Goal: Find specific page/section: Find specific page/section

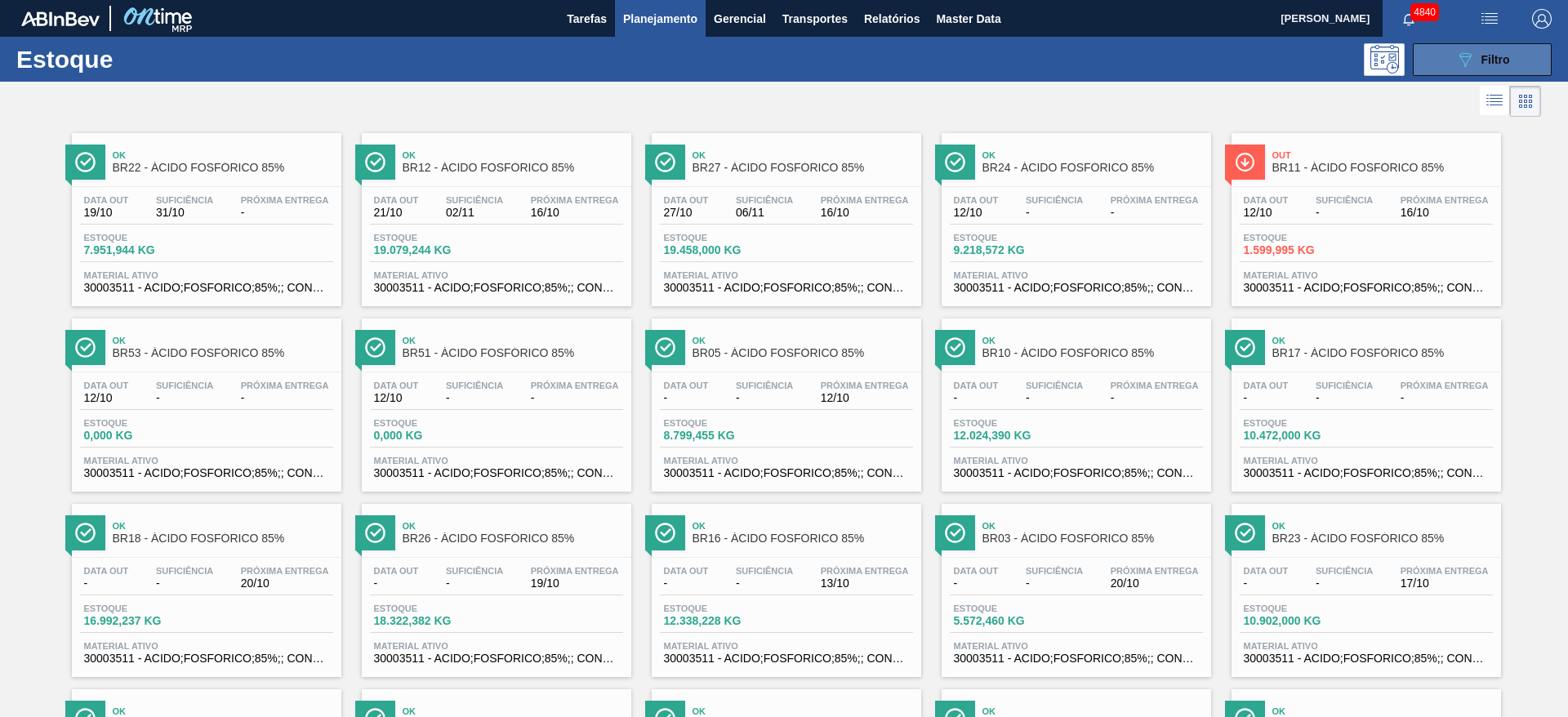
click at [1481, 53] on span "Filtro" at bounding box center [1495, 60] width 29 height 13
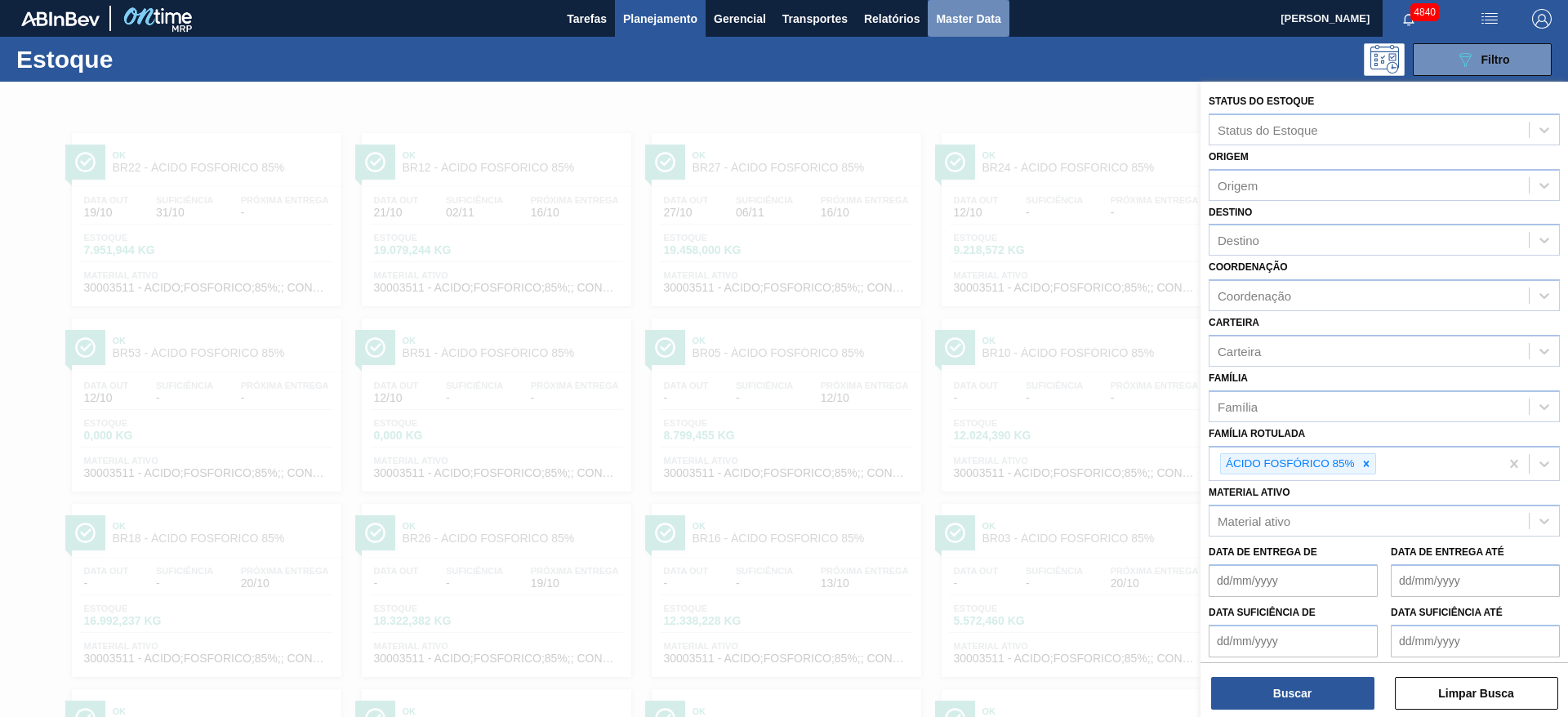
click at [953, 21] on span "Master Data" at bounding box center [968, 19] width 65 height 20
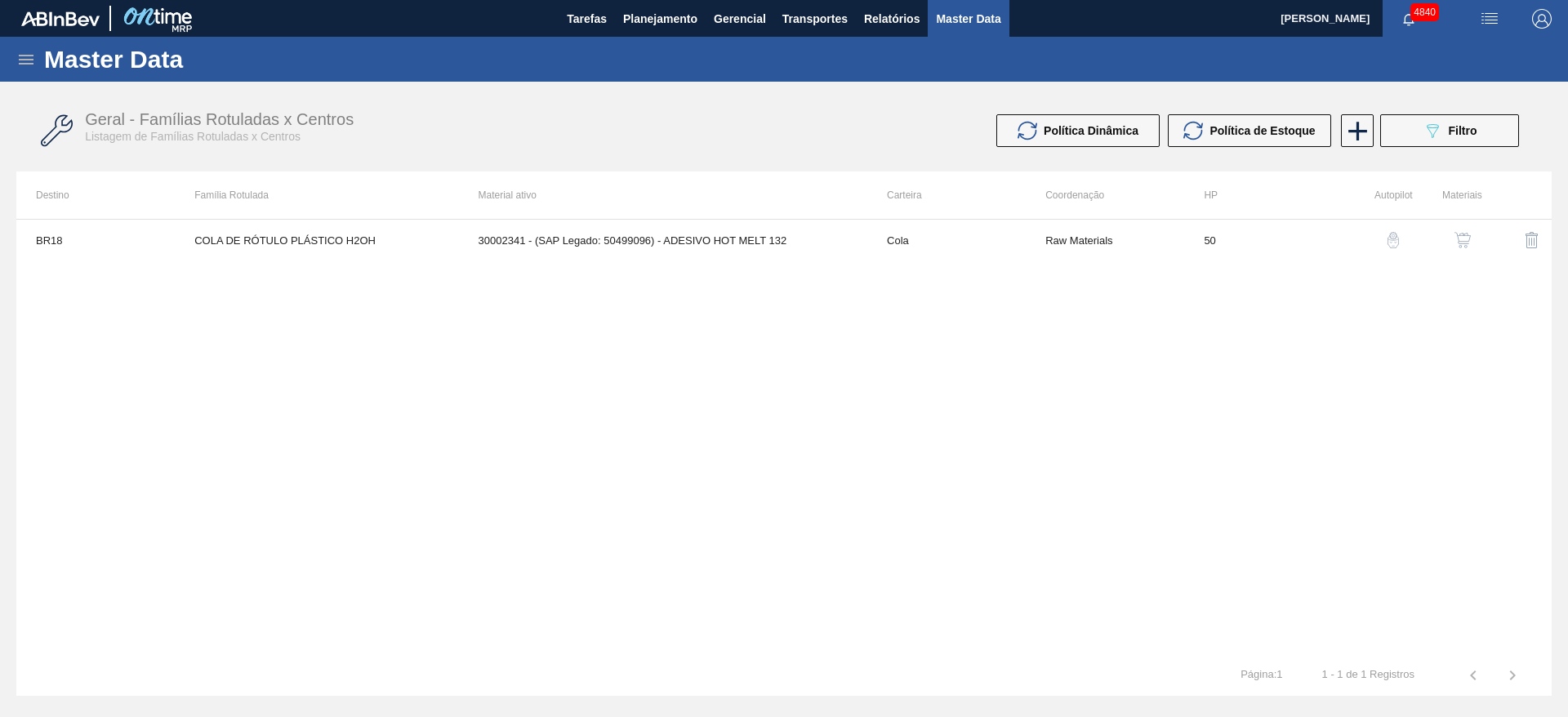
click at [29, 55] on icon at bounding box center [26, 60] width 15 height 10
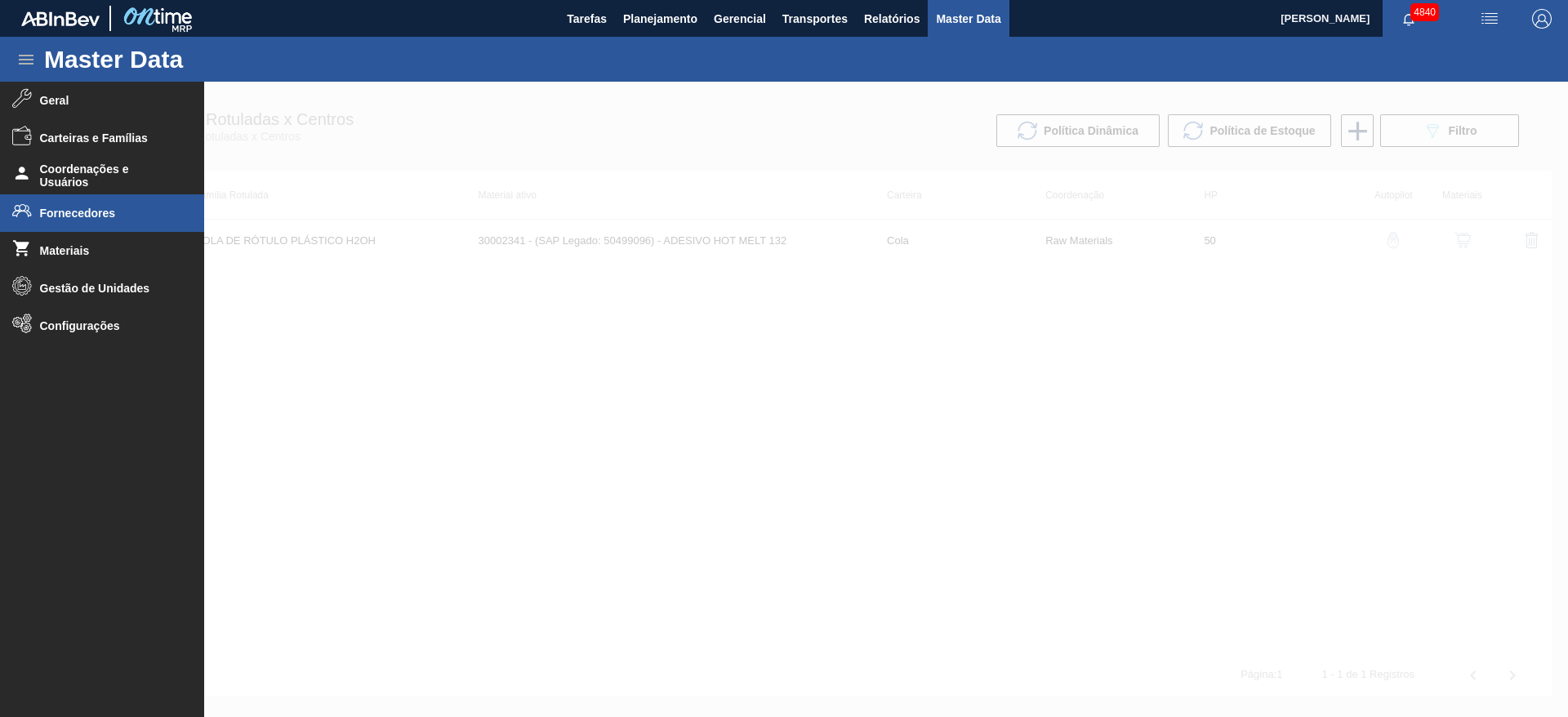
click at [55, 214] on span "Fornecedores" at bounding box center [107, 213] width 135 height 13
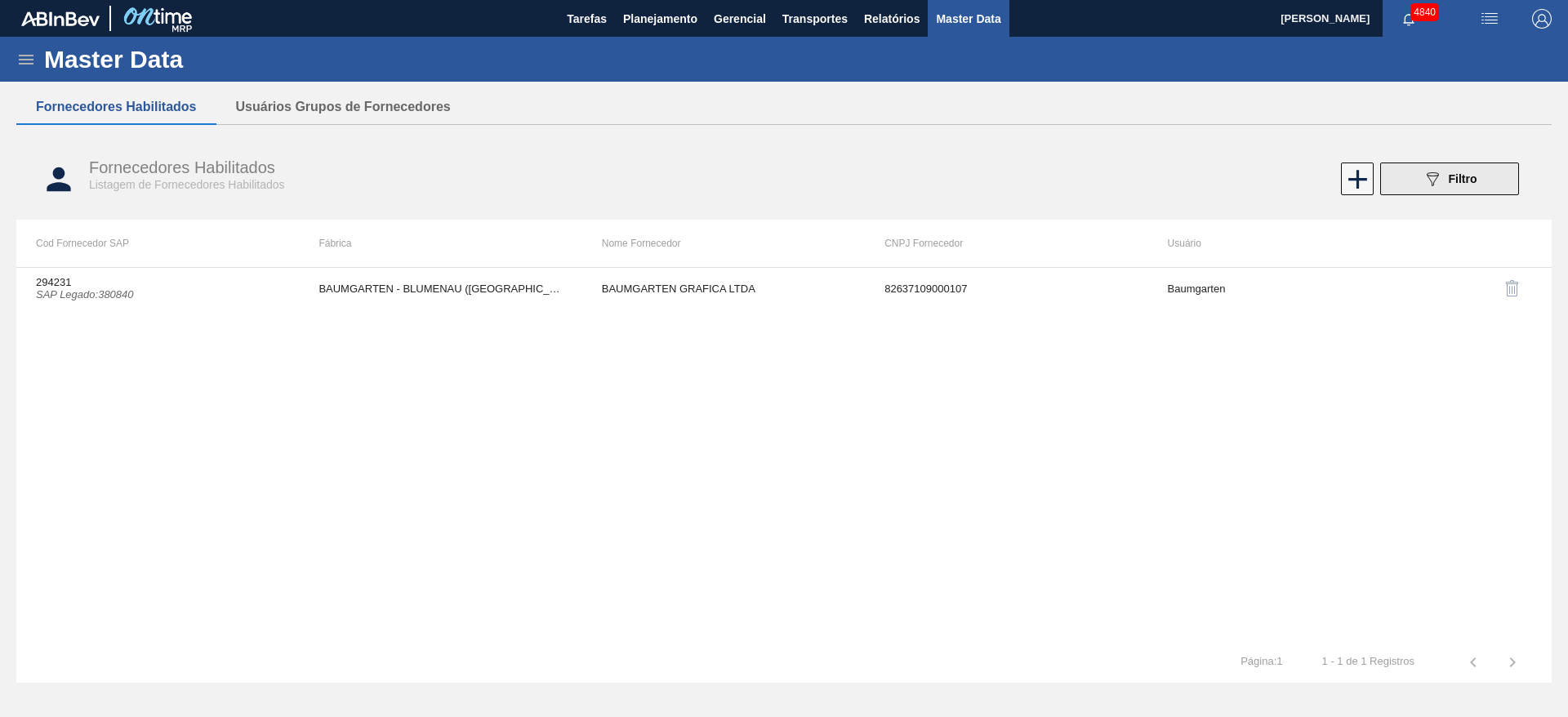
click at [1502, 183] on button "089F7B8B-B2A5-4AFE-B5C0-19BA573D28AC Filtro" at bounding box center [1449, 179] width 139 height 33
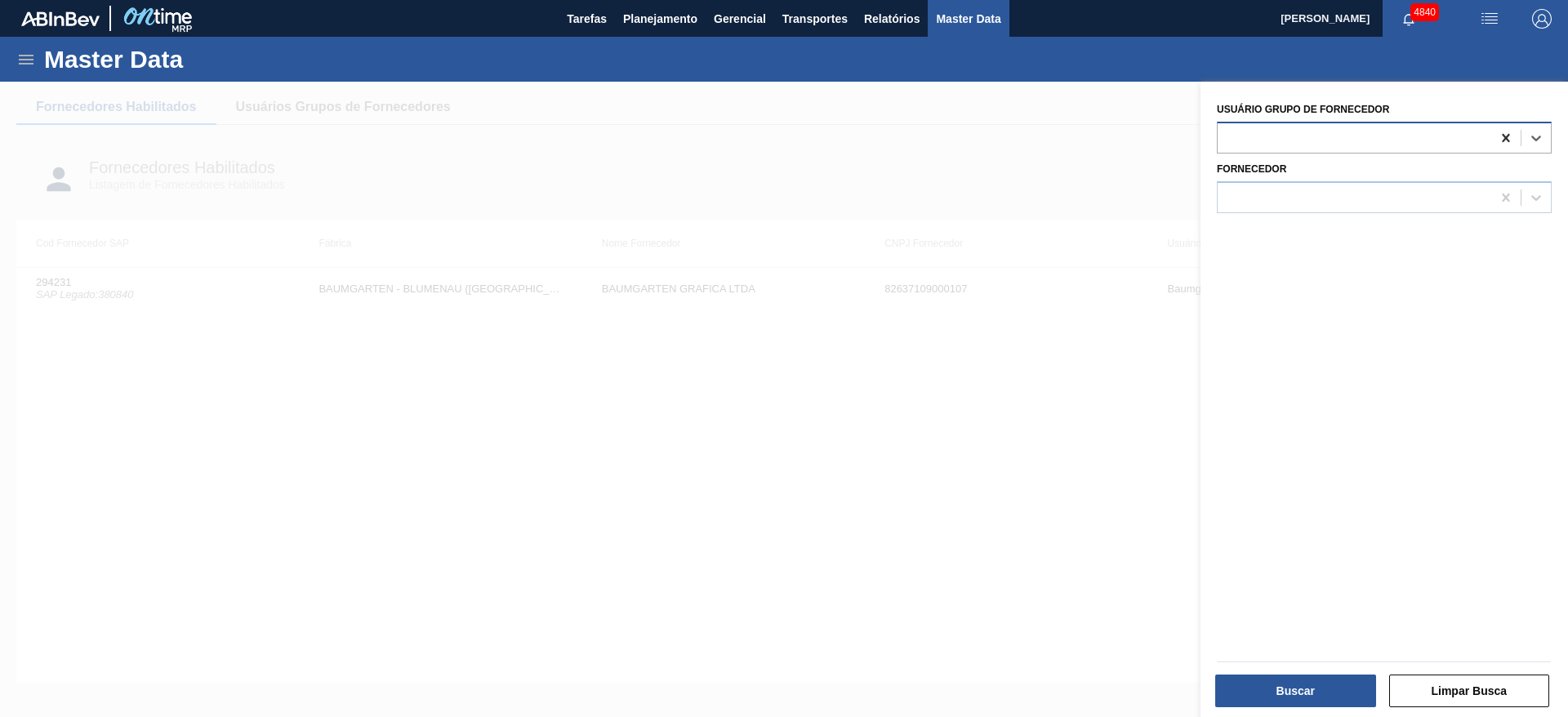
click at [1503, 145] on icon at bounding box center [1506, 138] width 16 height 16
click at [1424, 206] on div at bounding box center [1354, 197] width 273 height 24
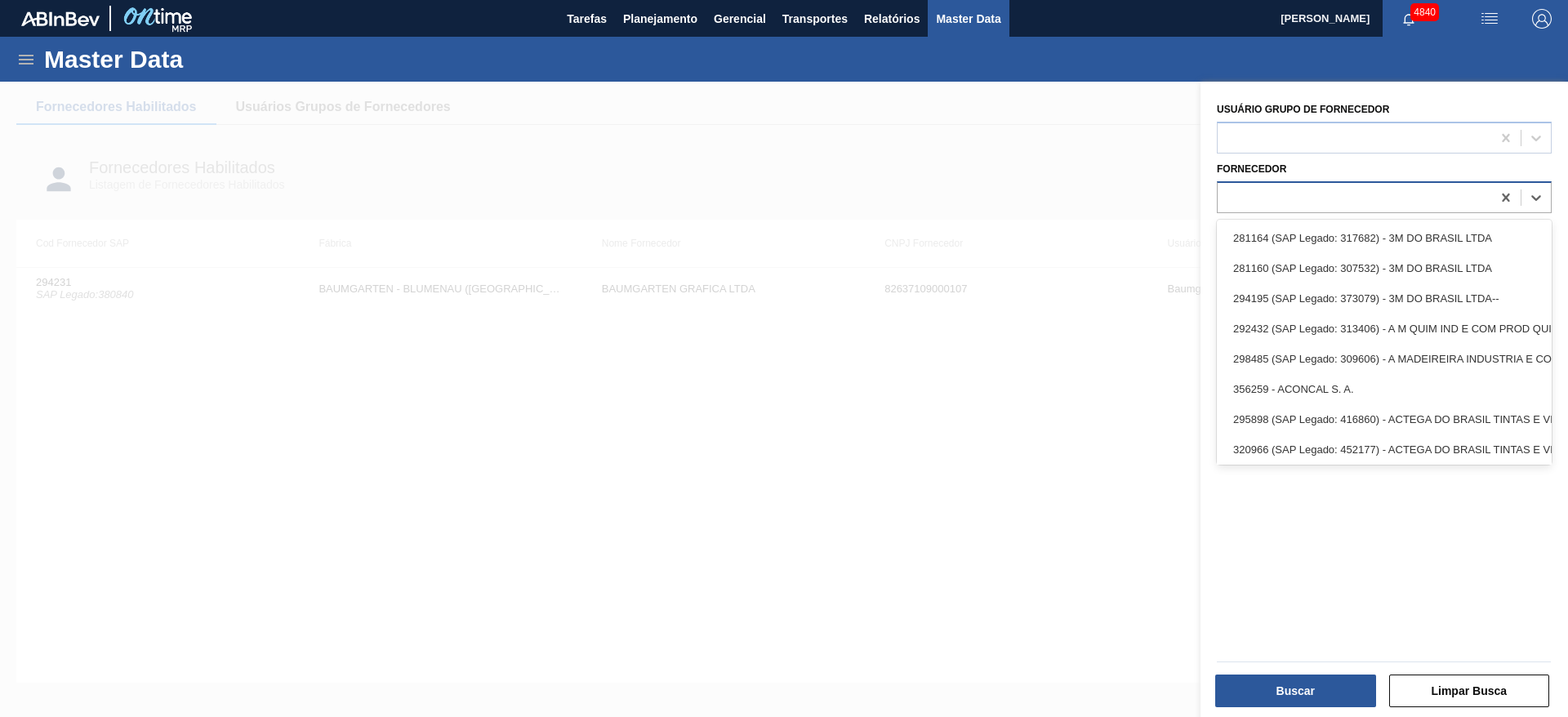
paste input "280235"
type input "280235"
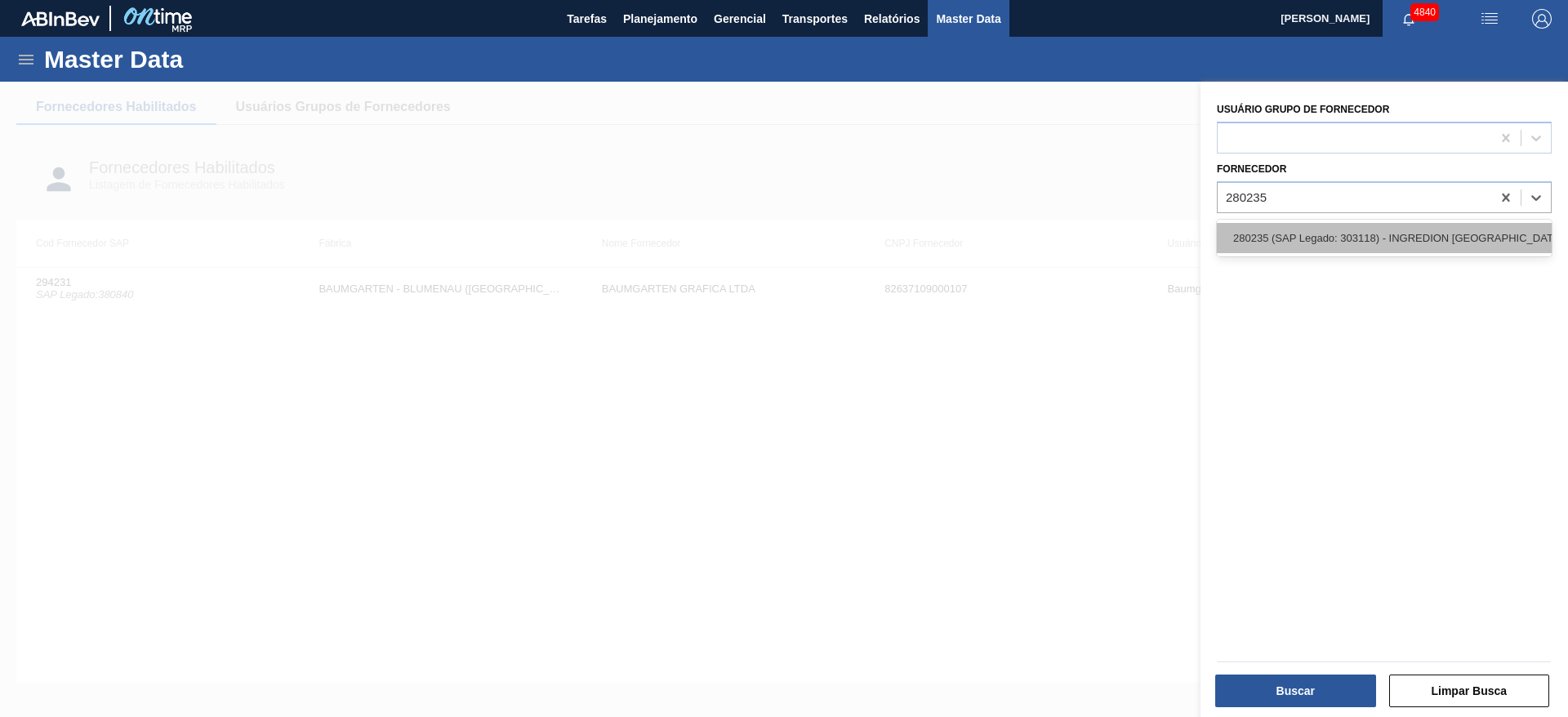
click at [1407, 232] on div "280235 (SAP Legado: 303118) - INGREDION [GEOGRAPHIC_DATA] INGREDIENTES" at bounding box center [1383, 238] width 335 height 30
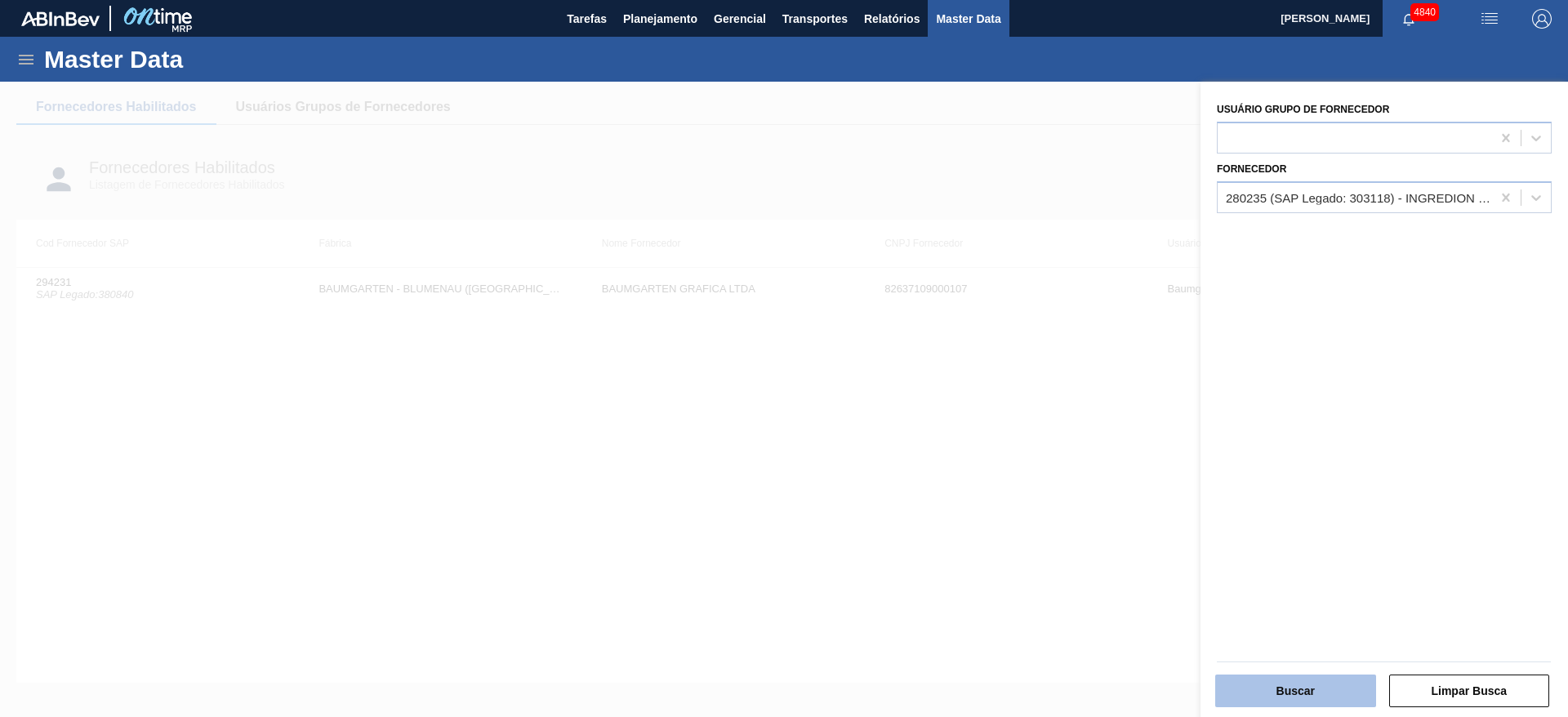
click at [1350, 701] on button "Buscar" at bounding box center [1295, 691] width 161 height 33
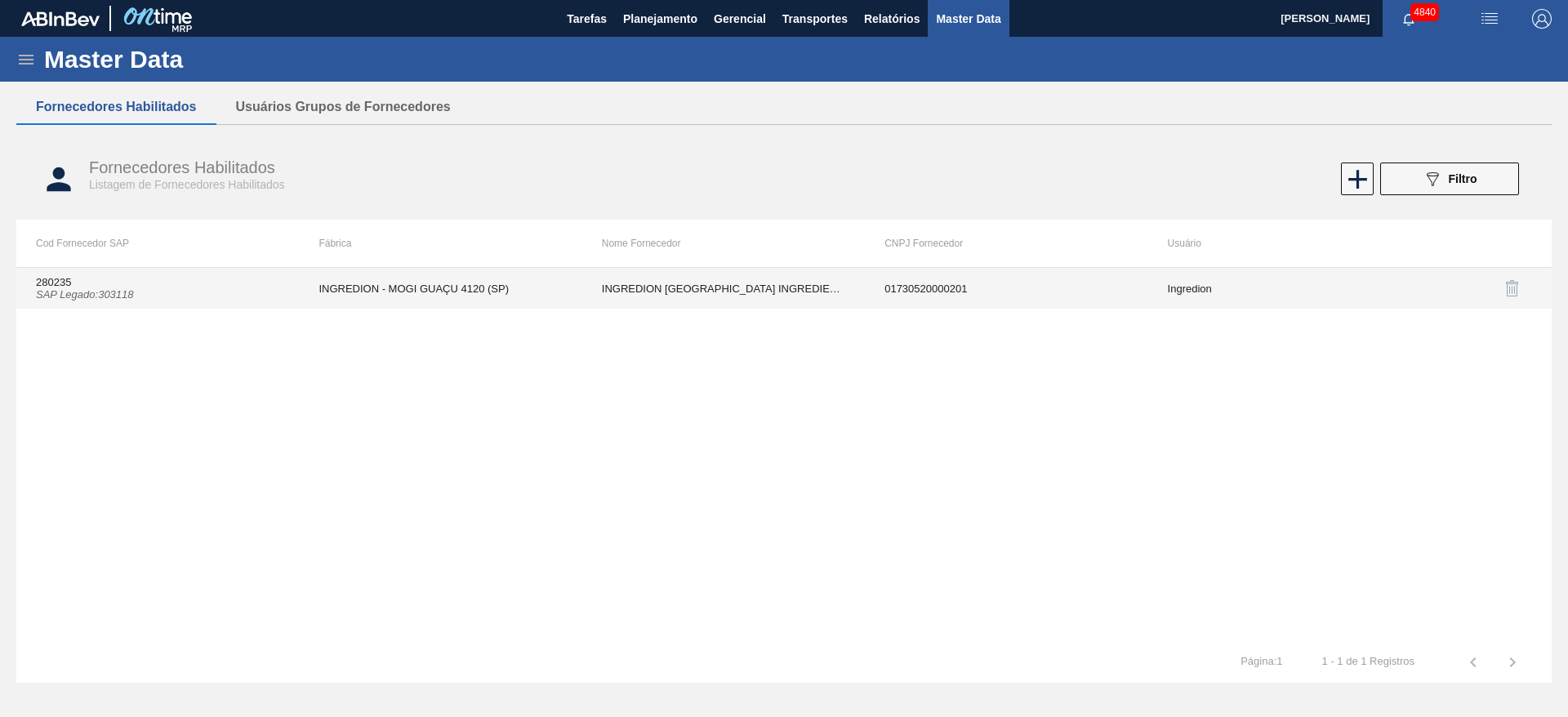
click at [696, 289] on td "INGREDION [GEOGRAPHIC_DATA] INGREDIENTES" at bounding box center [723, 288] width 282 height 41
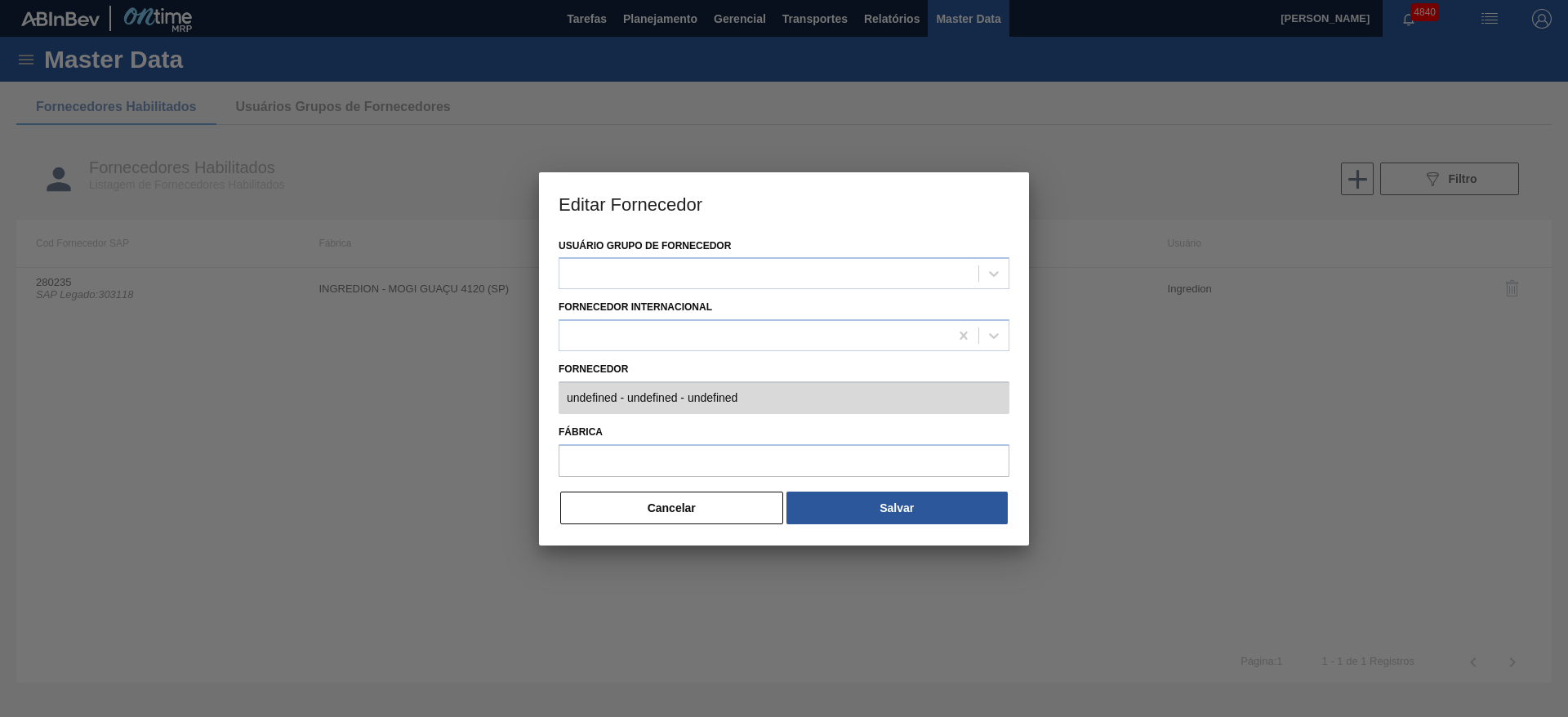
type input "280235 (SAP Legado: 303118) - INGREDION [GEOGRAPHIC_DATA] INGREDIENTES - 017305…"
type input "INGREDION - MOGI GUAÇU 4120 (SP)"
click at [654, 510] on button "Cancelar" at bounding box center [672, 508] width 223 height 33
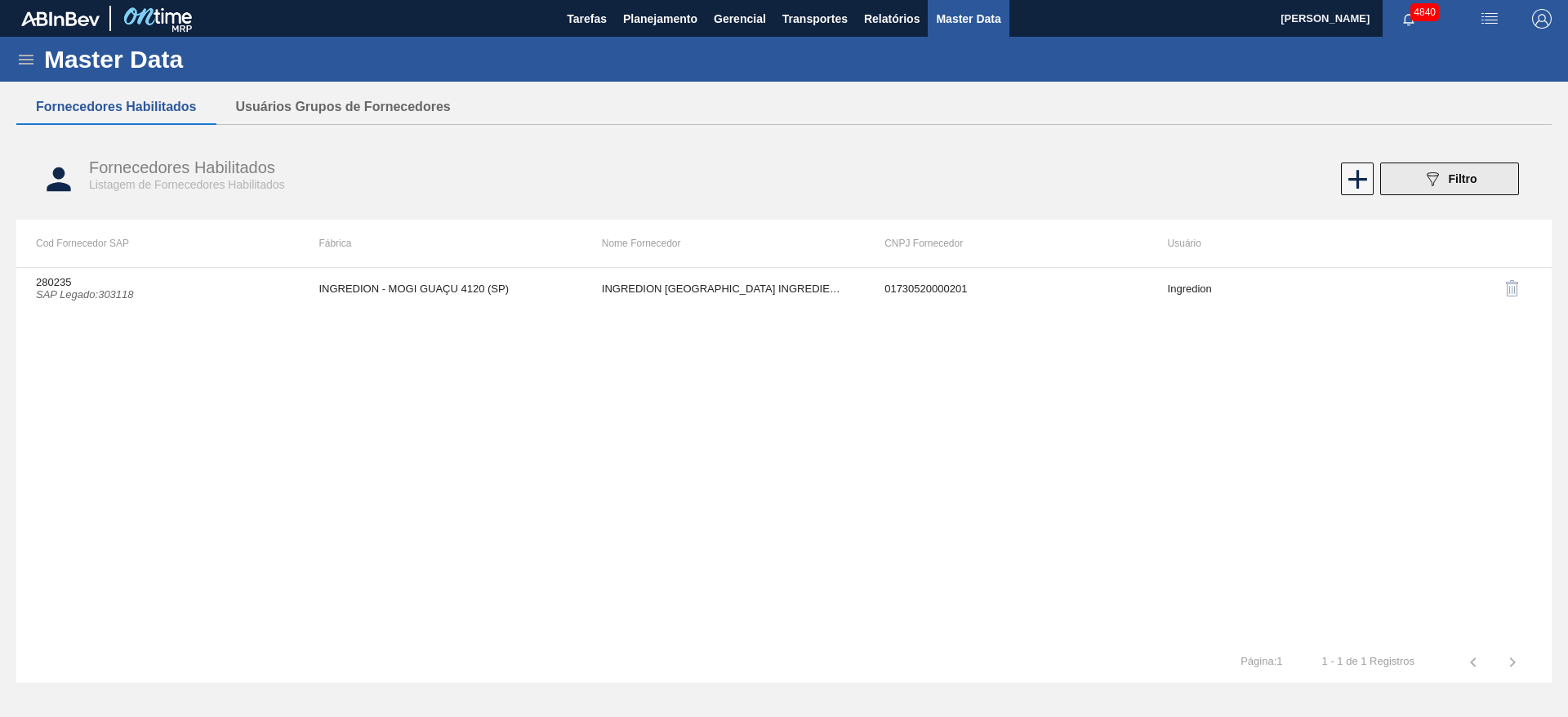
click at [1456, 180] on span "Filtro" at bounding box center [1462, 179] width 29 height 13
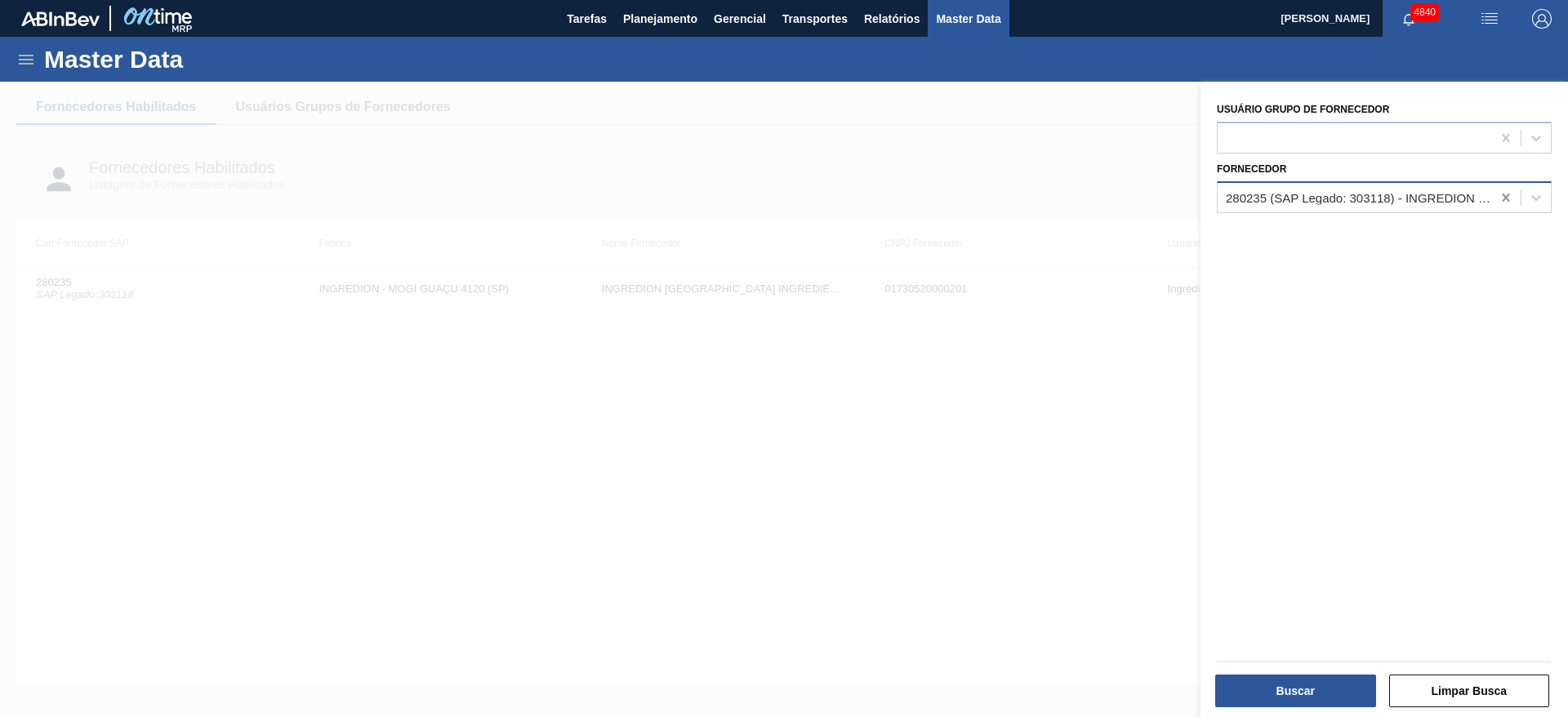
click at [1509, 196] on icon at bounding box center [1506, 198] width 16 height 16
paste input "290892"
type input "290892"
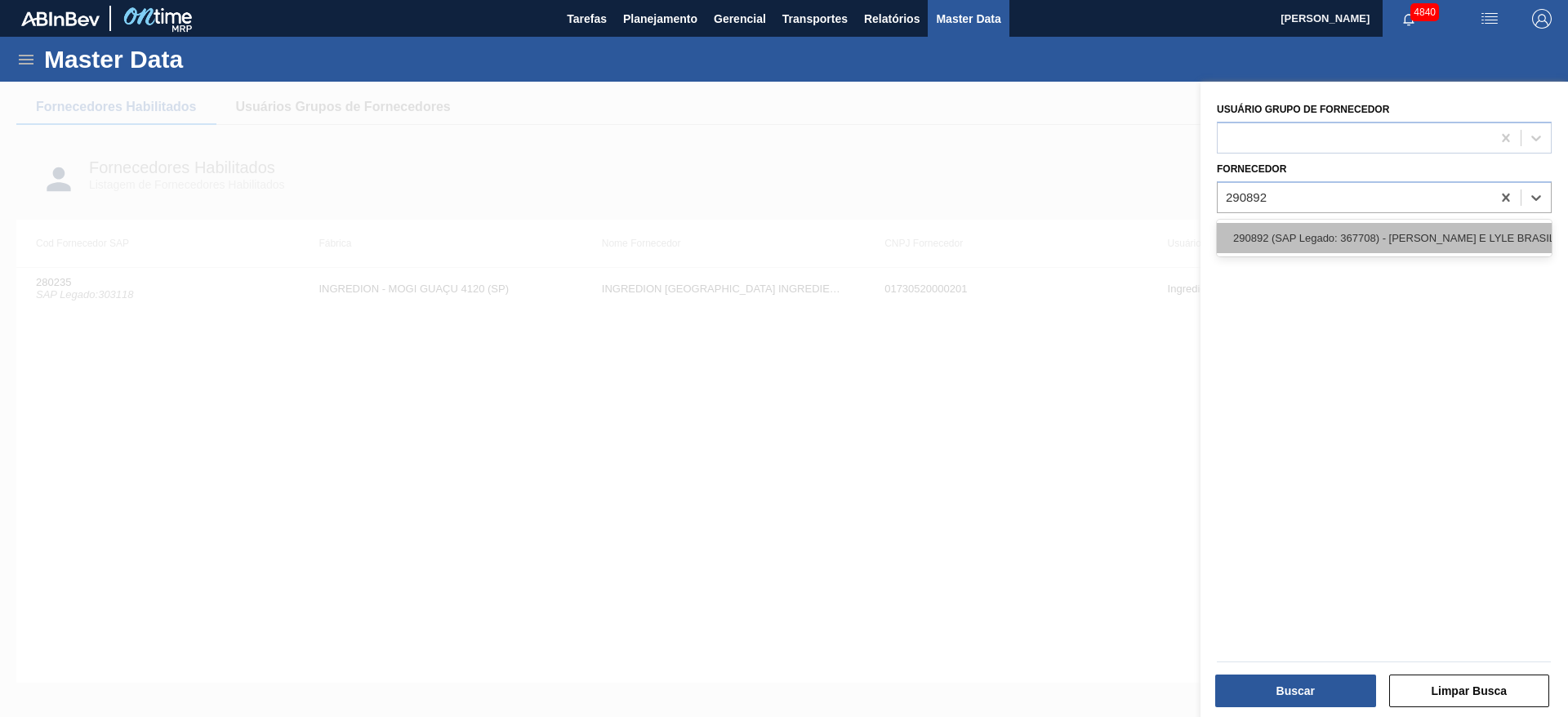
click at [1456, 237] on div "290892 (SAP Legado: 367708) - [PERSON_NAME] E LYLE BRASIL SA" at bounding box center [1383, 238] width 335 height 30
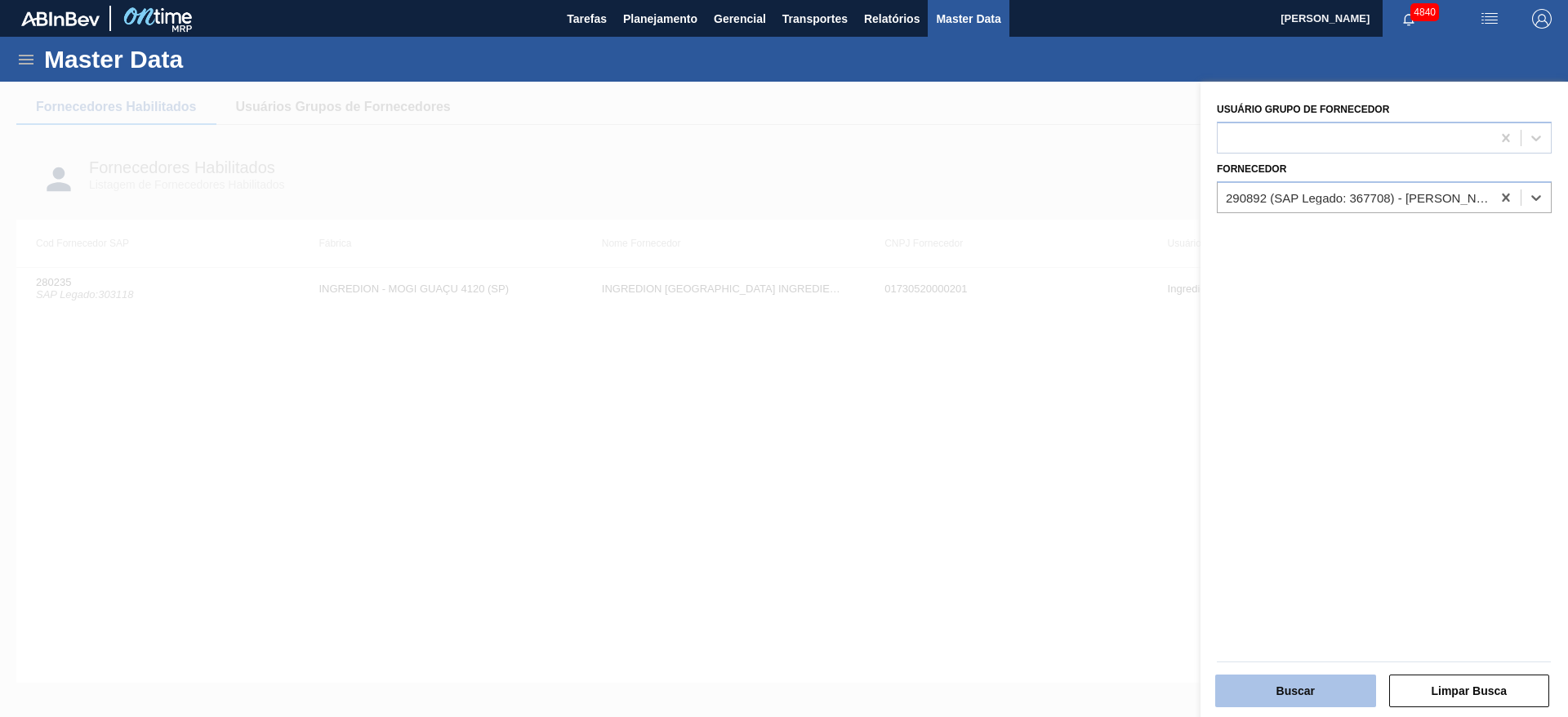
click at [1293, 682] on button "Buscar" at bounding box center [1295, 691] width 161 height 33
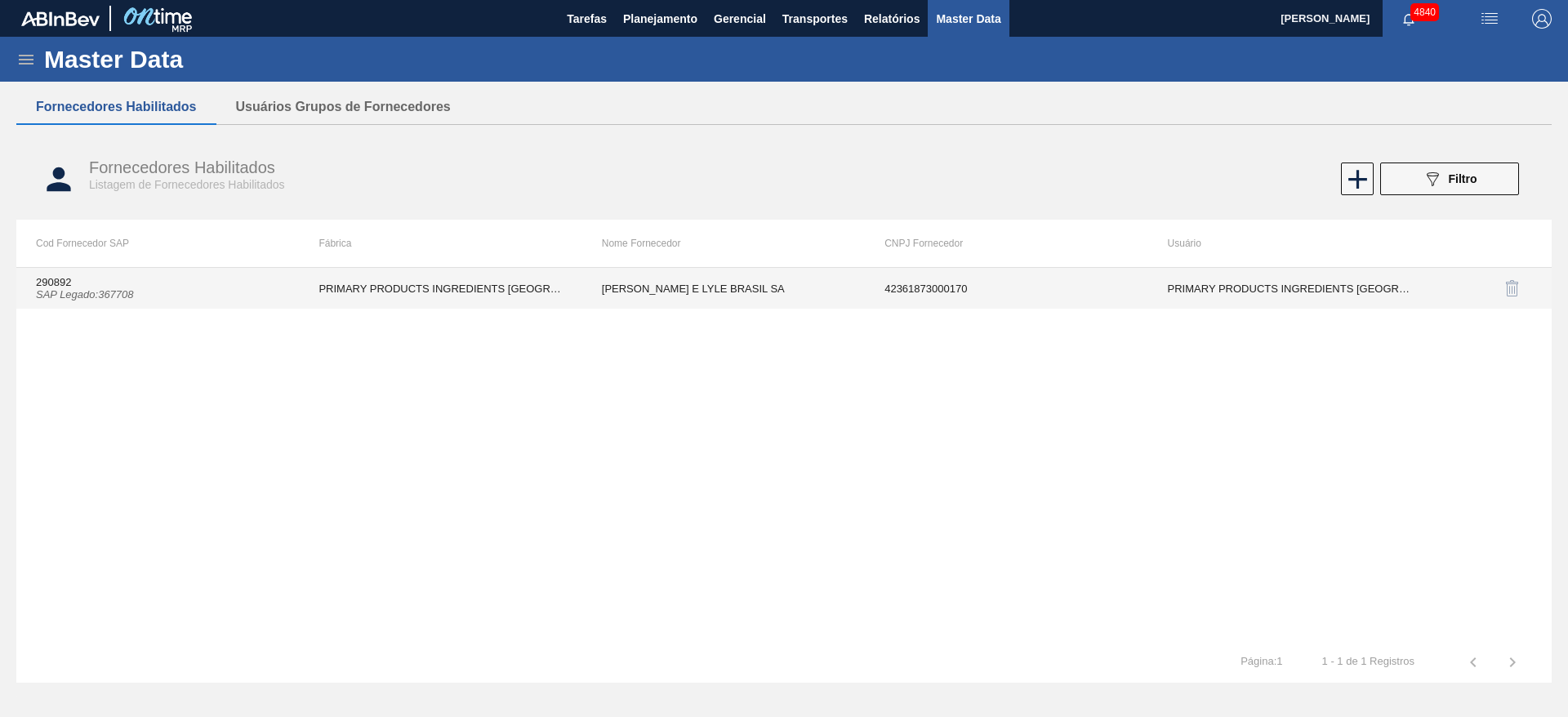
click at [595, 292] on td "[PERSON_NAME] E LYLE BRASIL SA" at bounding box center [723, 288] width 282 height 41
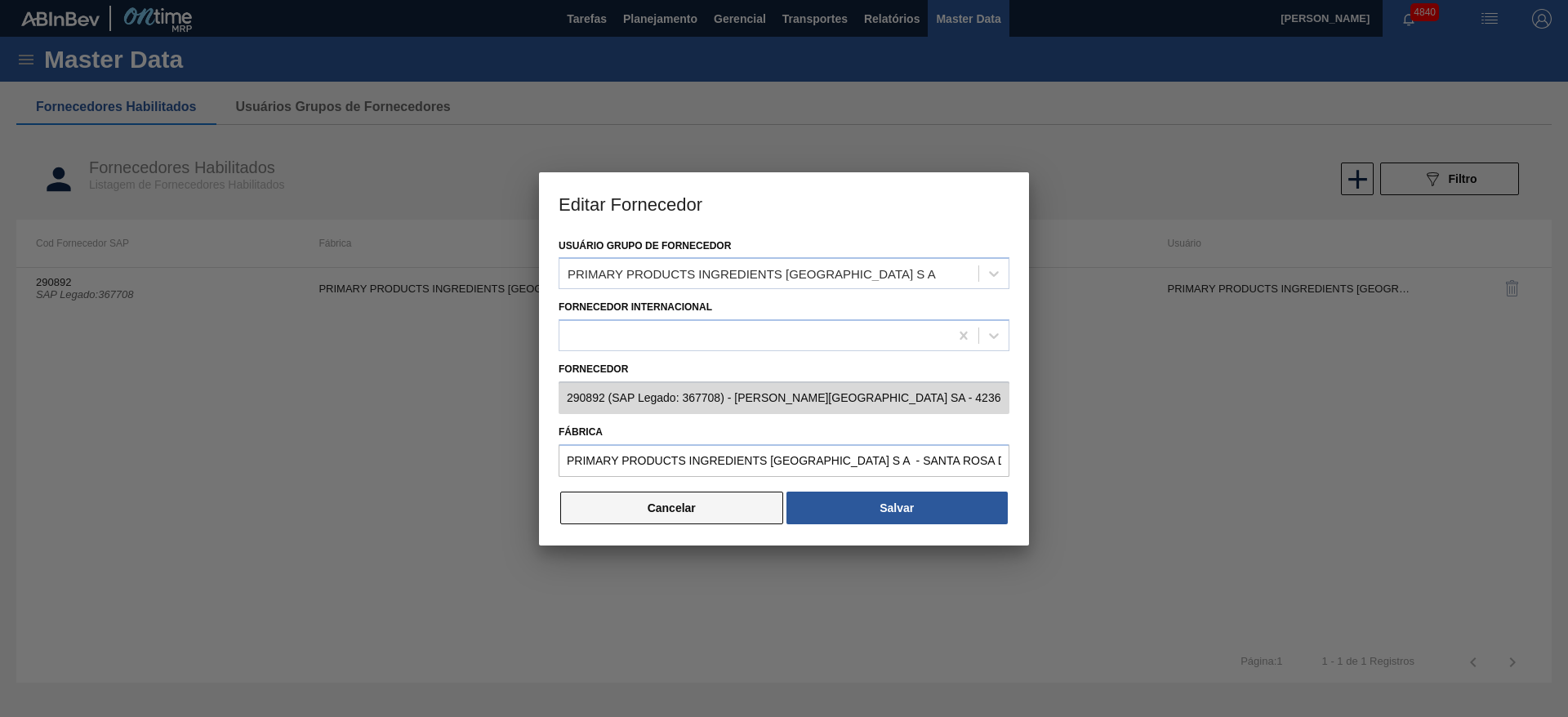
click at [764, 497] on button "Cancelar" at bounding box center [672, 508] width 223 height 33
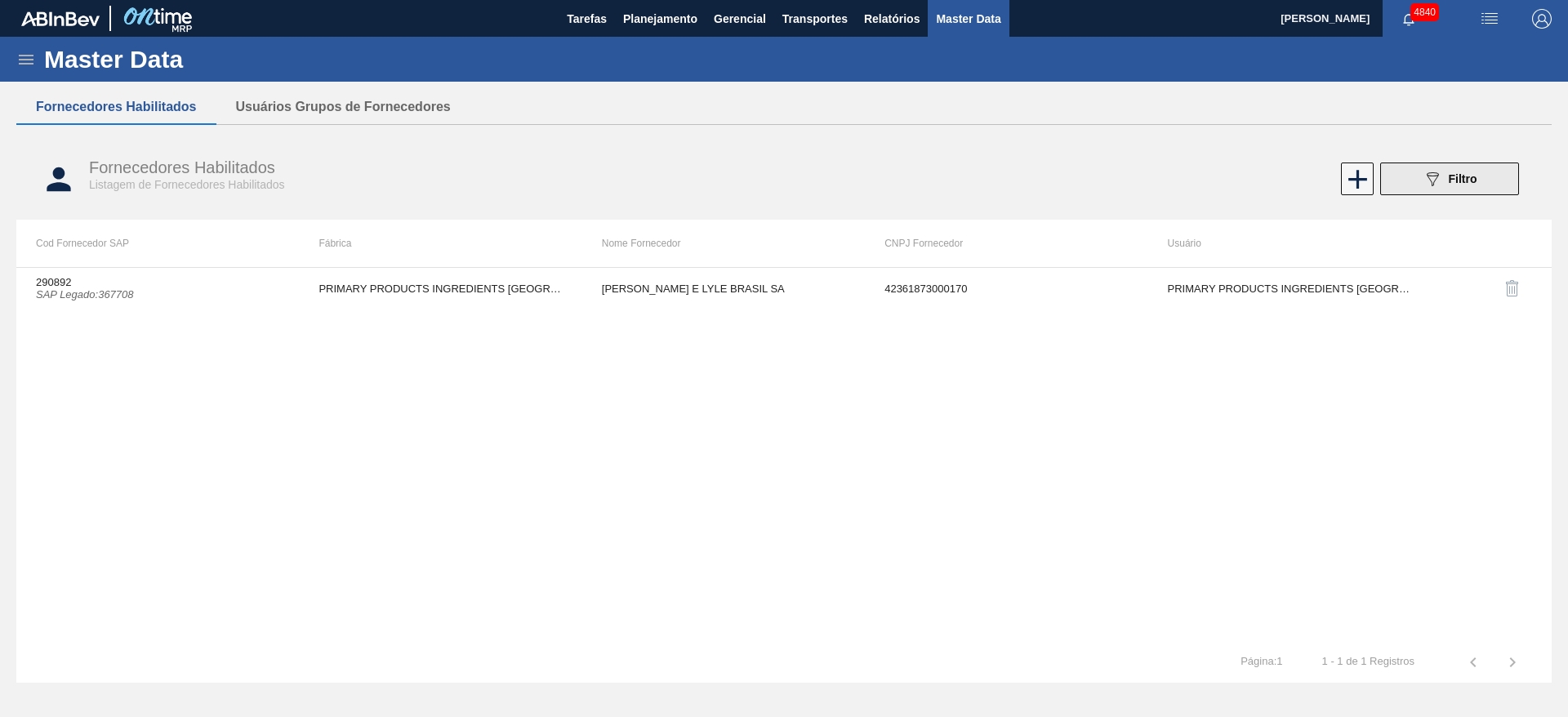
click at [1507, 179] on button "089F7B8B-B2A5-4AFE-B5C0-19BA573D28AC Filtro" at bounding box center [1449, 179] width 139 height 33
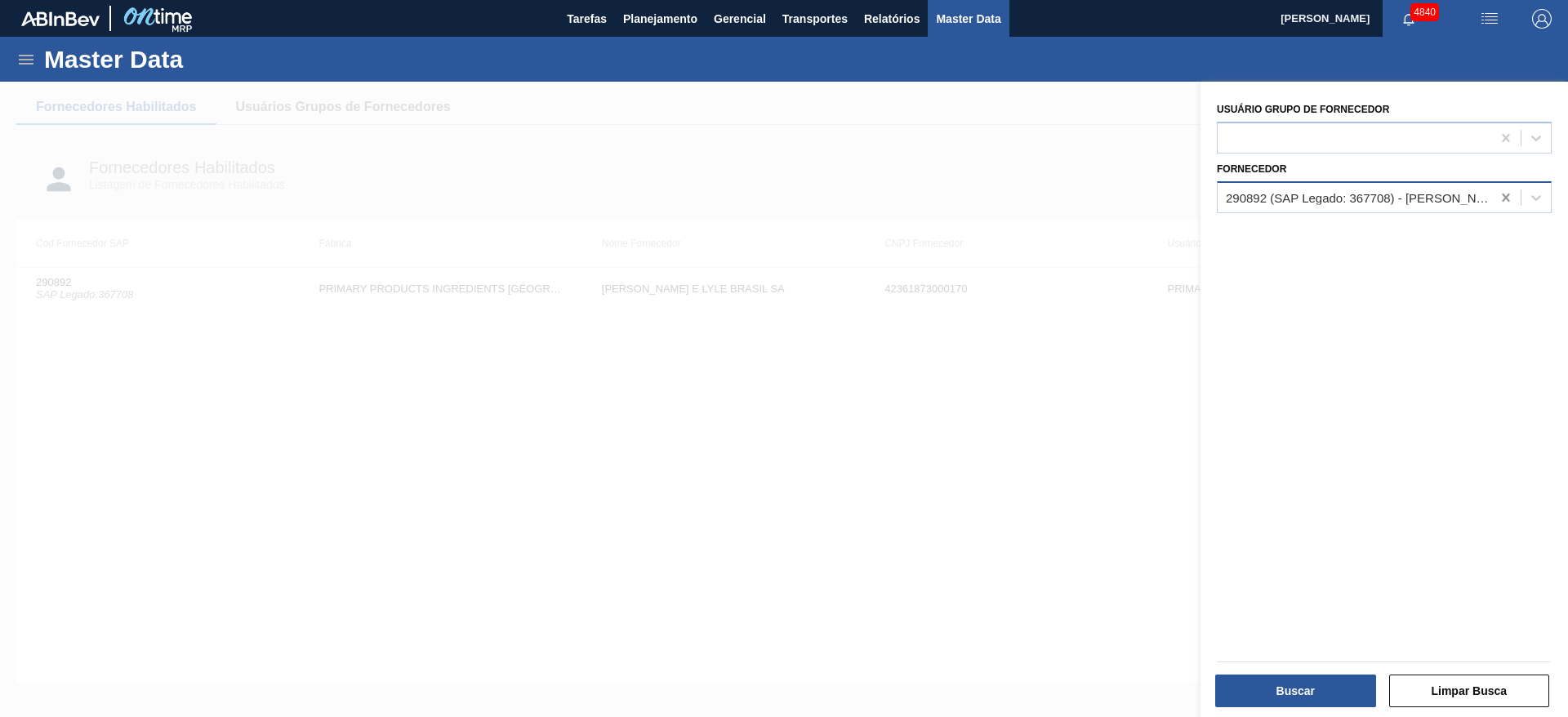
click at [1498, 199] on icon at bounding box center [1506, 198] width 16 height 16
paste input "316023"
type input "316023"
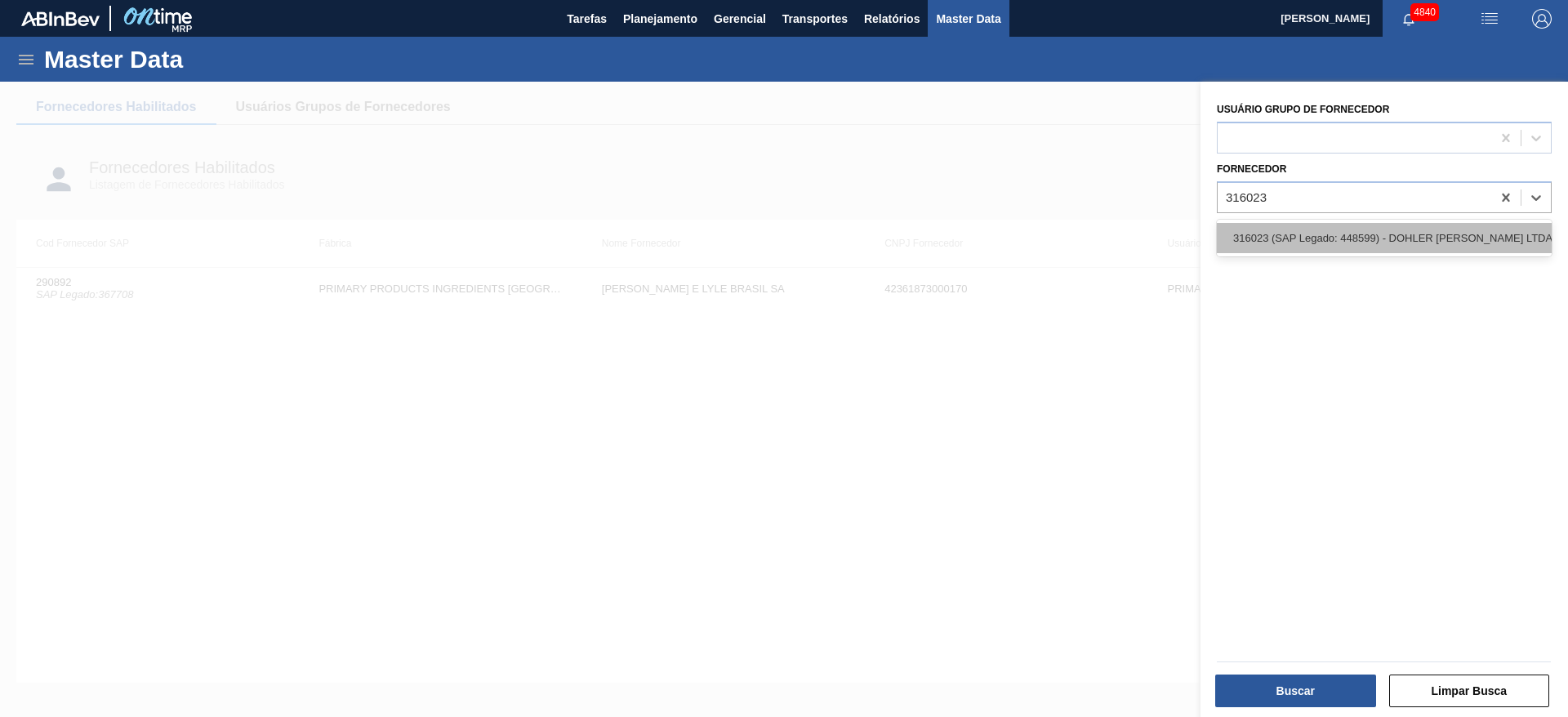
click at [1467, 234] on div "316023 (SAP Legado: 448599) - DOHLER [PERSON_NAME] LTDA--" at bounding box center [1383, 238] width 335 height 30
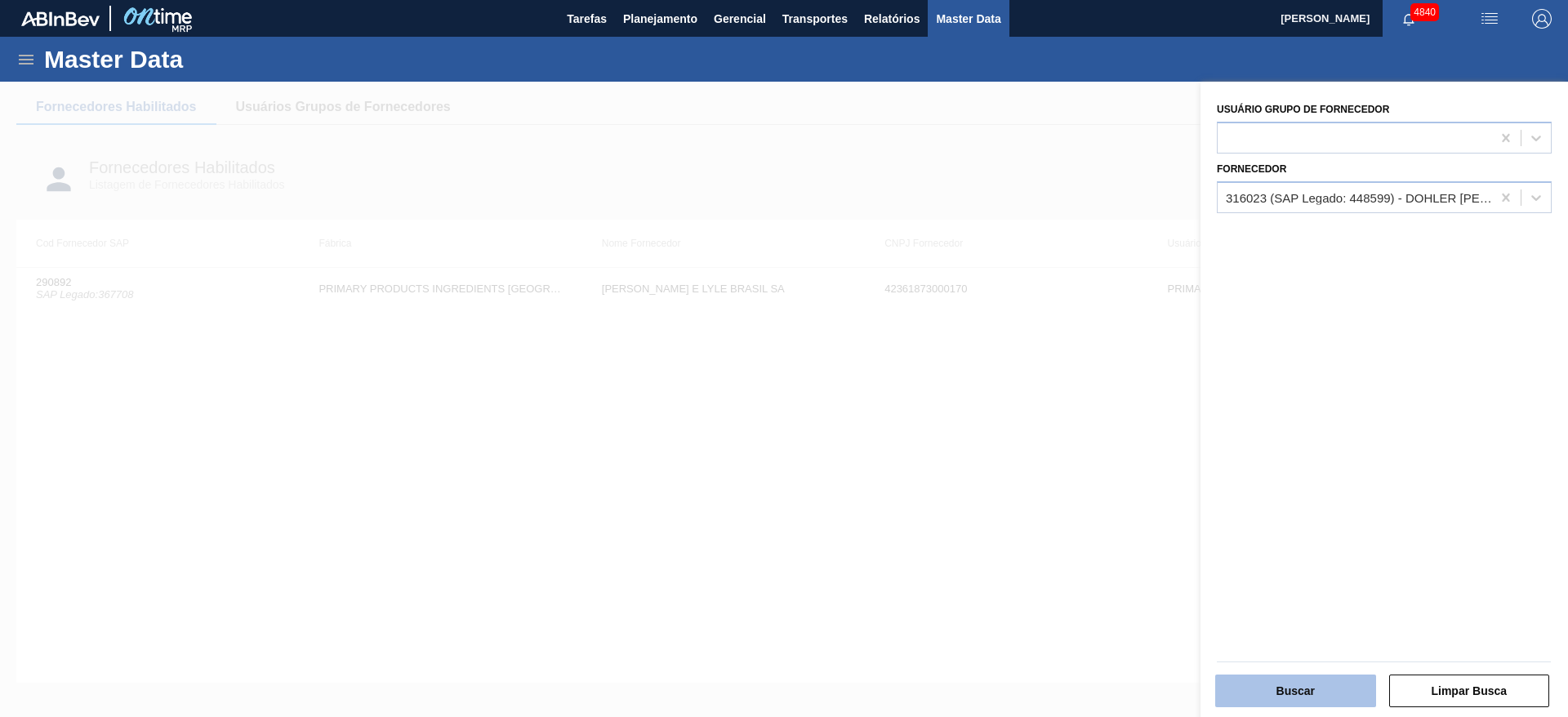
click at [1354, 691] on button "Buscar" at bounding box center [1295, 691] width 161 height 33
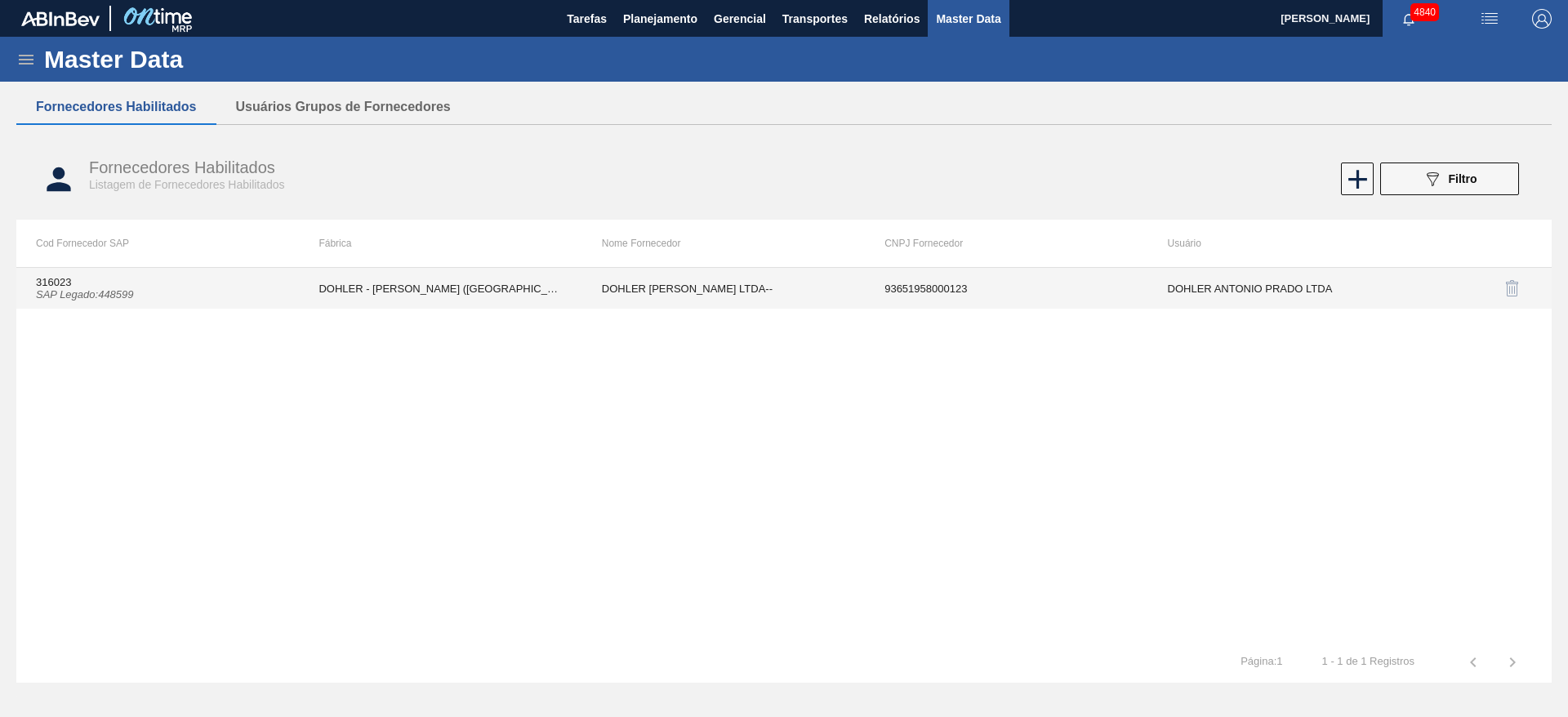
click at [494, 307] on td "DOHLER - [PERSON_NAME] ([GEOGRAPHIC_DATA])" at bounding box center [439, 288] width 282 height 41
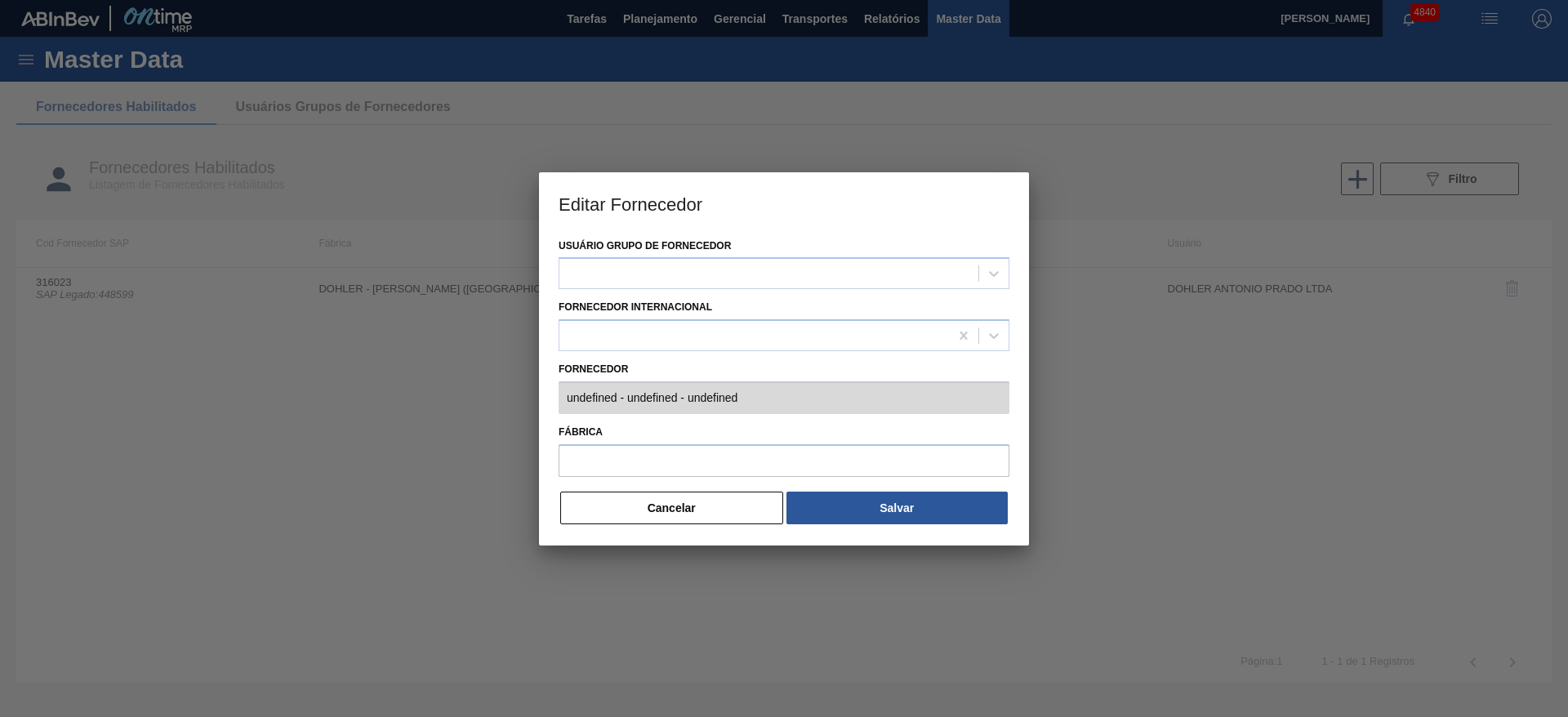
type input "316023 (SAP Legado: 448599) - DOHLER [PERSON_NAME] LTDA-- - 93651958000123"
type input "DOHLER - [PERSON_NAME] ([GEOGRAPHIC_DATA])"
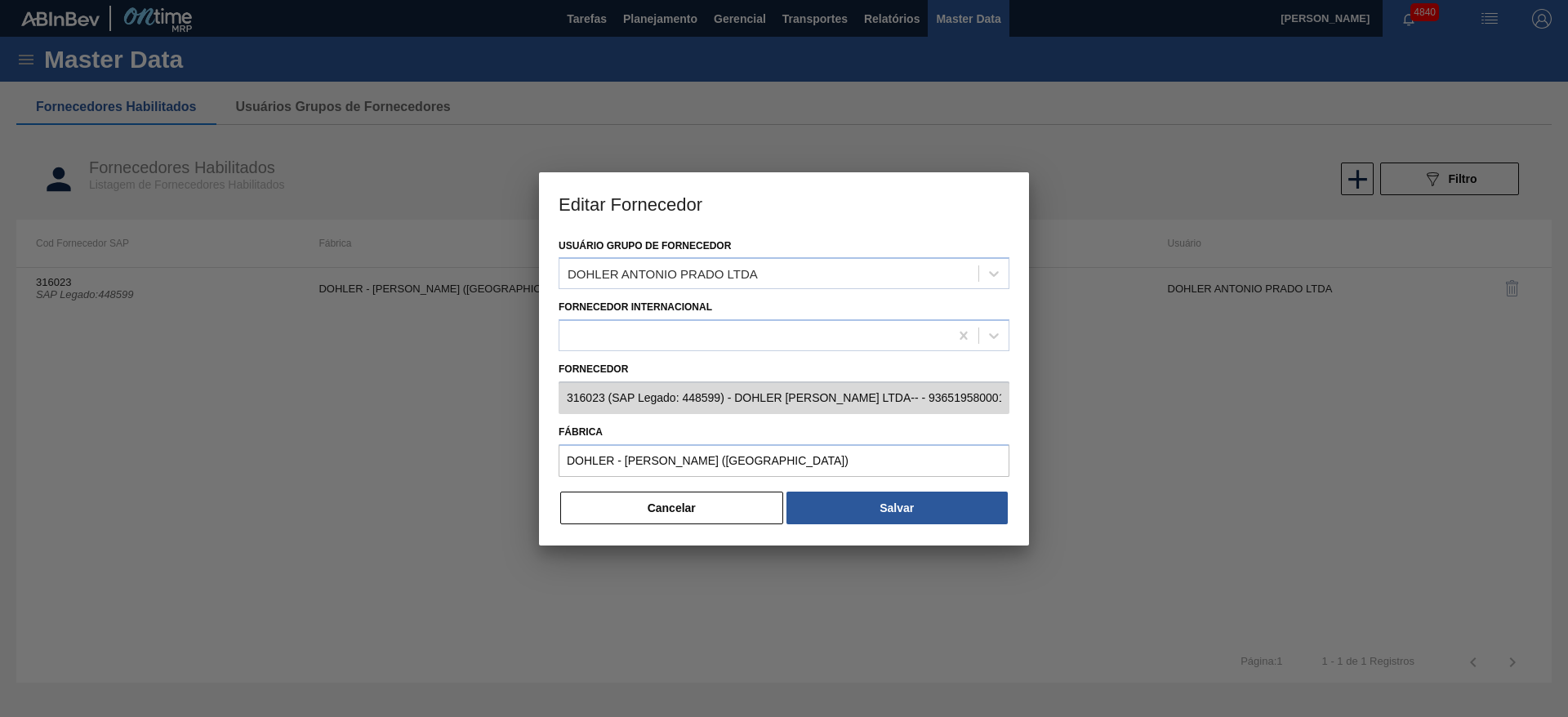
drag, startPoint x: 770, startPoint y: 511, endPoint x: 1058, endPoint y: 407, distance: 306.2
click at [771, 510] on button "Cancelar" at bounding box center [672, 508] width 223 height 33
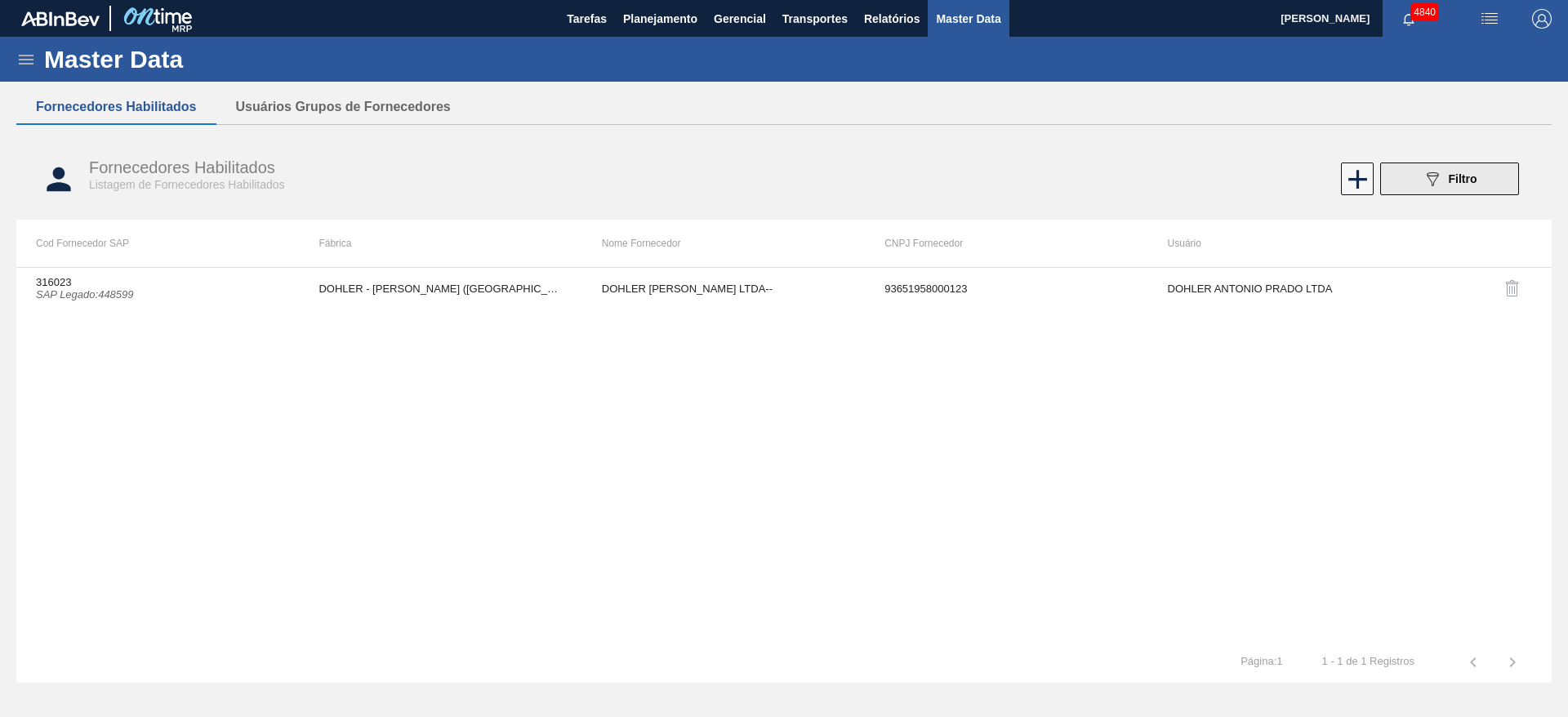
click at [1421, 177] on button "089F7B8B-B2A5-4AFE-B5C0-19BA573D28AC Filtro" at bounding box center [1449, 179] width 139 height 33
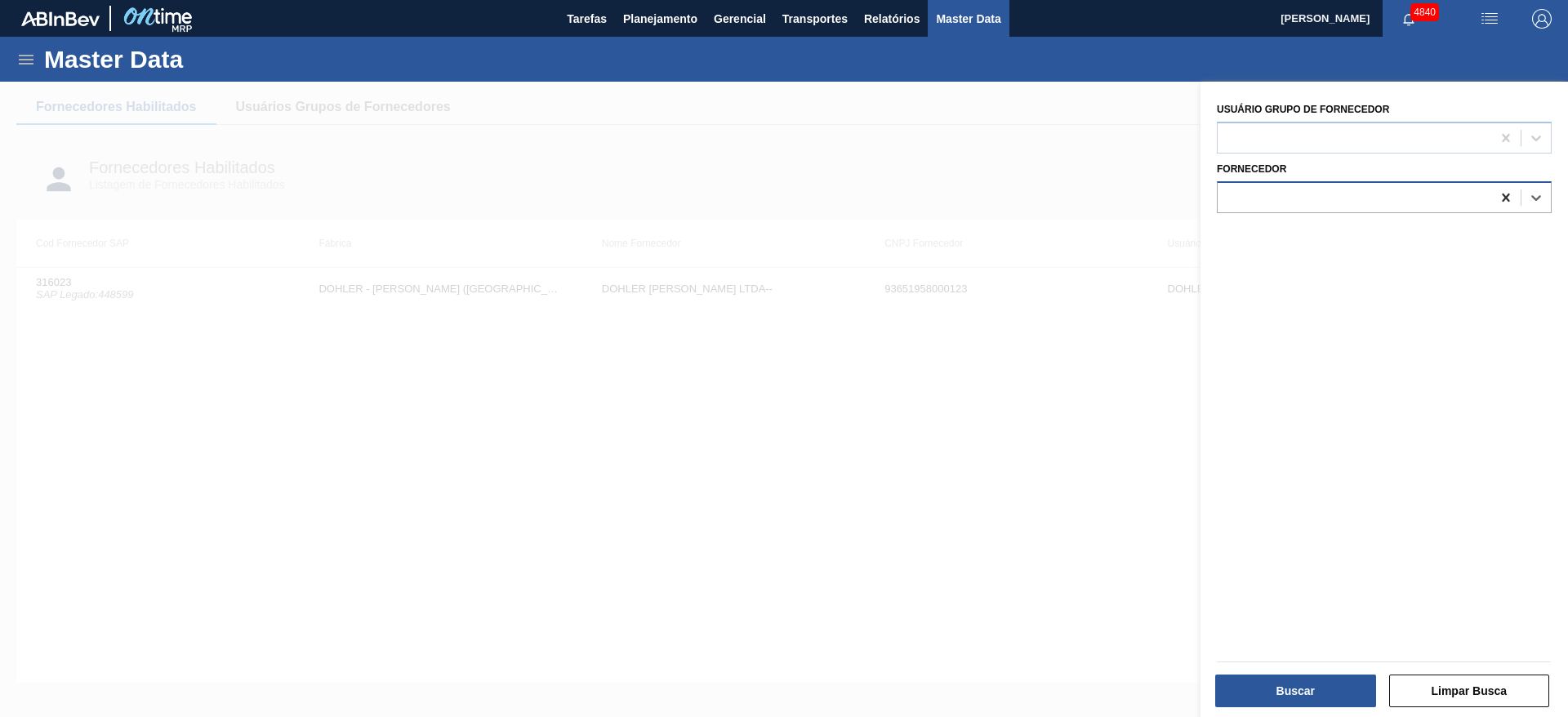
click at [1491, 188] on div at bounding box center [1506, 198] width 29 height 29
click at [1435, 199] on div at bounding box center [1354, 197] width 273 height 24
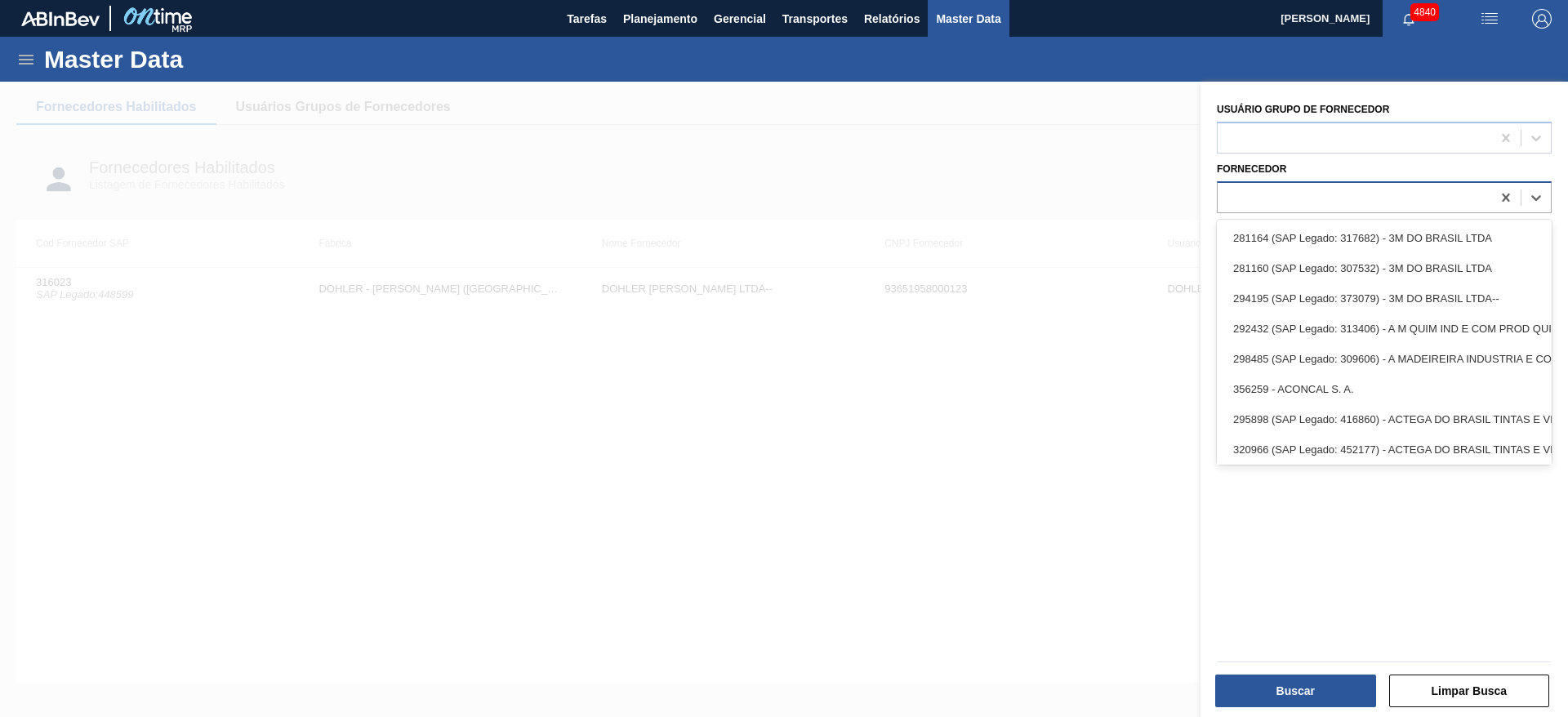
paste input "292993"
type input "292993"
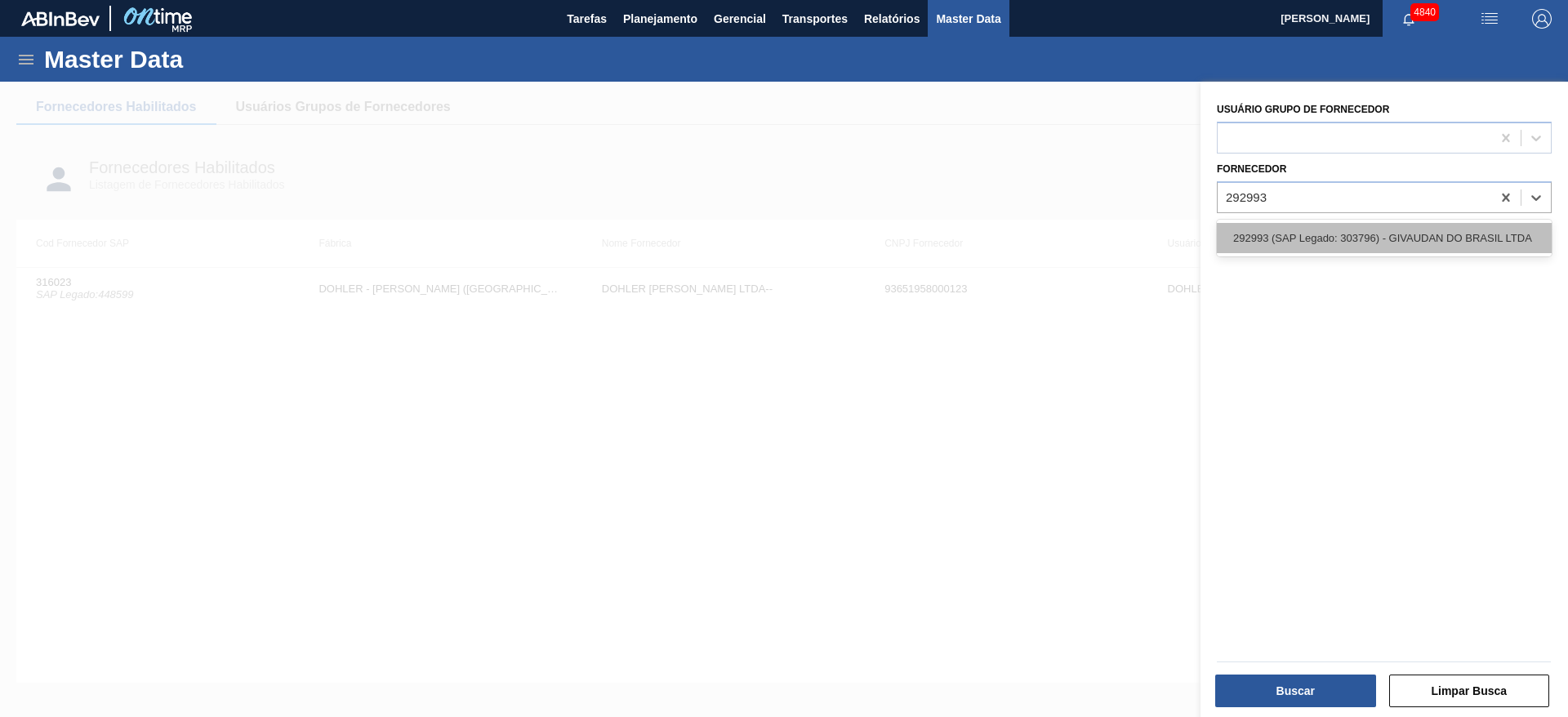
click at [1404, 239] on div "292993 (SAP Legado: 303796) - GIVAUDAN DO BRASIL LTDA" at bounding box center [1383, 238] width 335 height 30
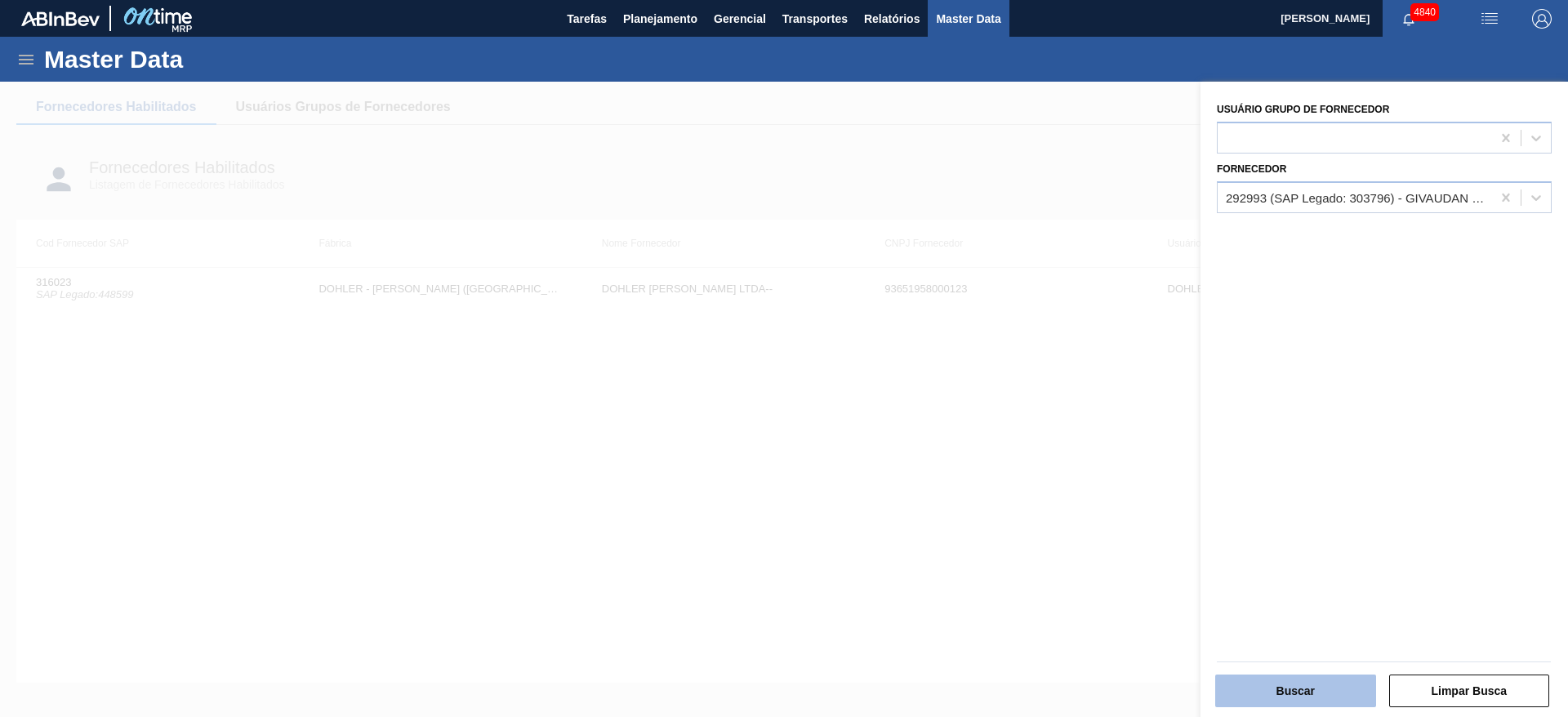
click at [1355, 686] on button "Buscar" at bounding box center [1295, 691] width 161 height 33
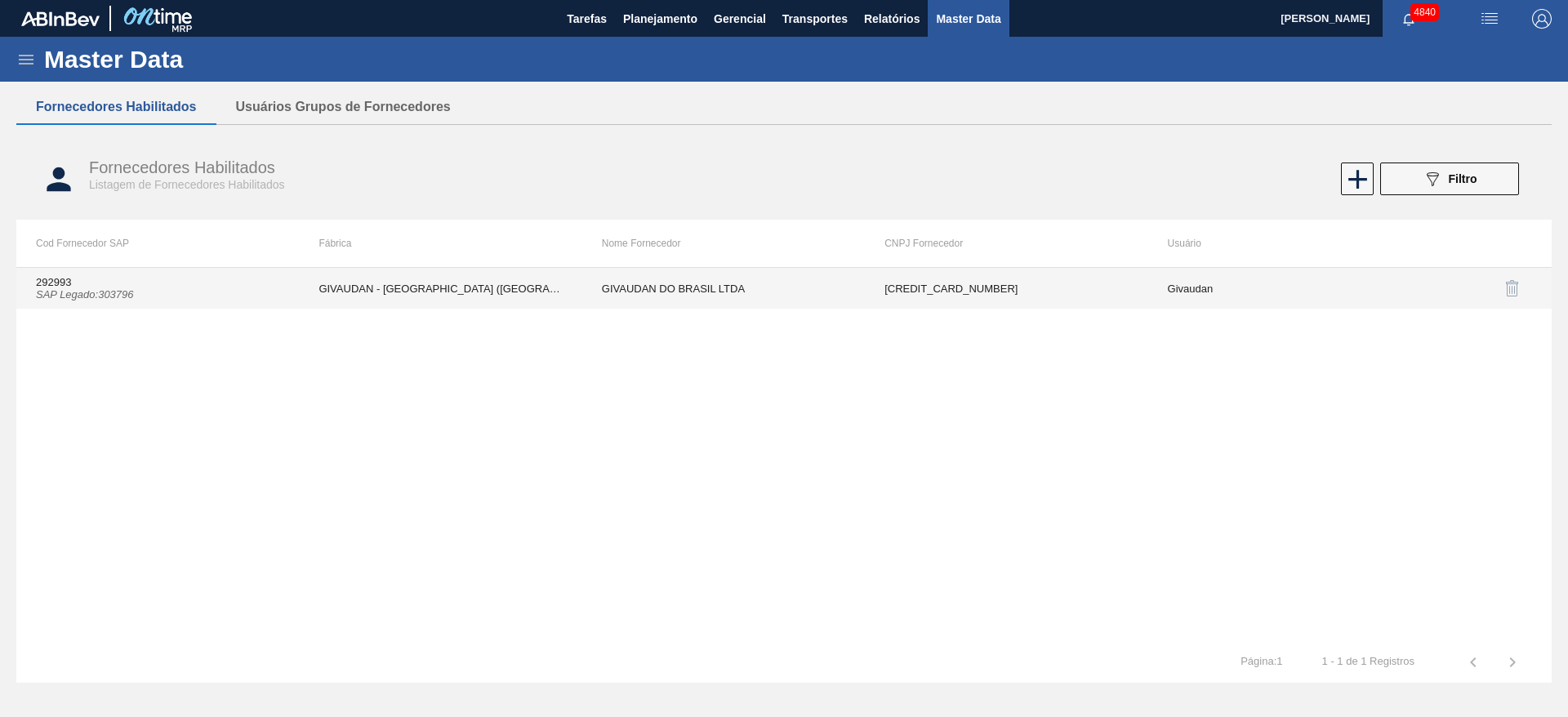
click at [733, 301] on td "GIVAUDAN DO BRASIL LTDA" at bounding box center [723, 288] width 282 height 41
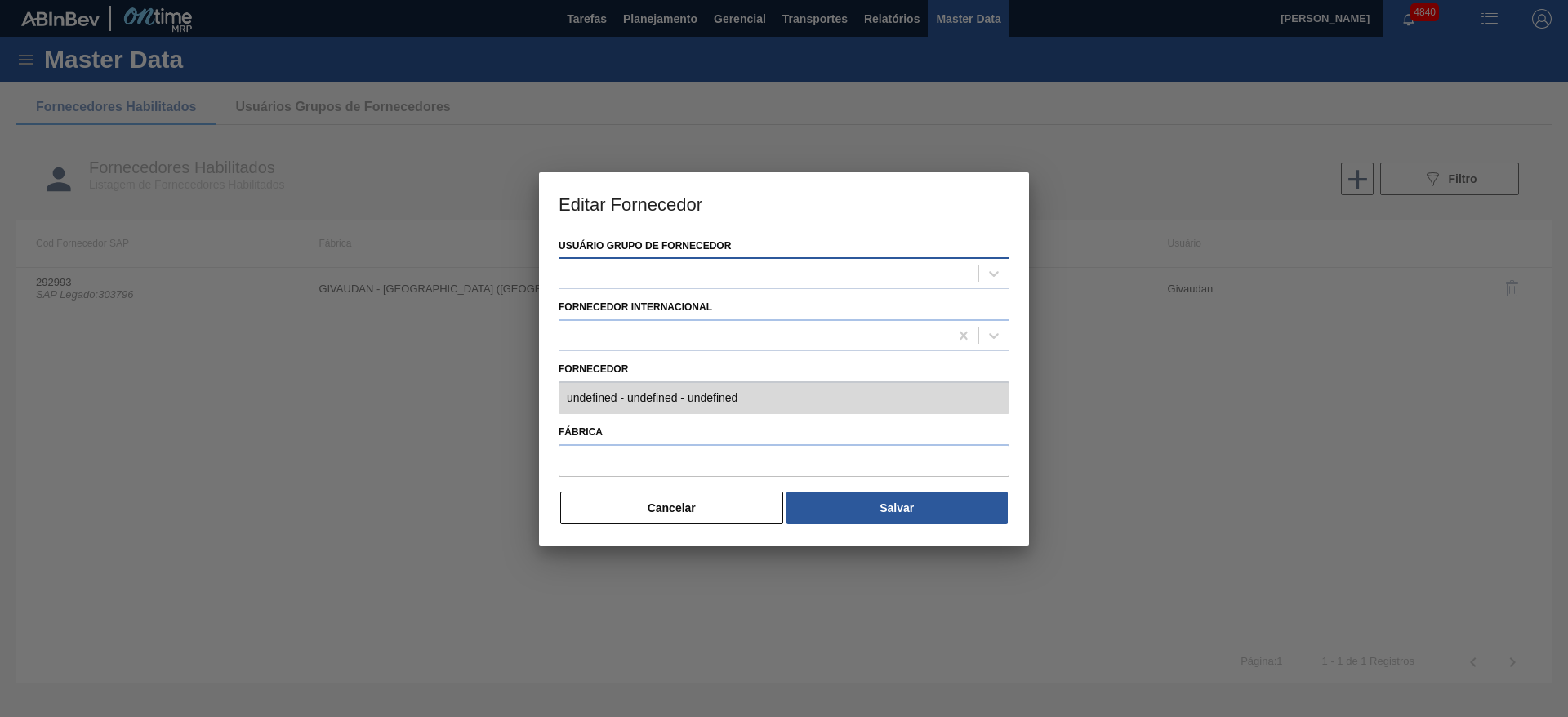
type input "292993 (SAP Legado: 303796) - GIVAUDAN DO BRASIL LTDA - [CREDIT_CARD_NUMBER]"
type input "GIVAUDAN - [GEOGRAPHIC_DATA] ([GEOGRAPHIC_DATA])"
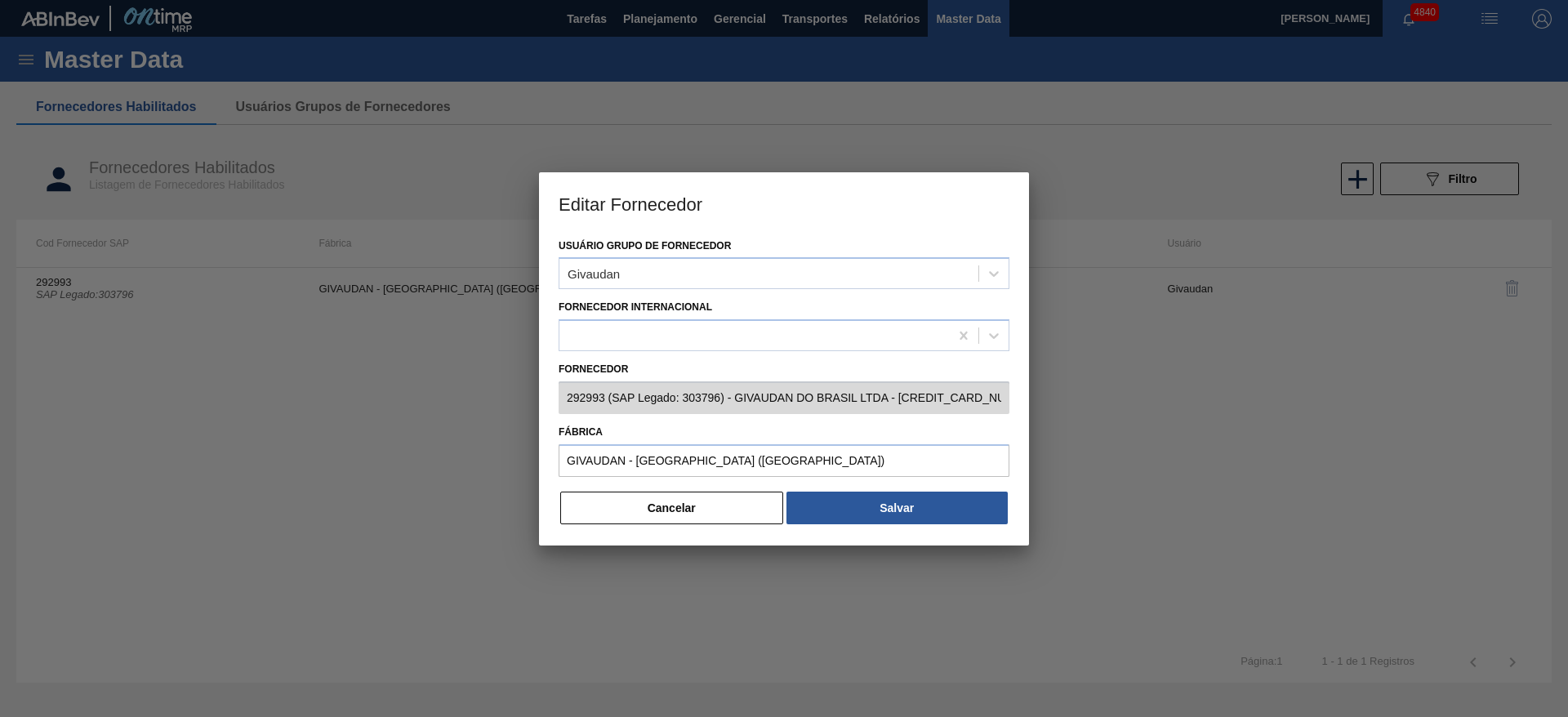
drag, startPoint x: 651, startPoint y: 514, endPoint x: 849, endPoint y: 423, distance: 217.9
click at [663, 514] on button "Cancelar" at bounding box center [672, 508] width 223 height 33
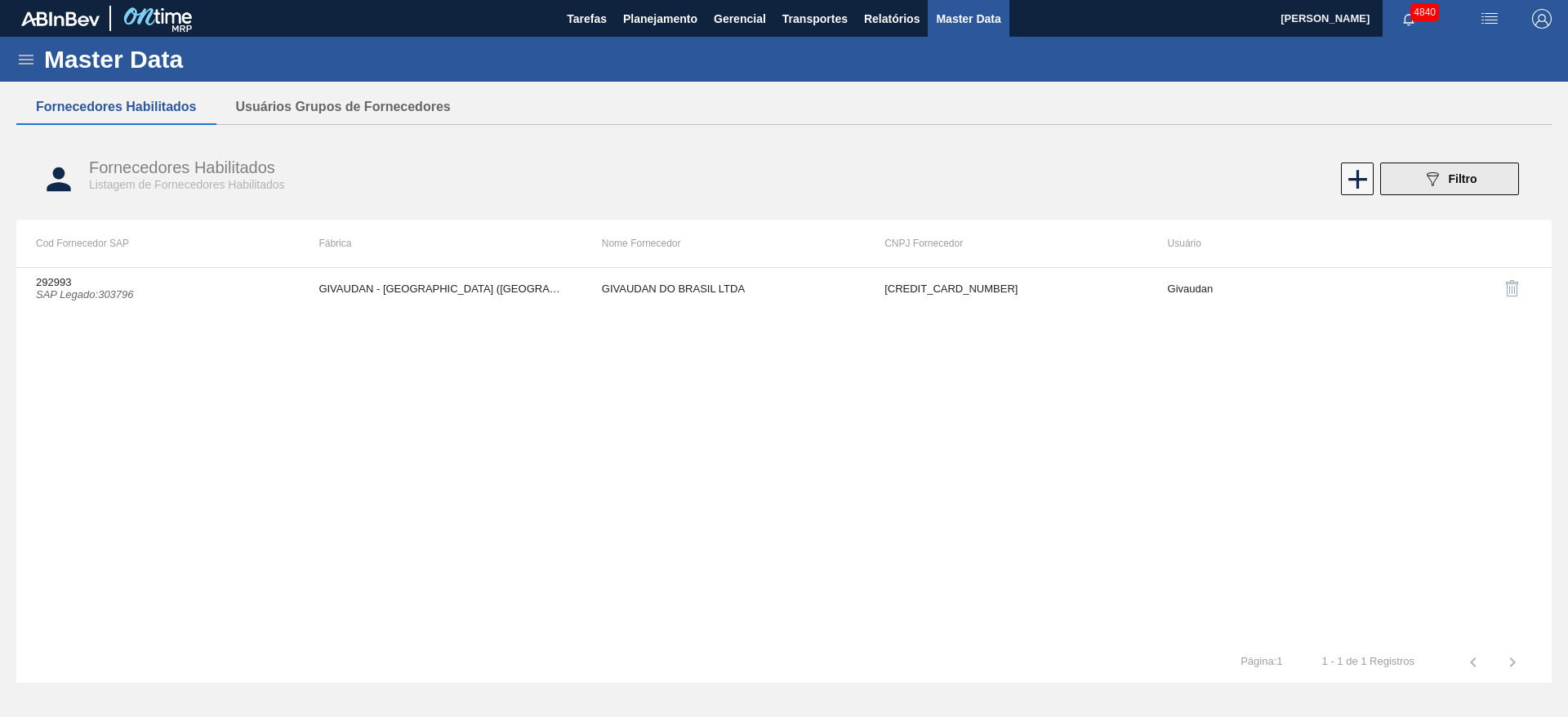
click at [1473, 175] on span "Filtro" at bounding box center [1462, 179] width 29 height 13
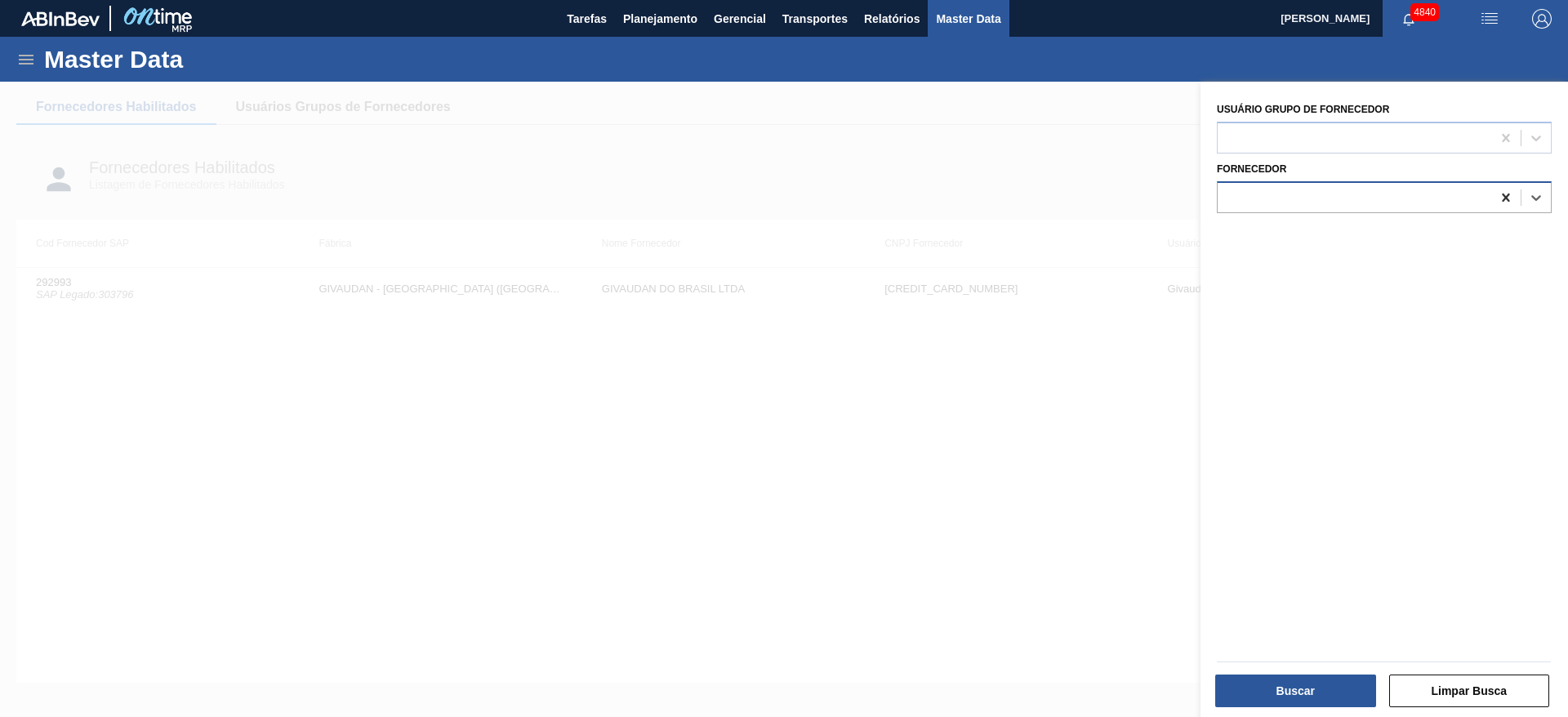
click at [1494, 203] on div at bounding box center [1506, 198] width 29 height 29
paste input "294266"
type input "294266"
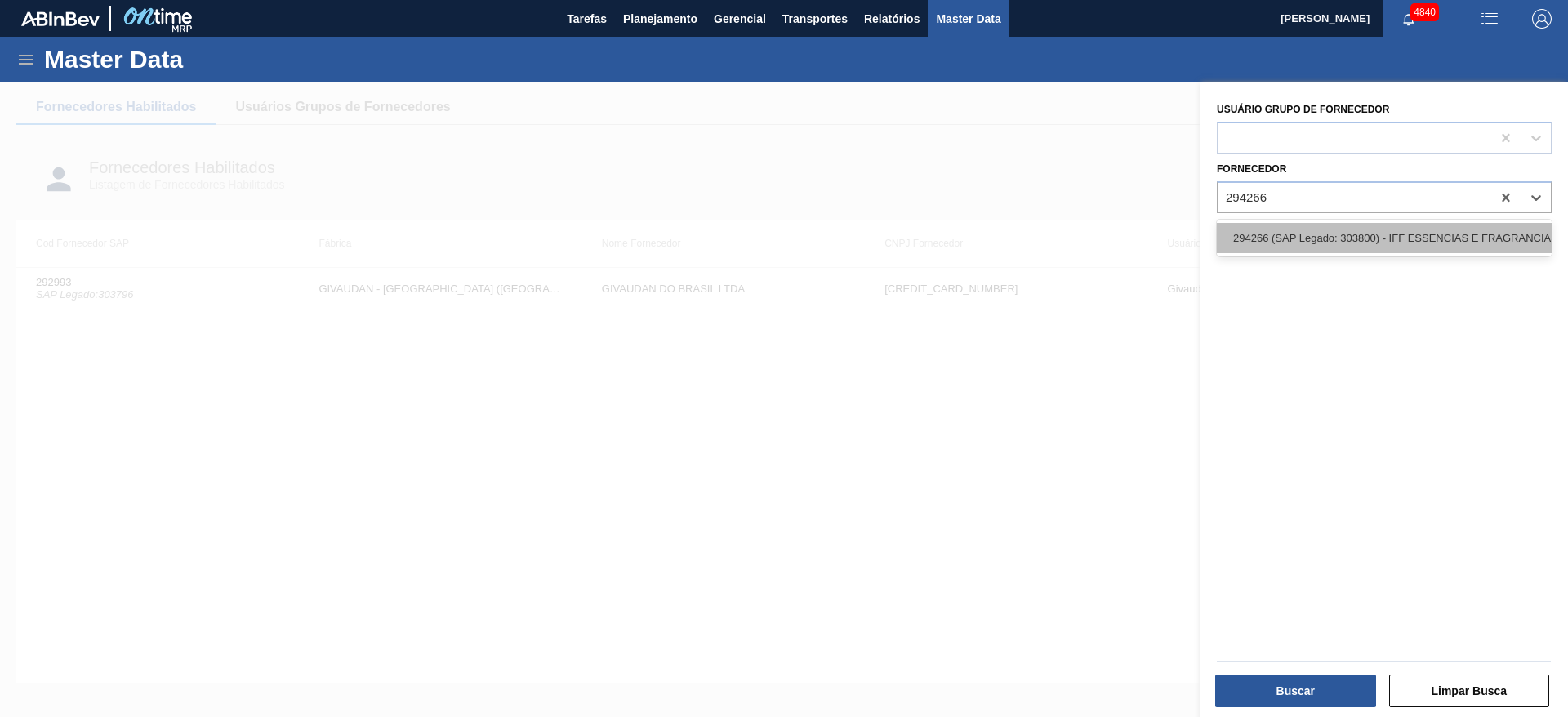
click at [1440, 242] on div "294266 (SAP Legado: 303800) - IFF ESSENCIAS E FRAGRANCIAS LTDA" at bounding box center [1383, 238] width 335 height 30
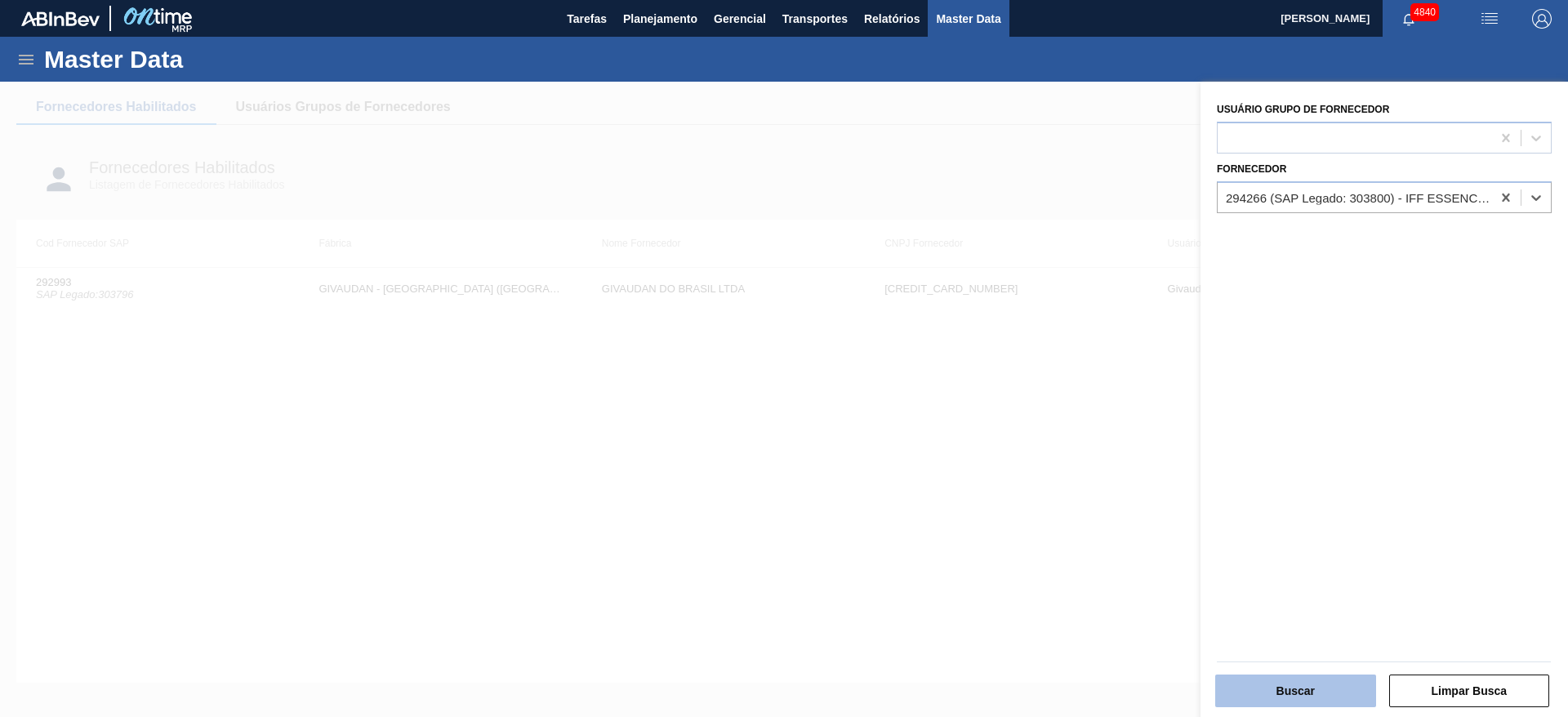
click at [1339, 694] on button "Buscar" at bounding box center [1295, 691] width 161 height 33
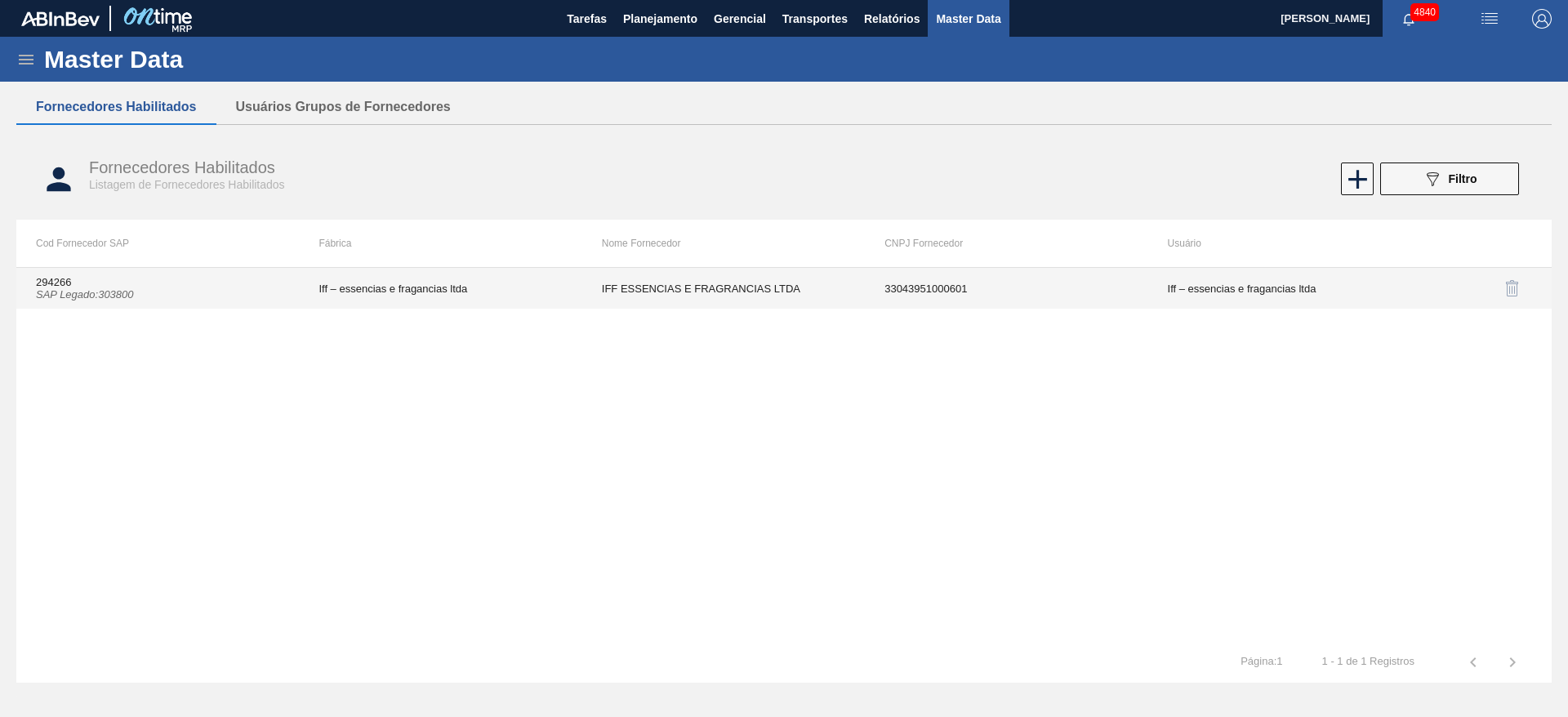
click at [510, 296] on td "Iff – essencias e fragancias ltda" at bounding box center [439, 288] width 282 height 41
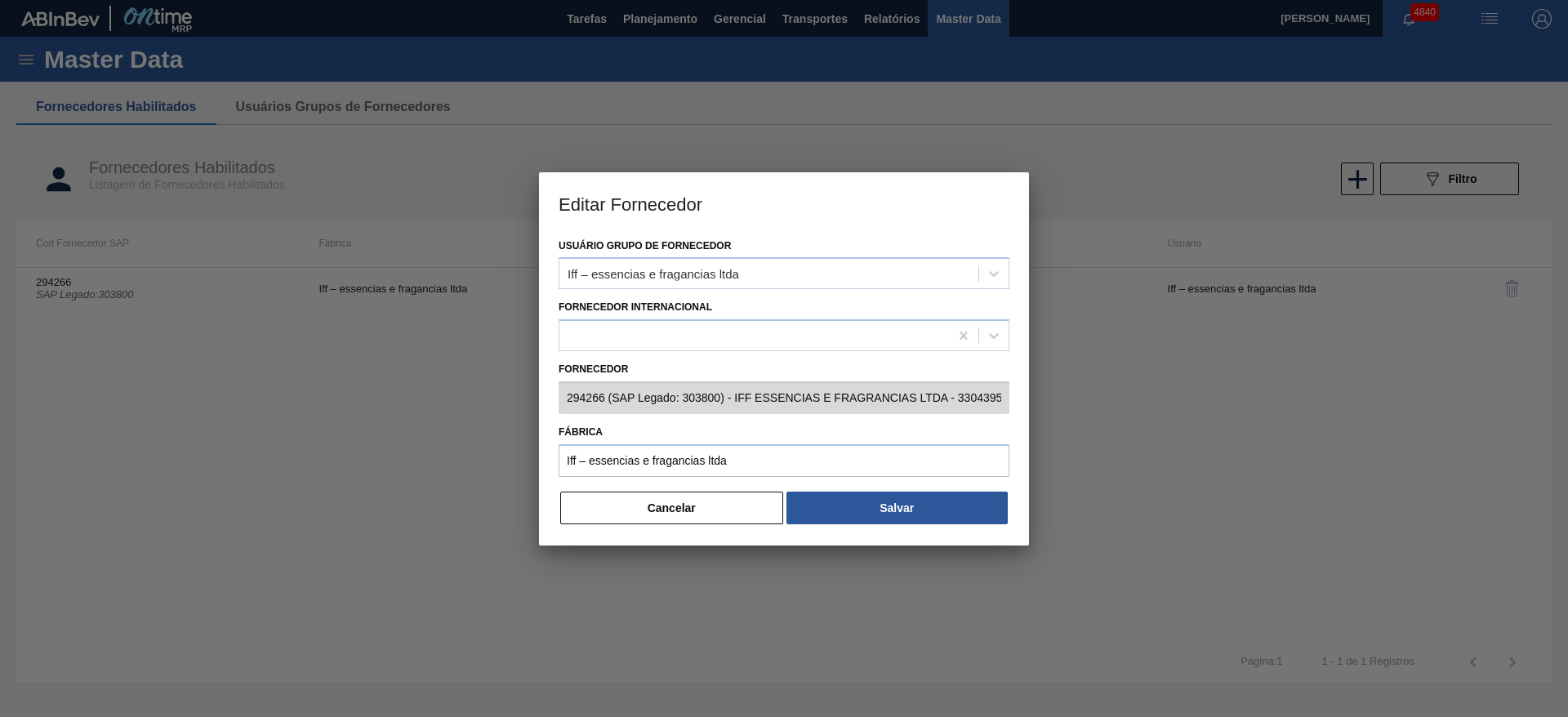
drag, startPoint x: 591, startPoint y: 509, endPoint x: 1420, endPoint y: 217, distance: 878.9
click at [593, 509] on button "Cancelar" at bounding box center [672, 508] width 223 height 33
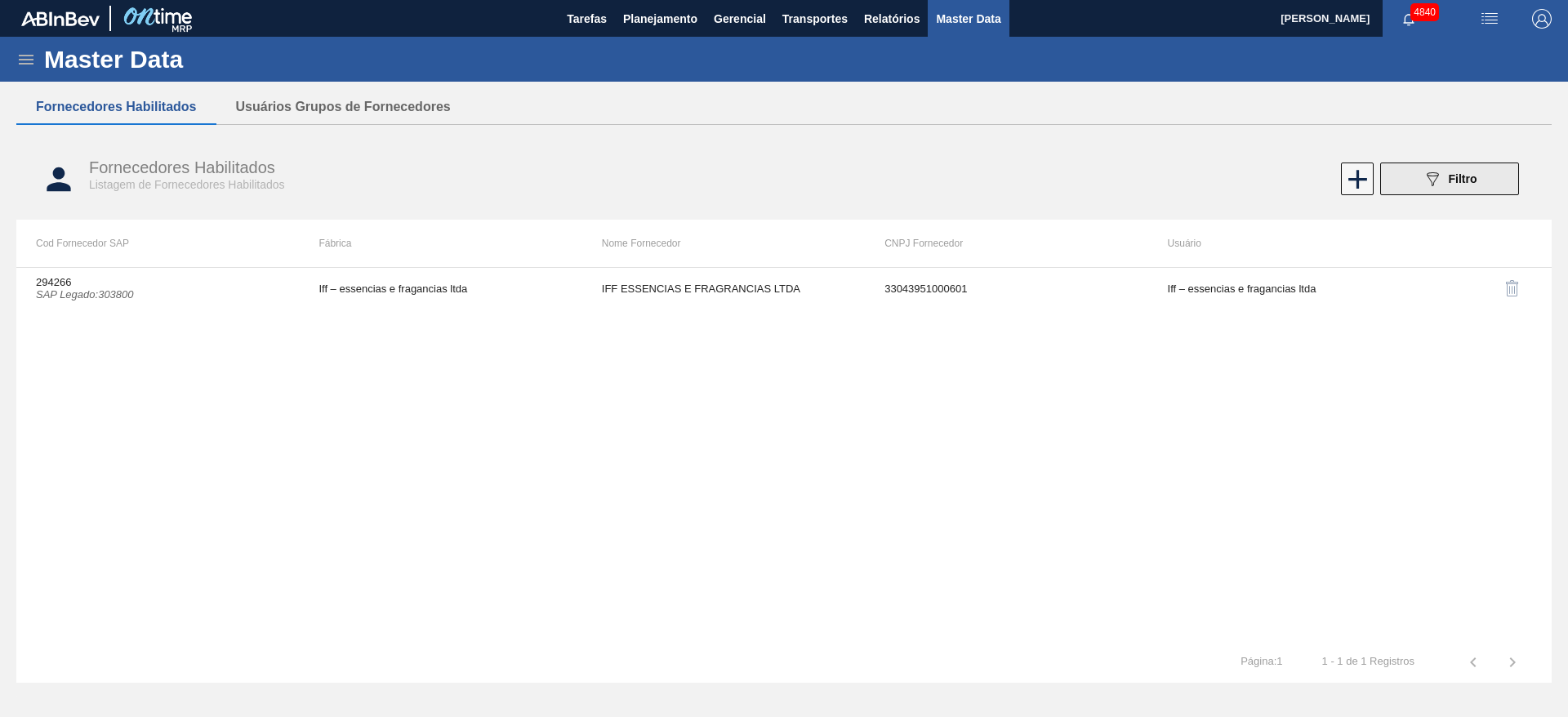
click at [1454, 175] on span "Filtro" at bounding box center [1462, 179] width 29 height 13
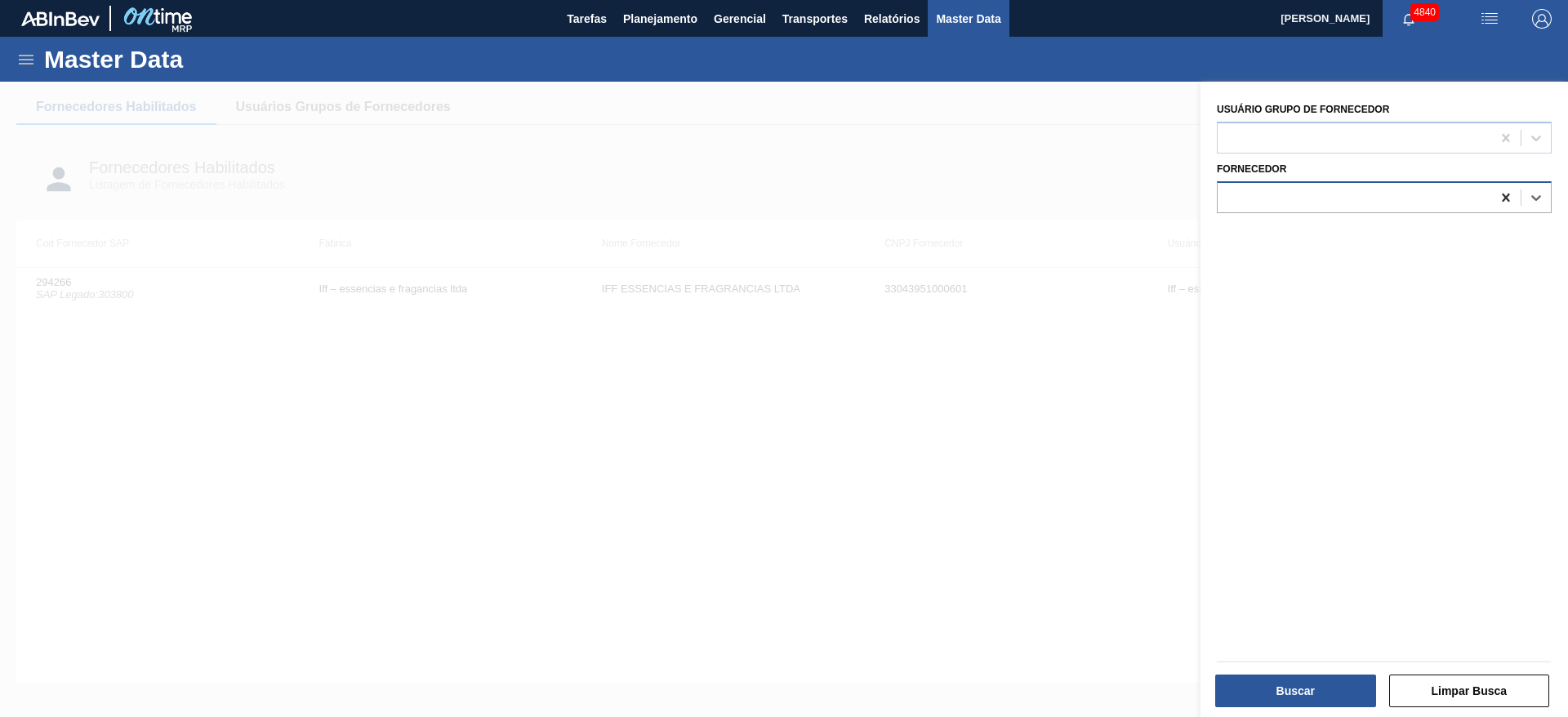
click at [1494, 186] on div at bounding box center [1506, 198] width 29 height 29
click at [1472, 198] on div at bounding box center [1354, 197] width 273 height 24
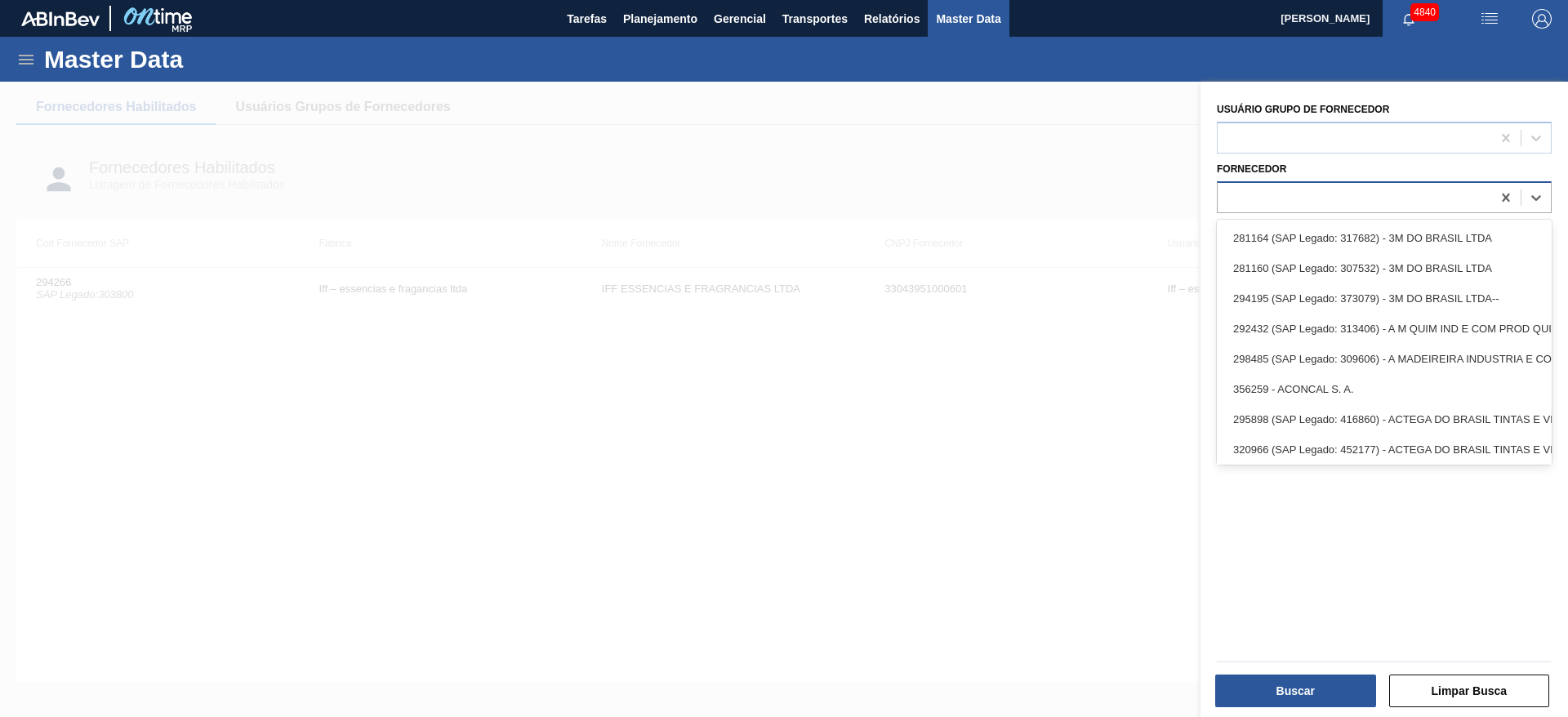
type input "v"
paste input "102816"
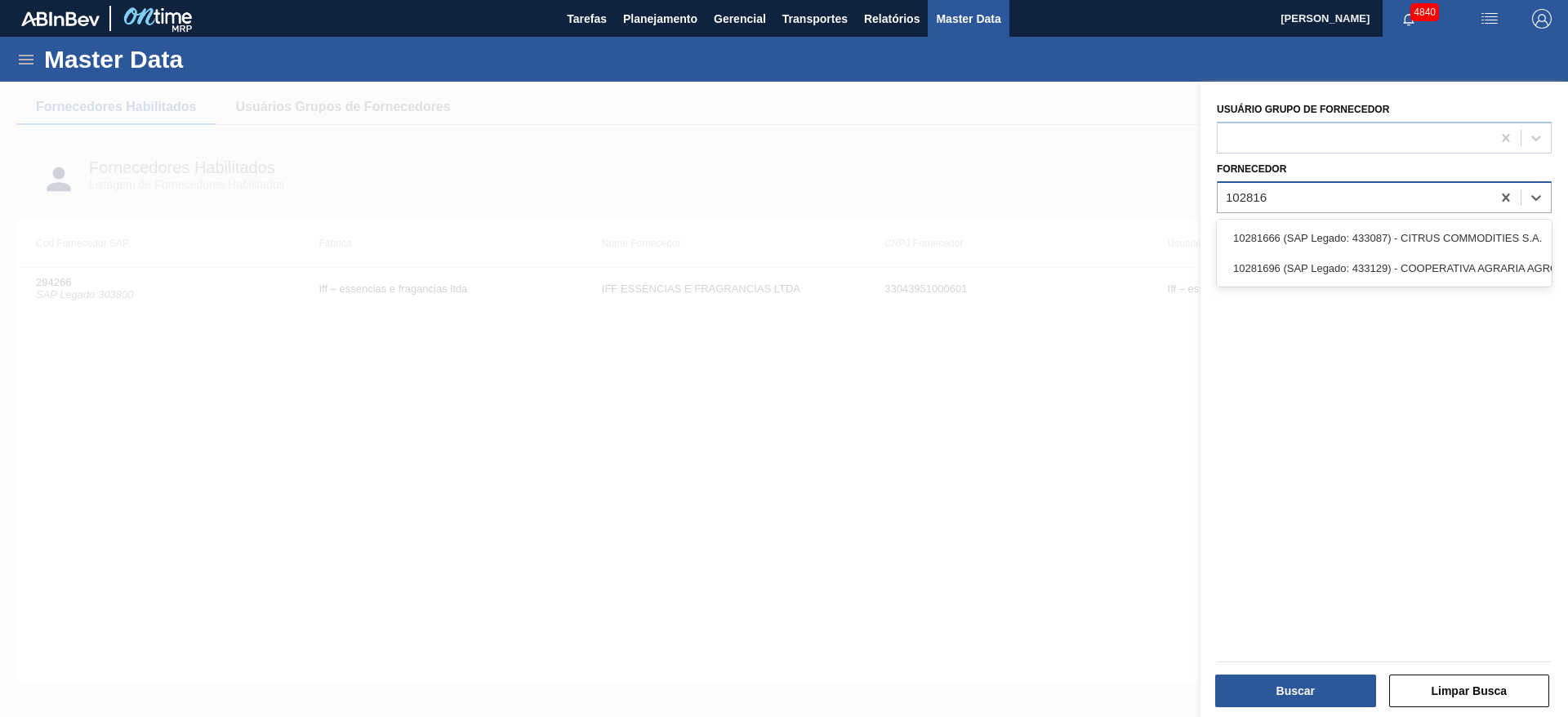
type input "102816"
click at [1282, 197] on div at bounding box center [1354, 197] width 273 height 24
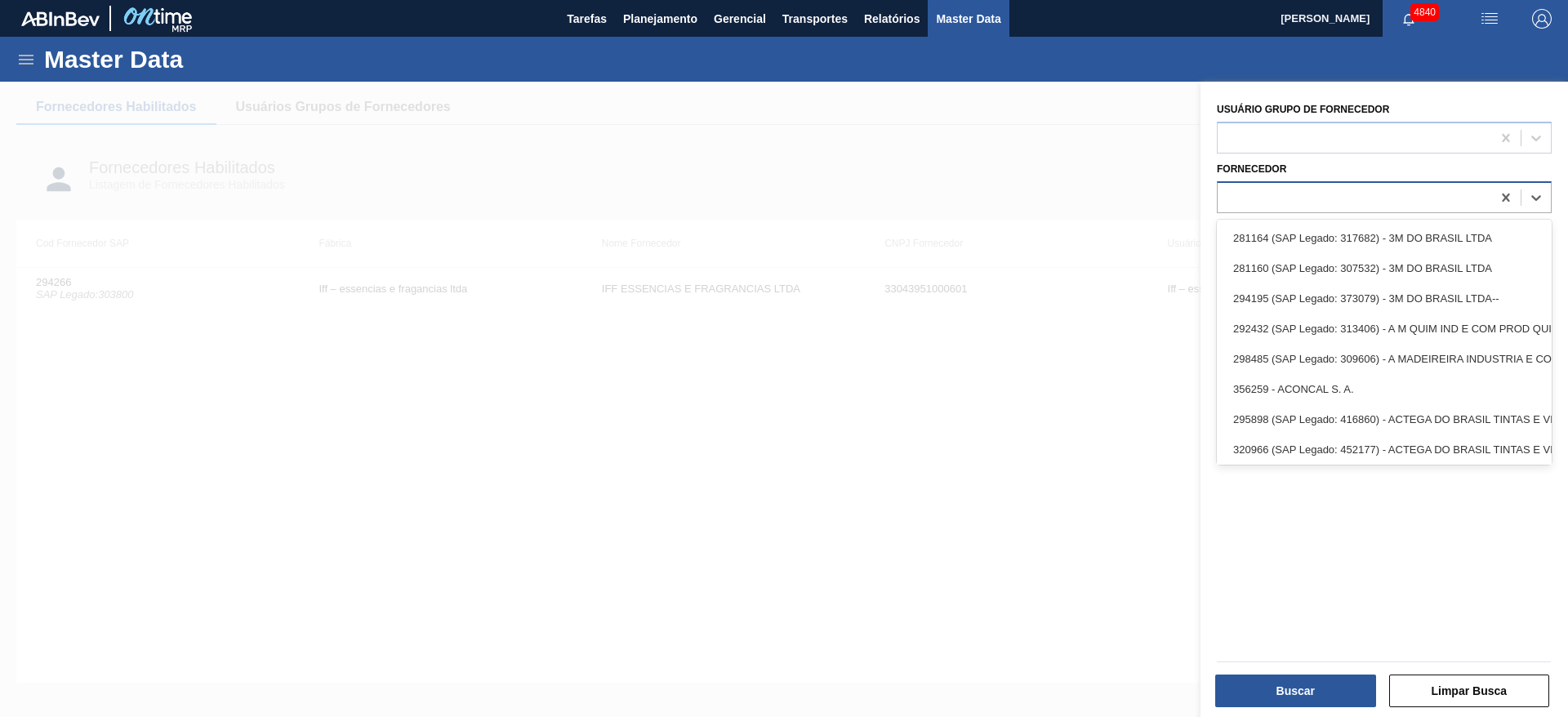
paste input "102816"
type input "102816"
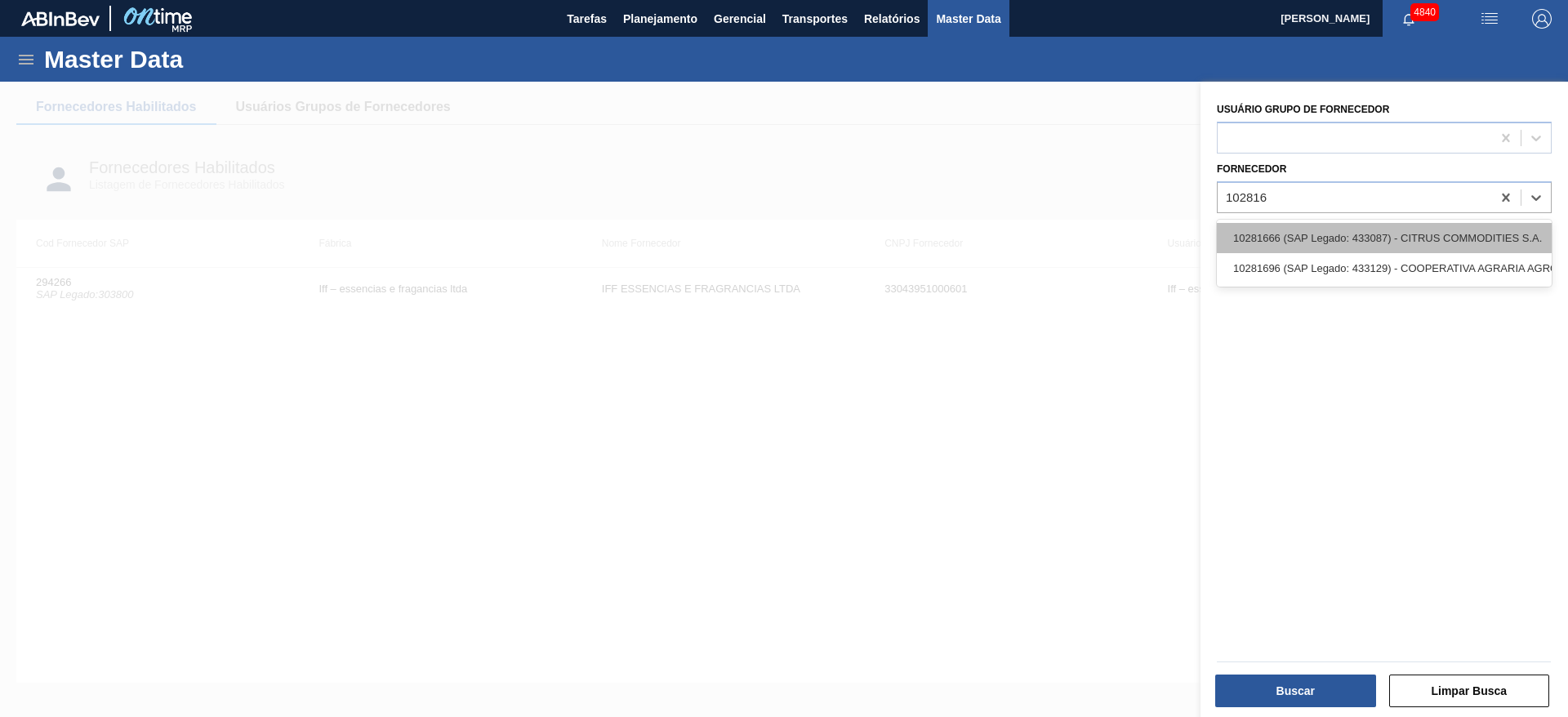
click at [1314, 226] on div "10281666 (SAP Legado: 433087) - CITRUS COMMODITIES S.A." at bounding box center [1383, 238] width 335 height 30
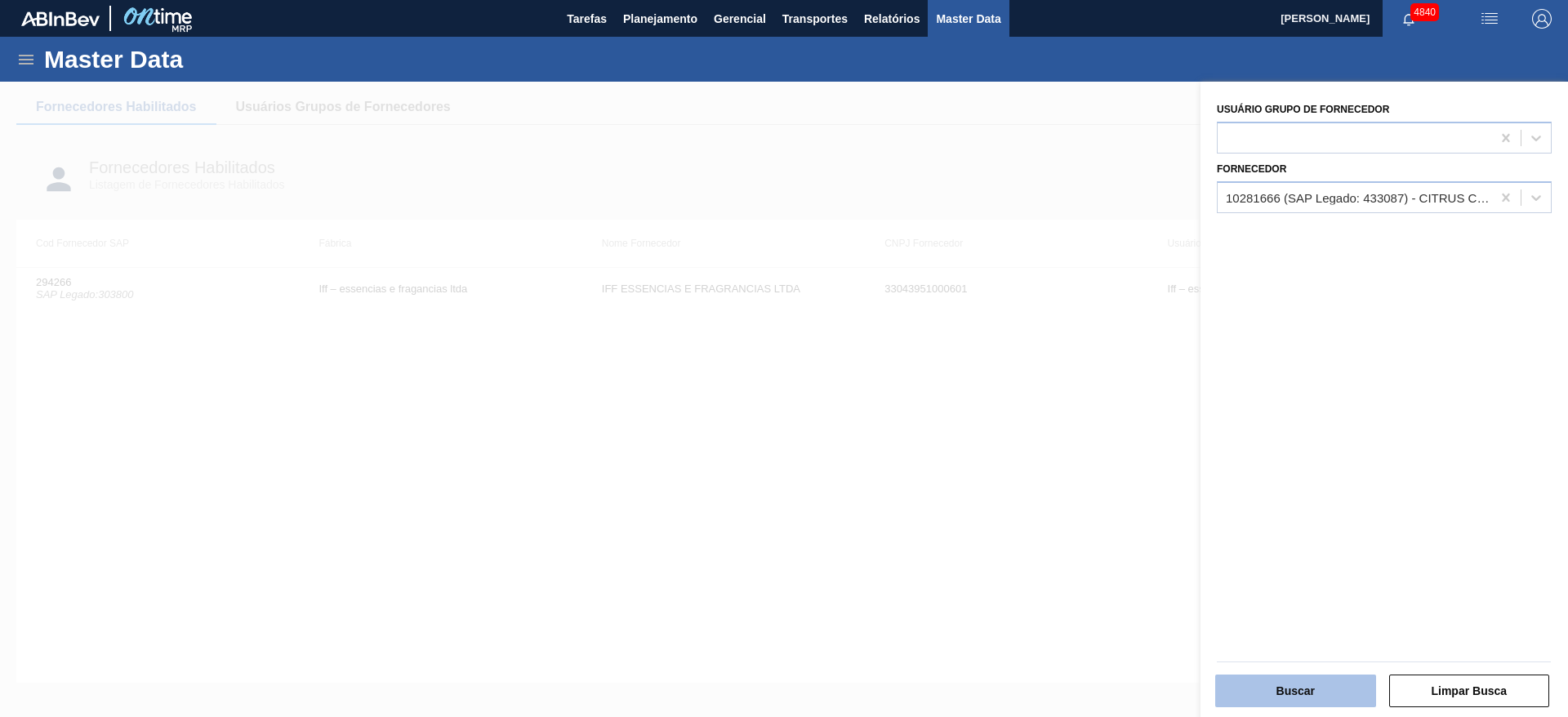
click at [1355, 691] on button "Buscar" at bounding box center [1295, 691] width 161 height 33
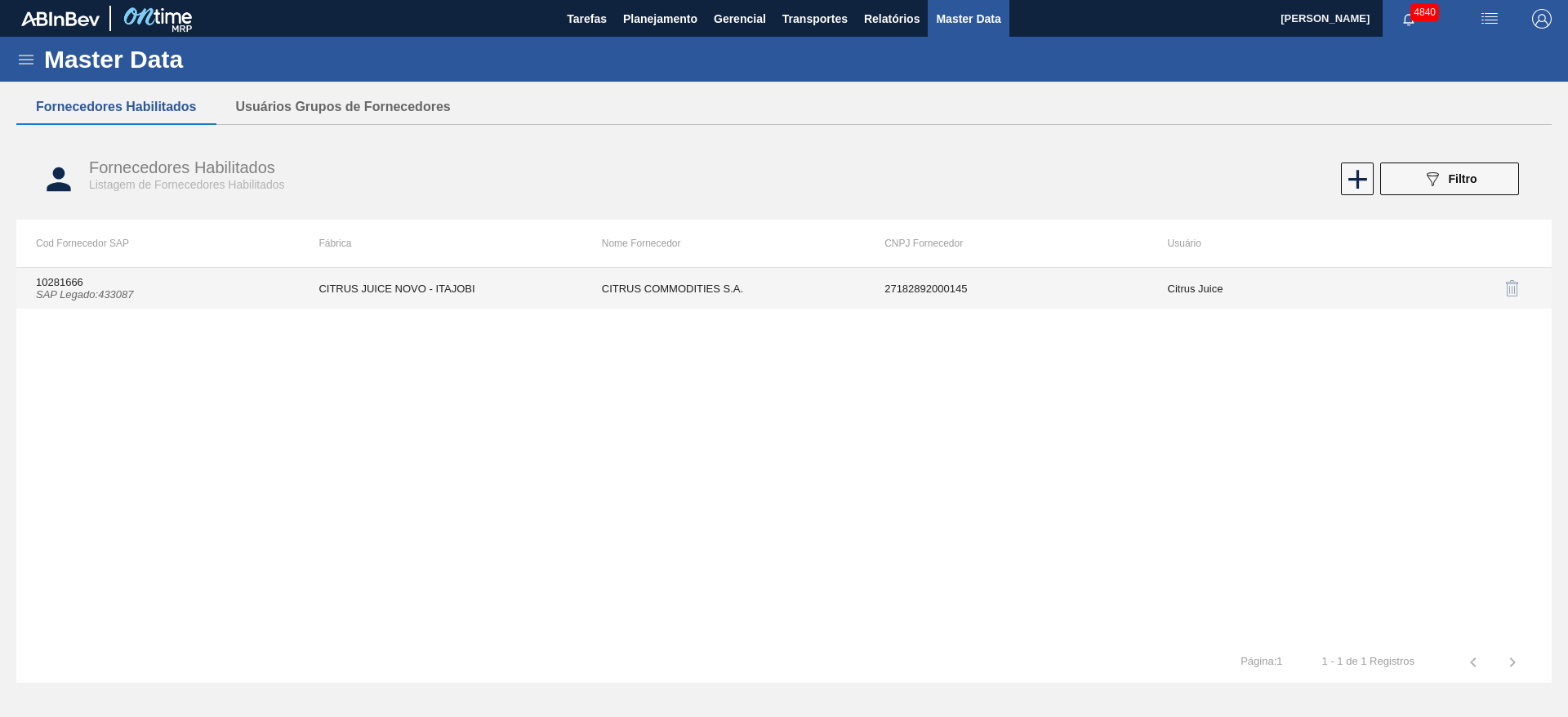
click at [559, 291] on td "CITRUS JUICE NOVO - ITAJOBI" at bounding box center [439, 288] width 282 height 41
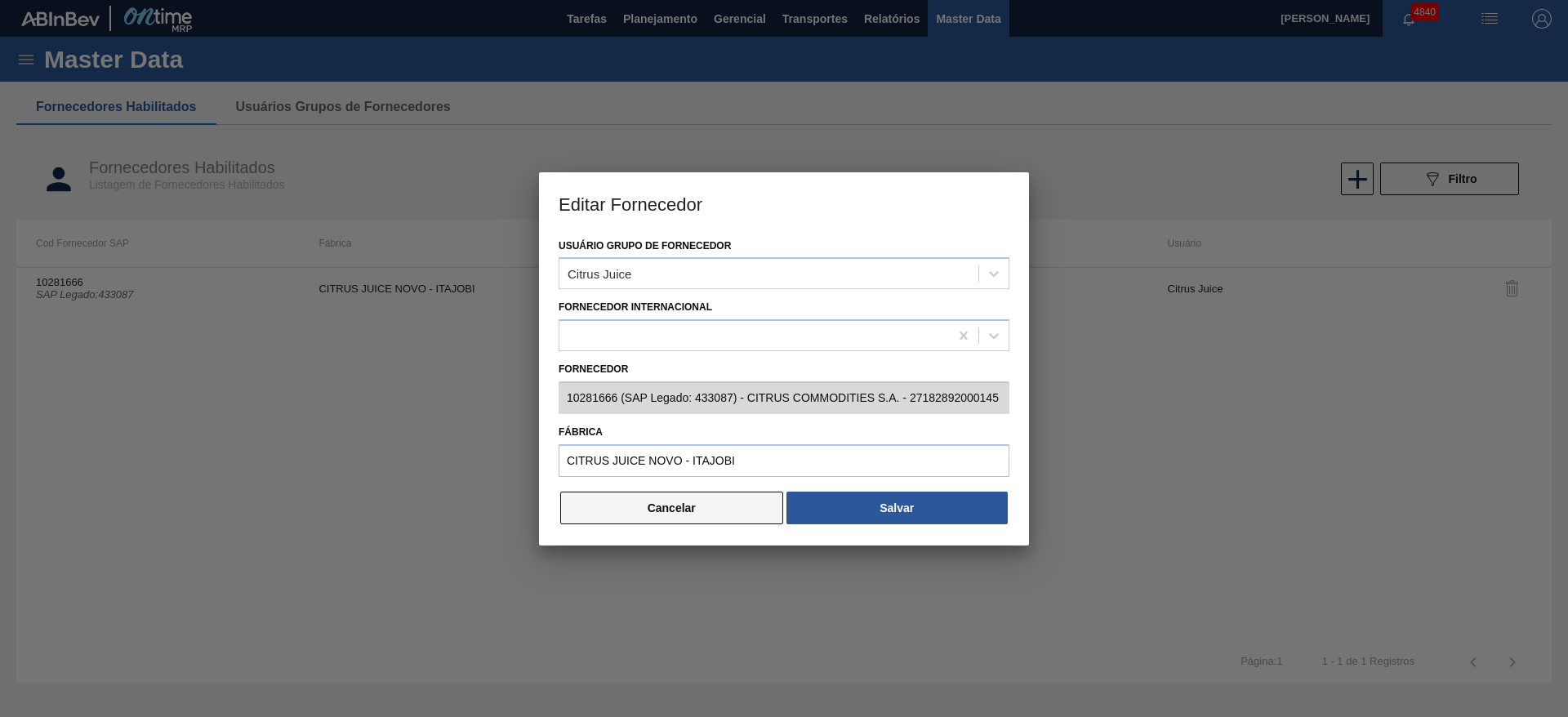
click at [732, 523] on button "Cancelar" at bounding box center [672, 508] width 223 height 33
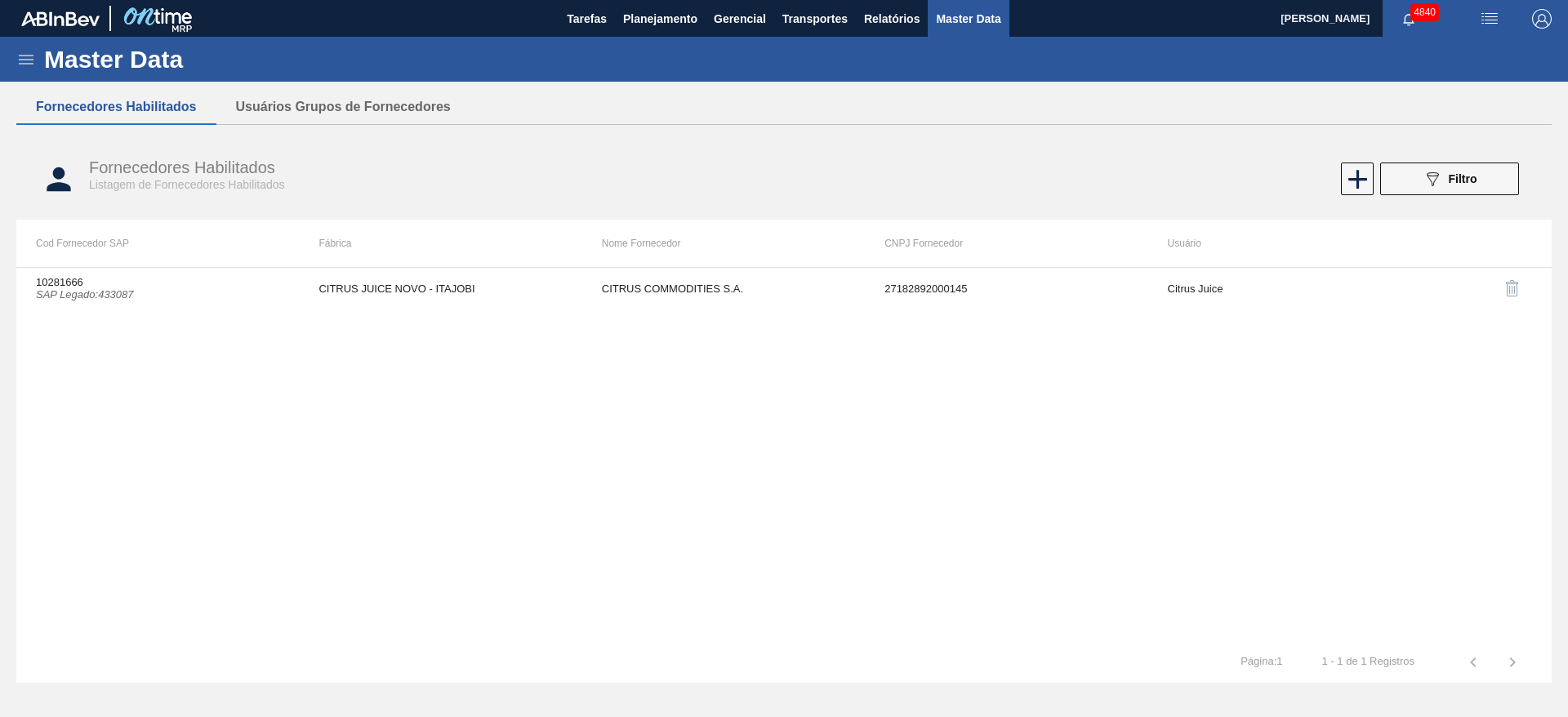
click at [1469, 196] on div "Fornecedores Habilitados Listagem de Fornecedores Habilitados 089F7B8B-B2A5-4AF…" at bounding box center [784, 179] width 1535 height 61
click at [1458, 186] on div "089F7B8B-B2A5-4AFE-B5C0-19BA573D28AC Filtro" at bounding box center [1449, 179] width 55 height 20
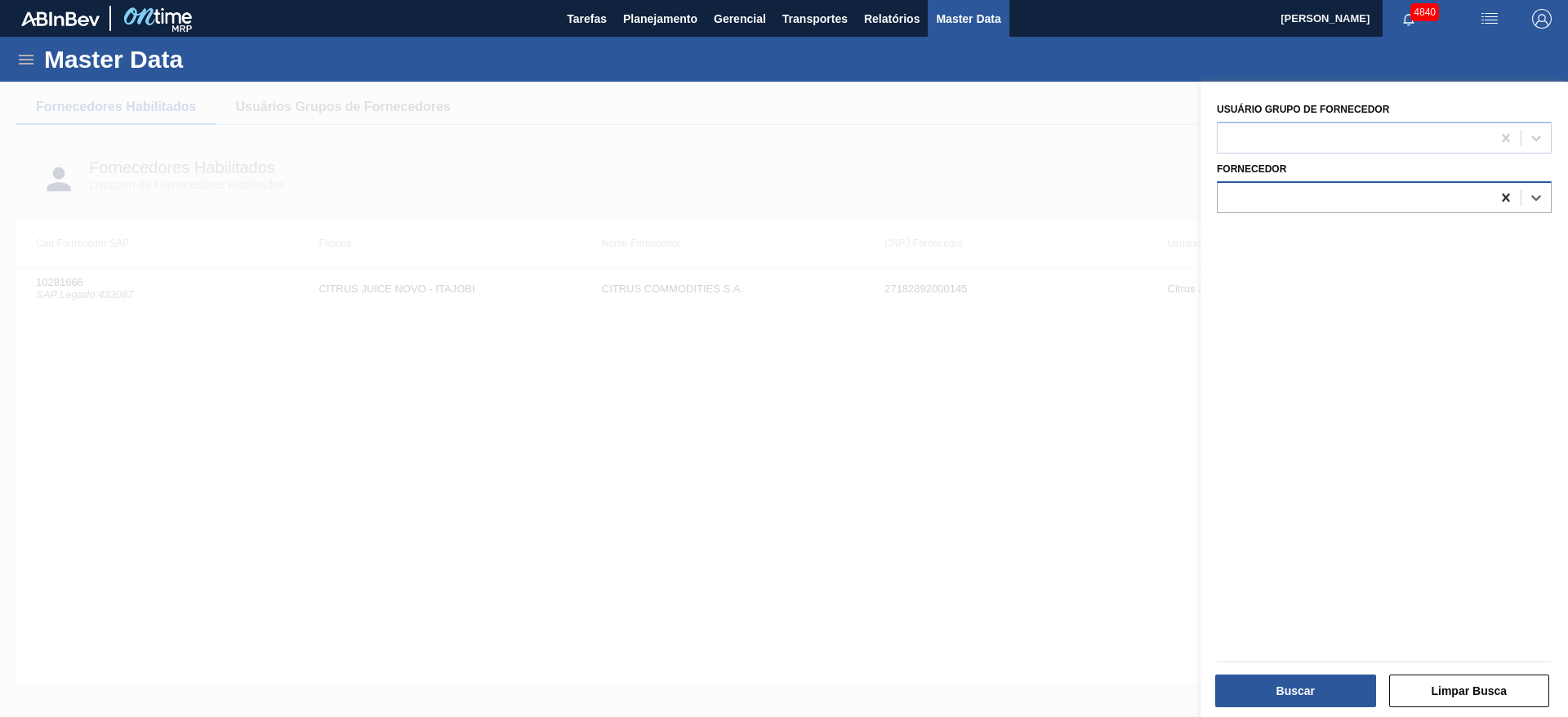
click at [1498, 203] on icon at bounding box center [1506, 198] width 16 height 16
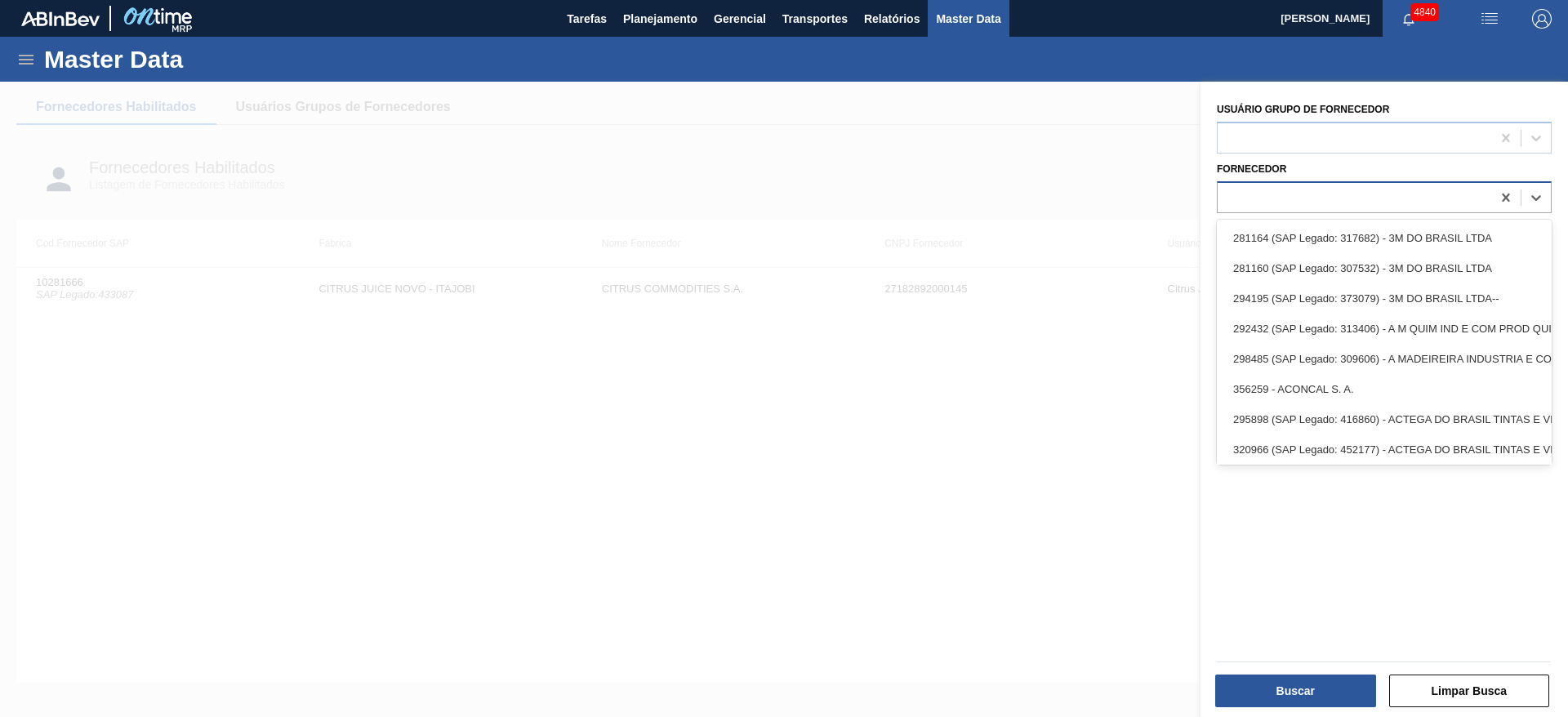
click at [1470, 203] on div at bounding box center [1354, 197] width 273 height 24
paste input "280389"
type input "280389"
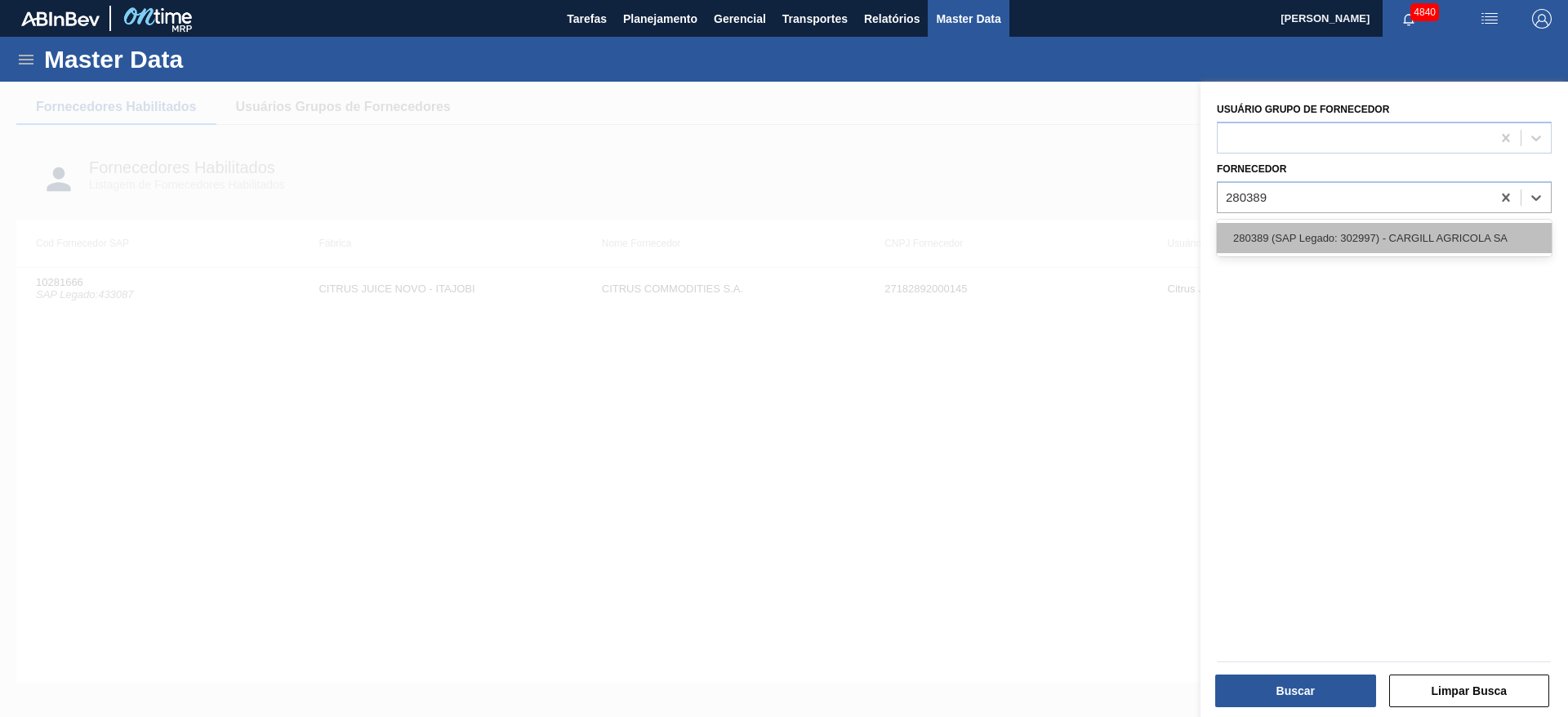
click at [1260, 228] on div "280389 (SAP Legado: 302997) - CARGILL AGRICOLA SA" at bounding box center [1383, 238] width 335 height 30
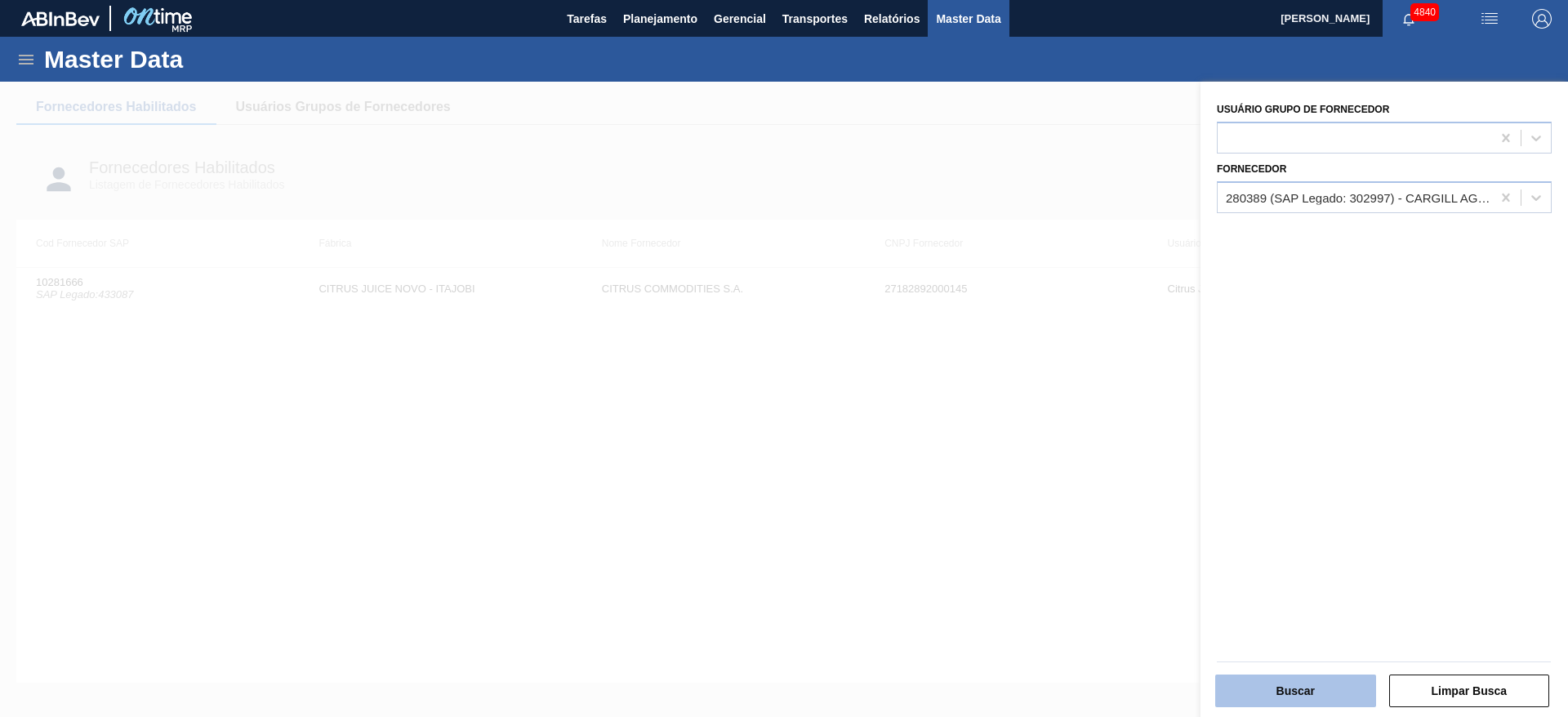
click at [1296, 697] on button "Buscar" at bounding box center [1295, 691] width 161 height 33
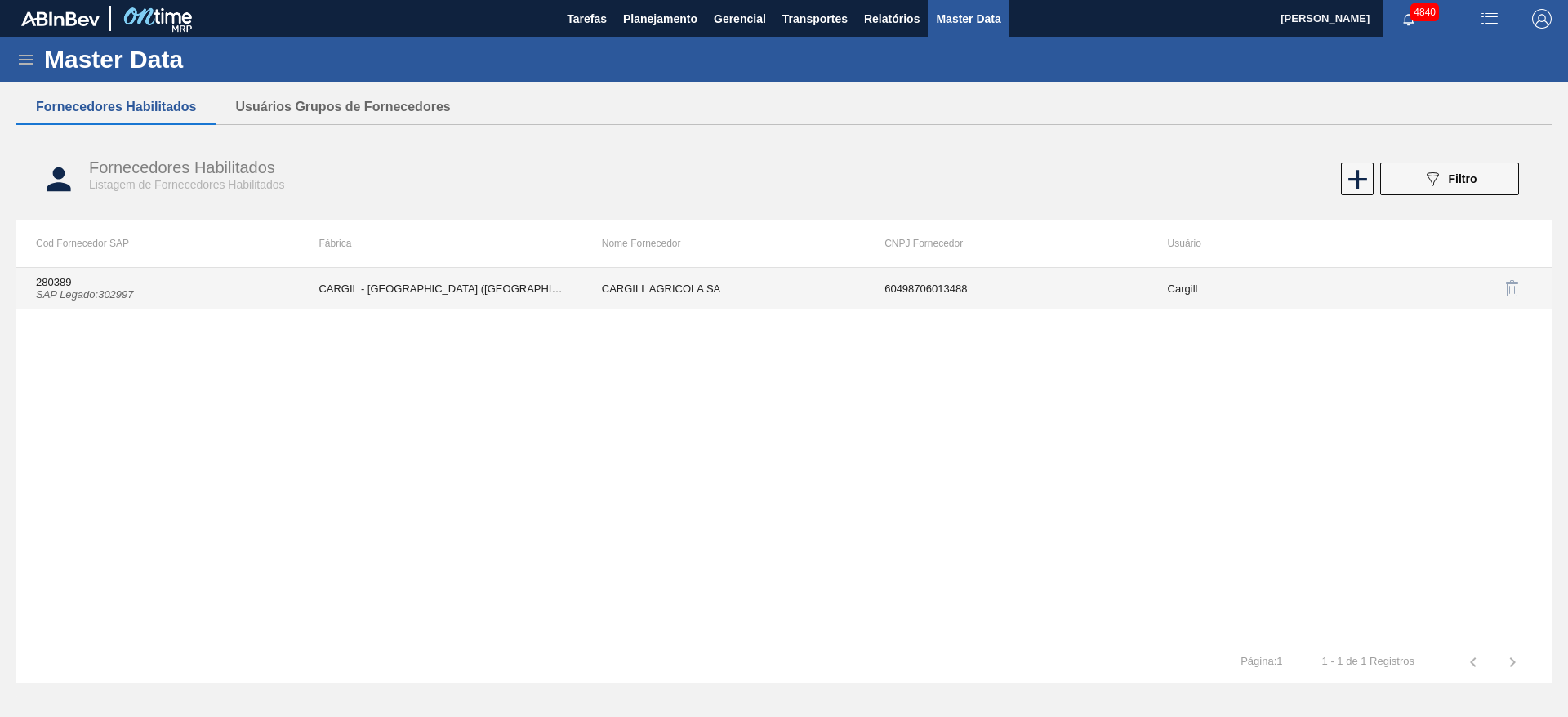
click at [690, 283] on td "CARGILL AGRICOLA SA" at bounding box center [723, 288] width 282 height 41
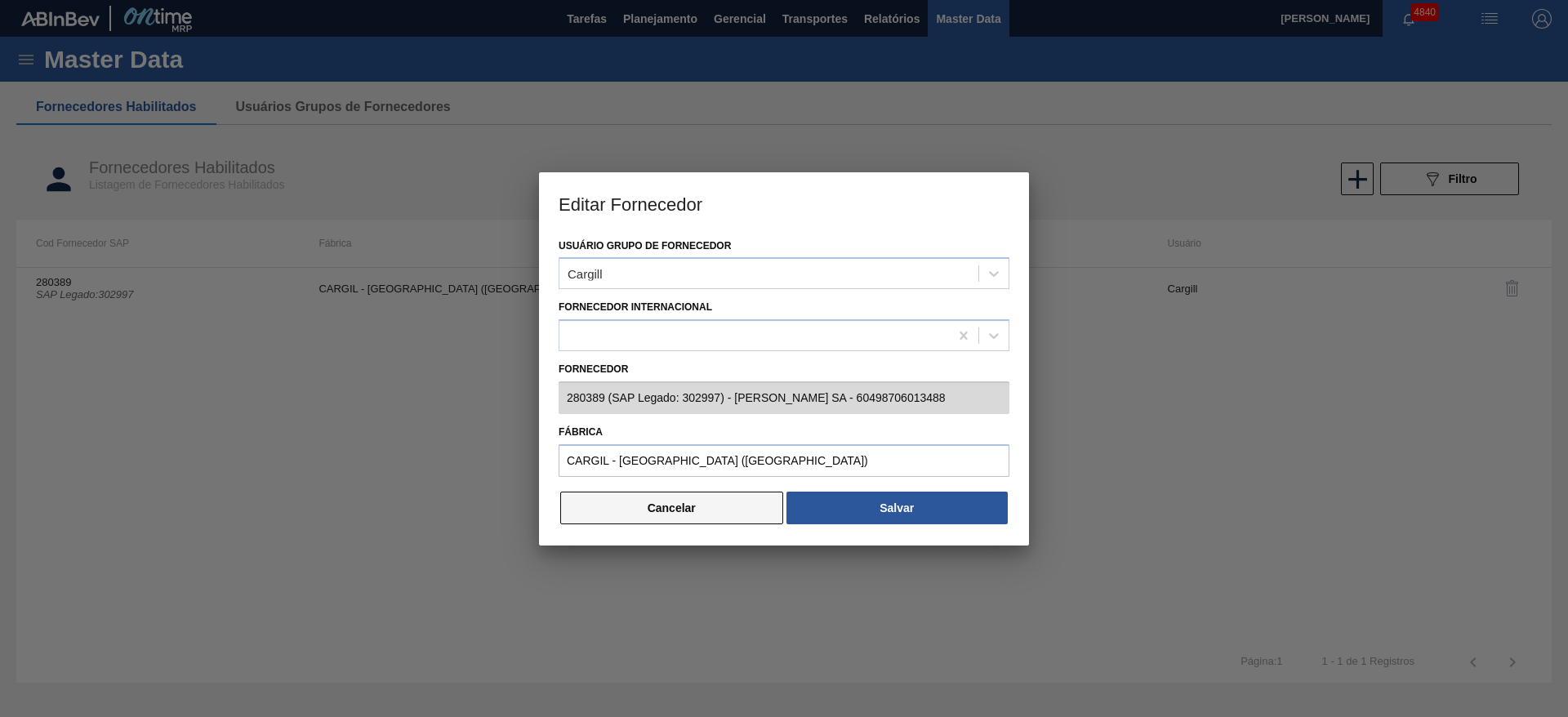
click at [724, 491] on button "Cancelar" at bounding box center [672, 508] width 223 height 33
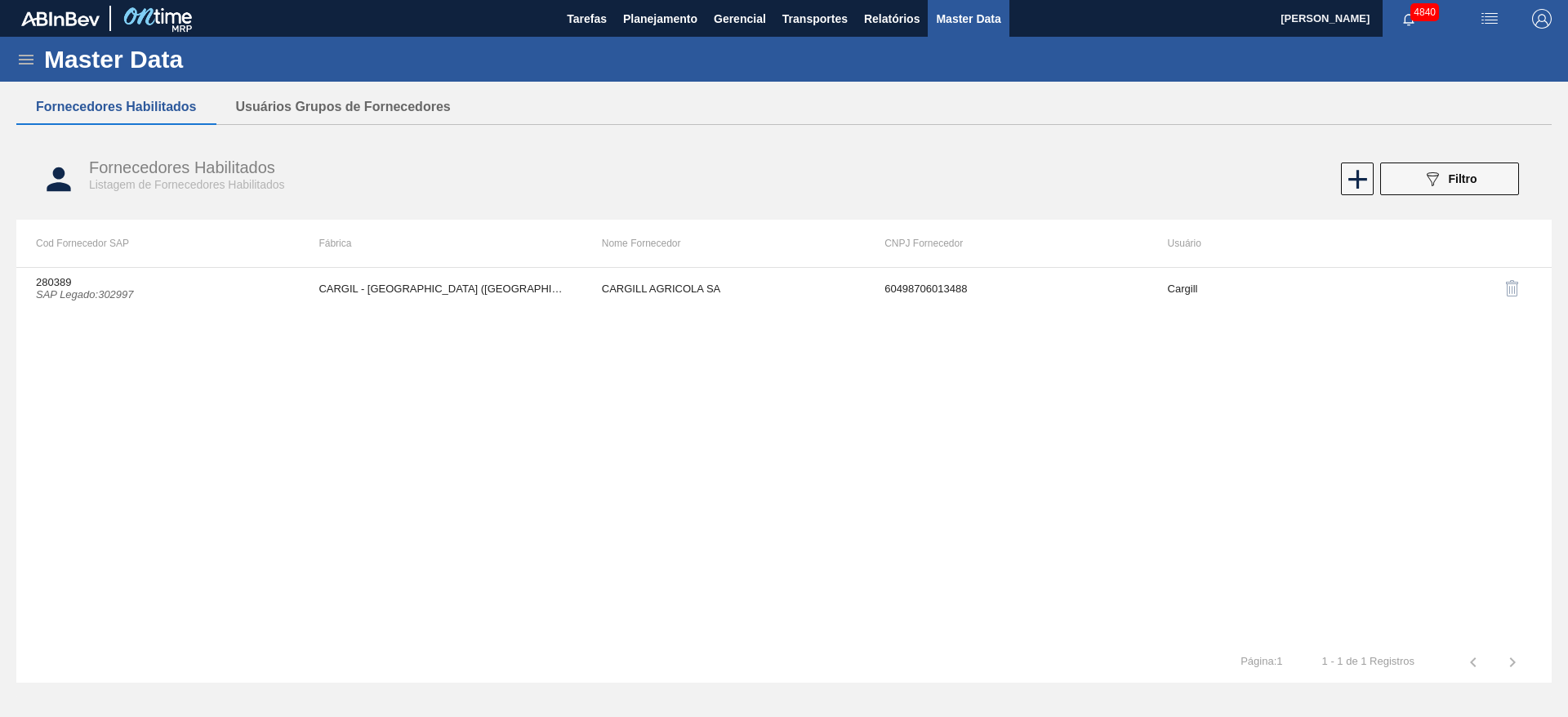
drag, startPoint x: 1399, startPoint y: 168, endPoint x: 1418, endPoint y: 186, distance: 26.2
click at [1400, 168] on button "089F7B8B-B2A5-4AFE-B5C0-19BA573D28AC Filtro" at bounding box center [1449, 179] width 139 height 33
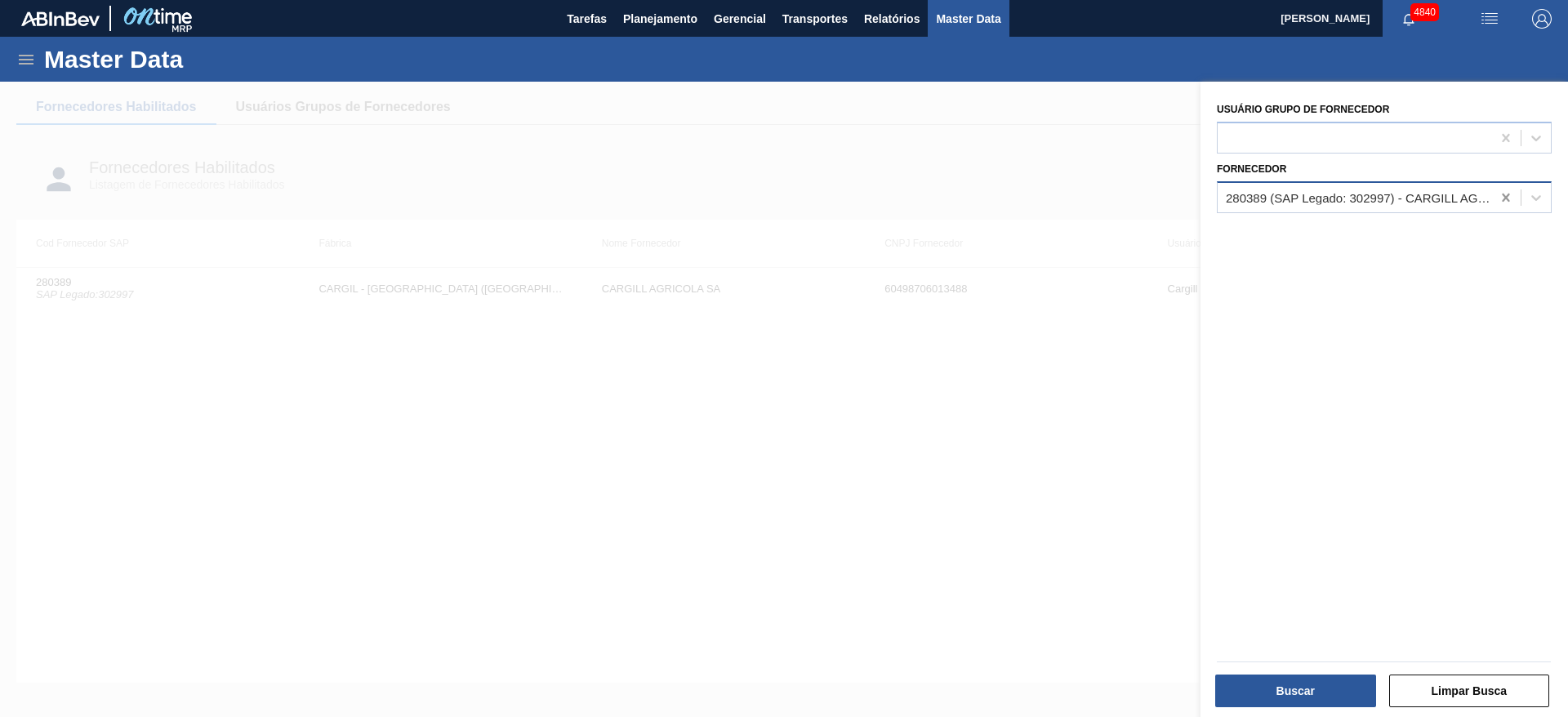
click at [1500, 188] on div at bounding box center [1506, 198] width 29 height 29
paste input "295196"
type input "295196"
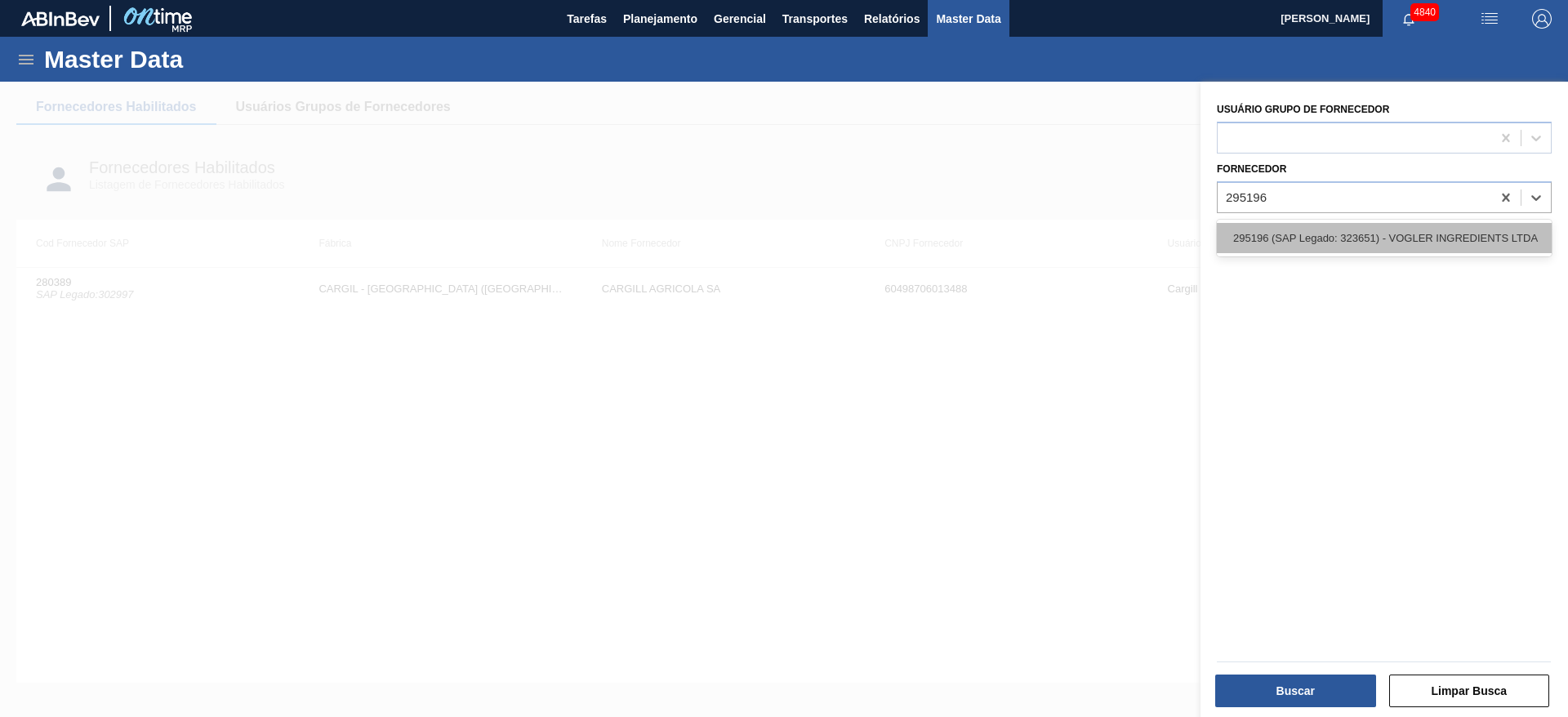
click at [1421, 235] on div "295196 (SAP Legado: 323651) - VOGLER INGREDIENTS LTDA" at bounding box center [1383, 238] width 335 height 30
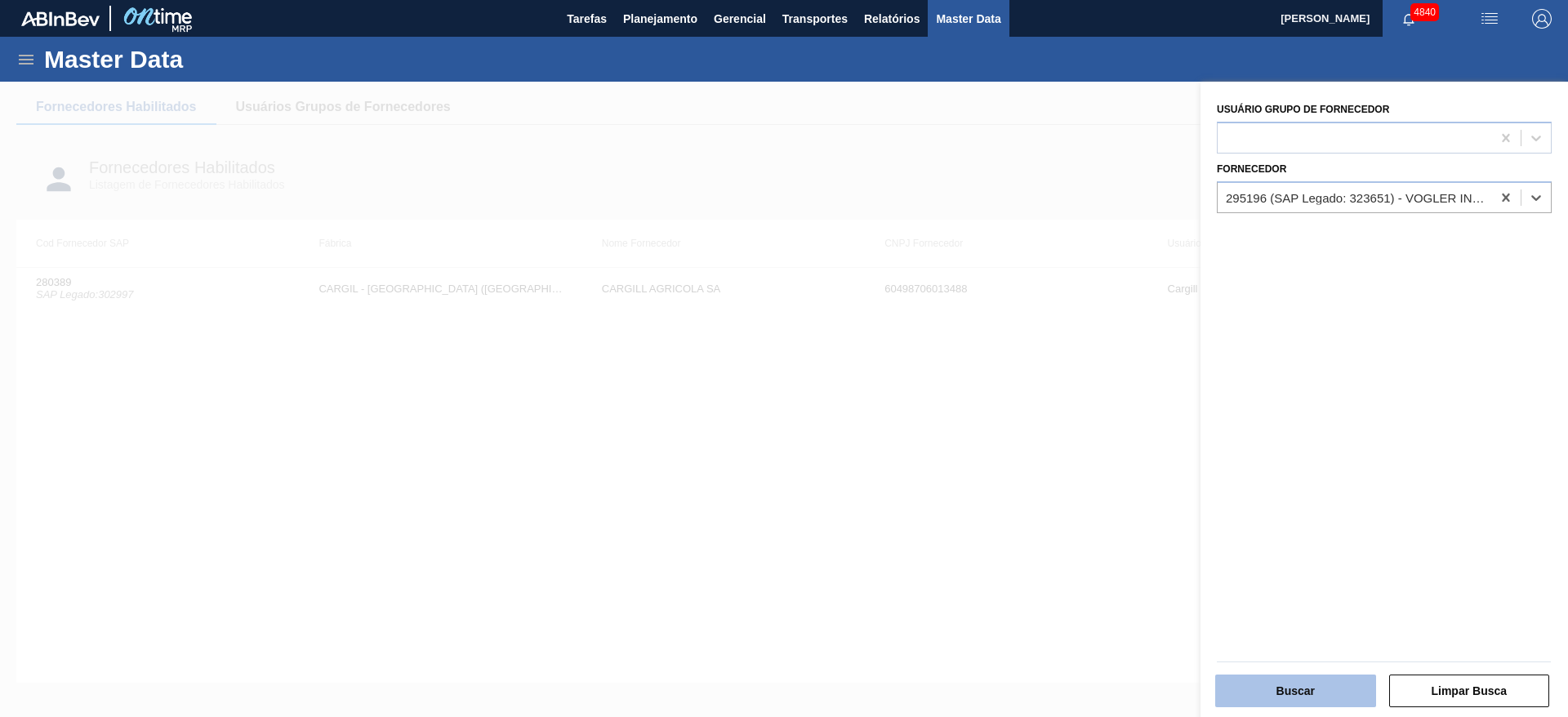
click at [1303, 679] on button "Buscar" at bounding box center [1295, 691] width 161 height 33
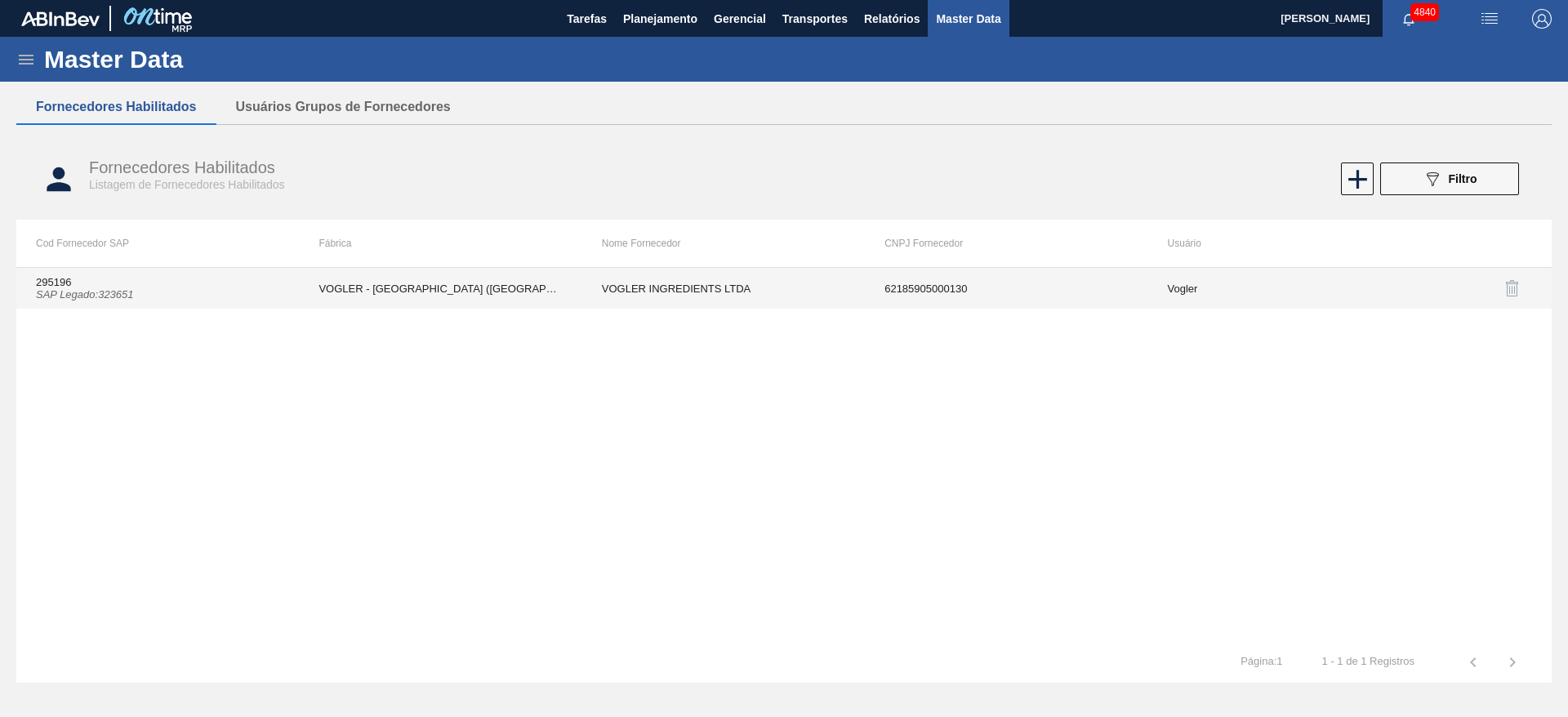
click at [723, 295] on td "VOGLER INGREDIENTS LTDA" at bounding box center [723, 288] width 282 height 41
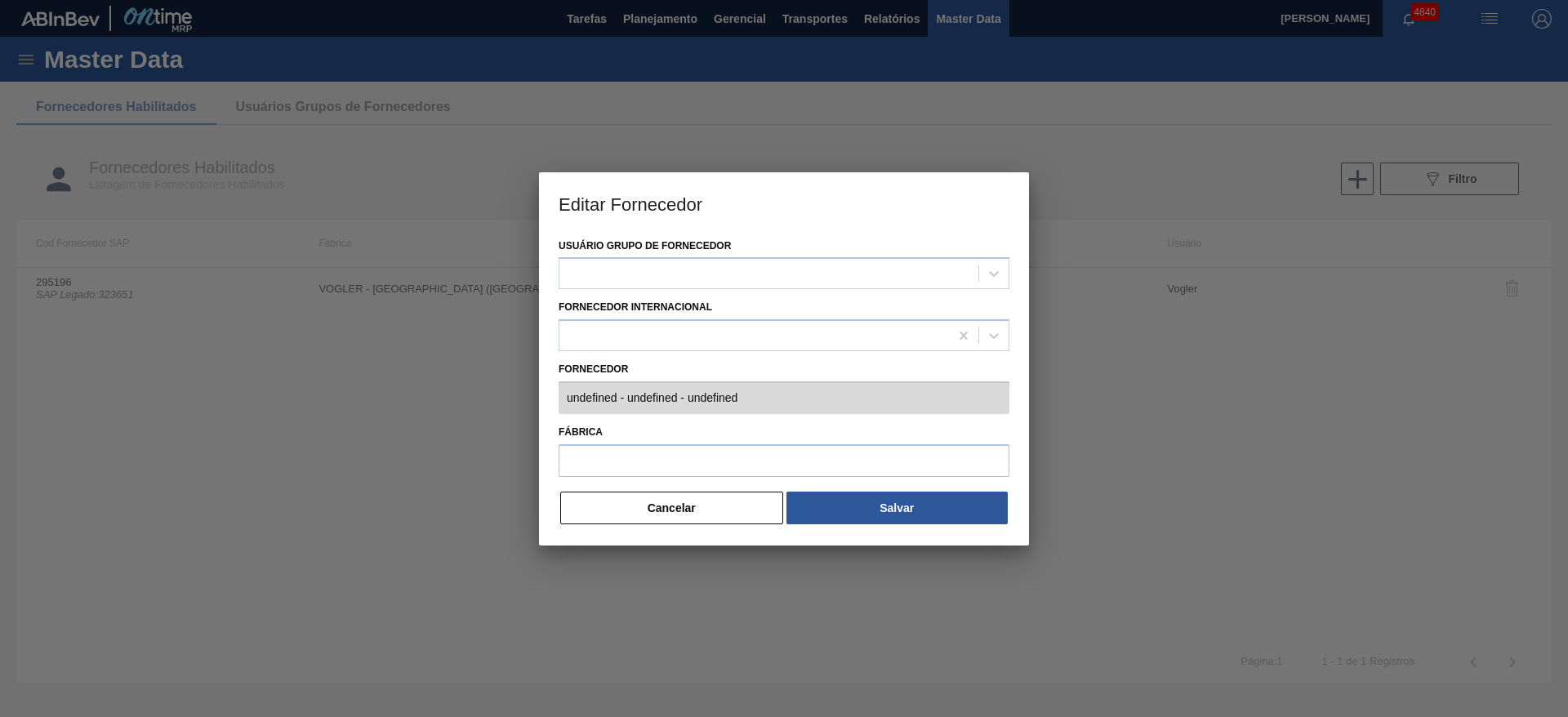
type input "295196 (SAP Legado: 323651) - VOGLER INGREDIENTS LTDA - 62185905000130"
type input "VOGLER - [GEOGRAPHIC_DATA] ([GEOGRAPHIC_DATA])"
drag, startPoint x: 705, startPoint y: 509, endPoint x: 952, endPoint y: 445, distance: 255.2
click at [721, 506] on button "Cancelar" at bounding box center [672, 508] width 223 height 33
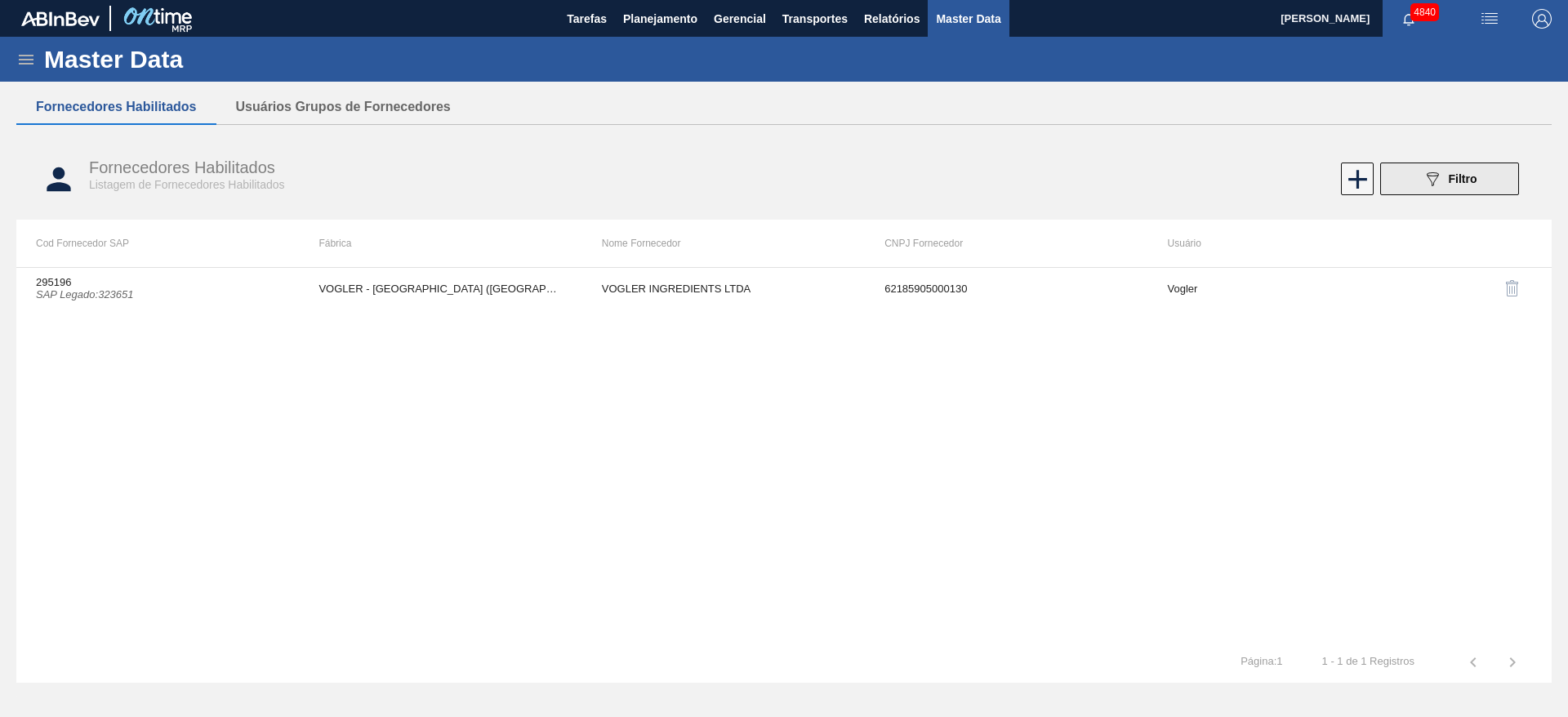
click at [1454, 190] on button "089F7B8B-B2A5-4AFE-B5C0-19BA573D28AC Filtro" at bounding box center [1449, 179] width 139 height 33
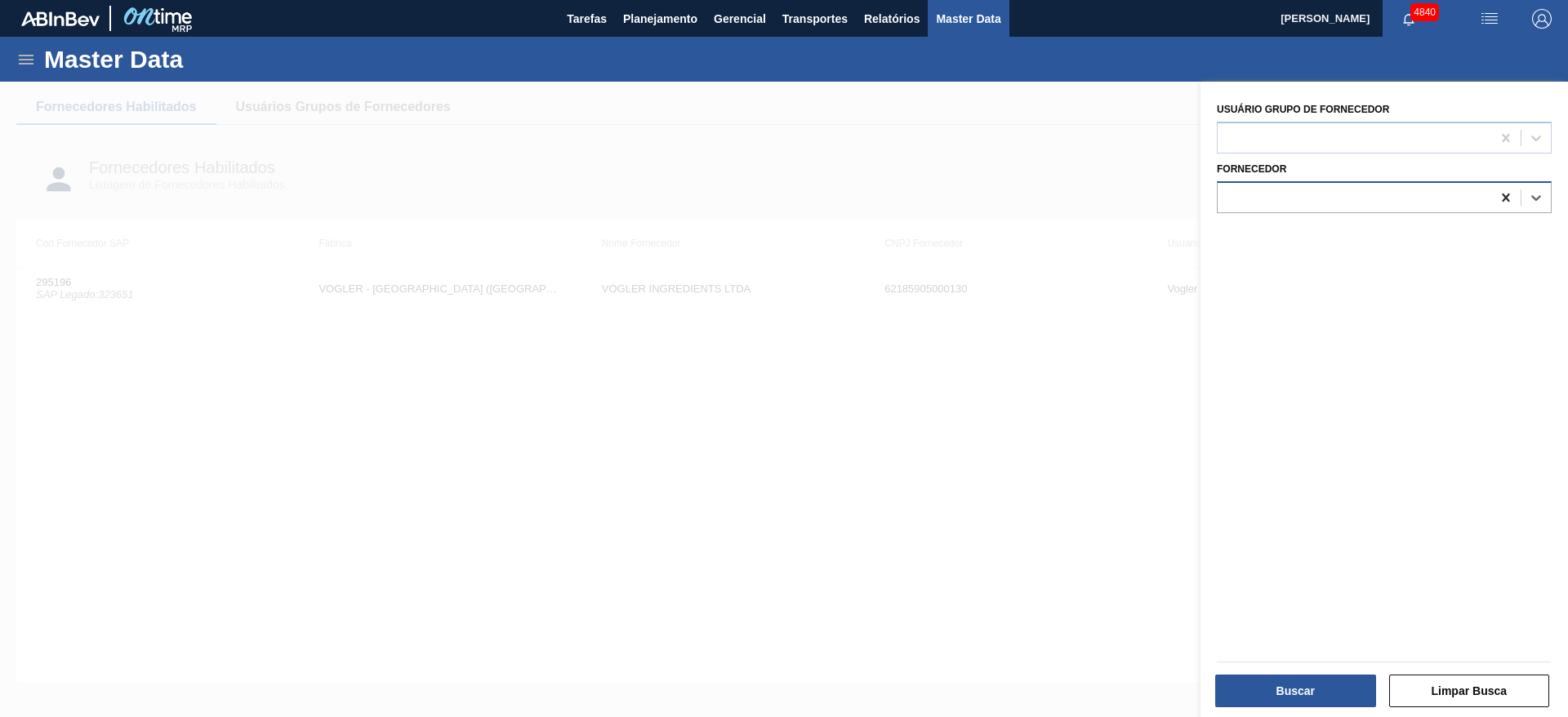
click at [1498, 198] on icon at bounding box center [1506, 198] width 16 height 16
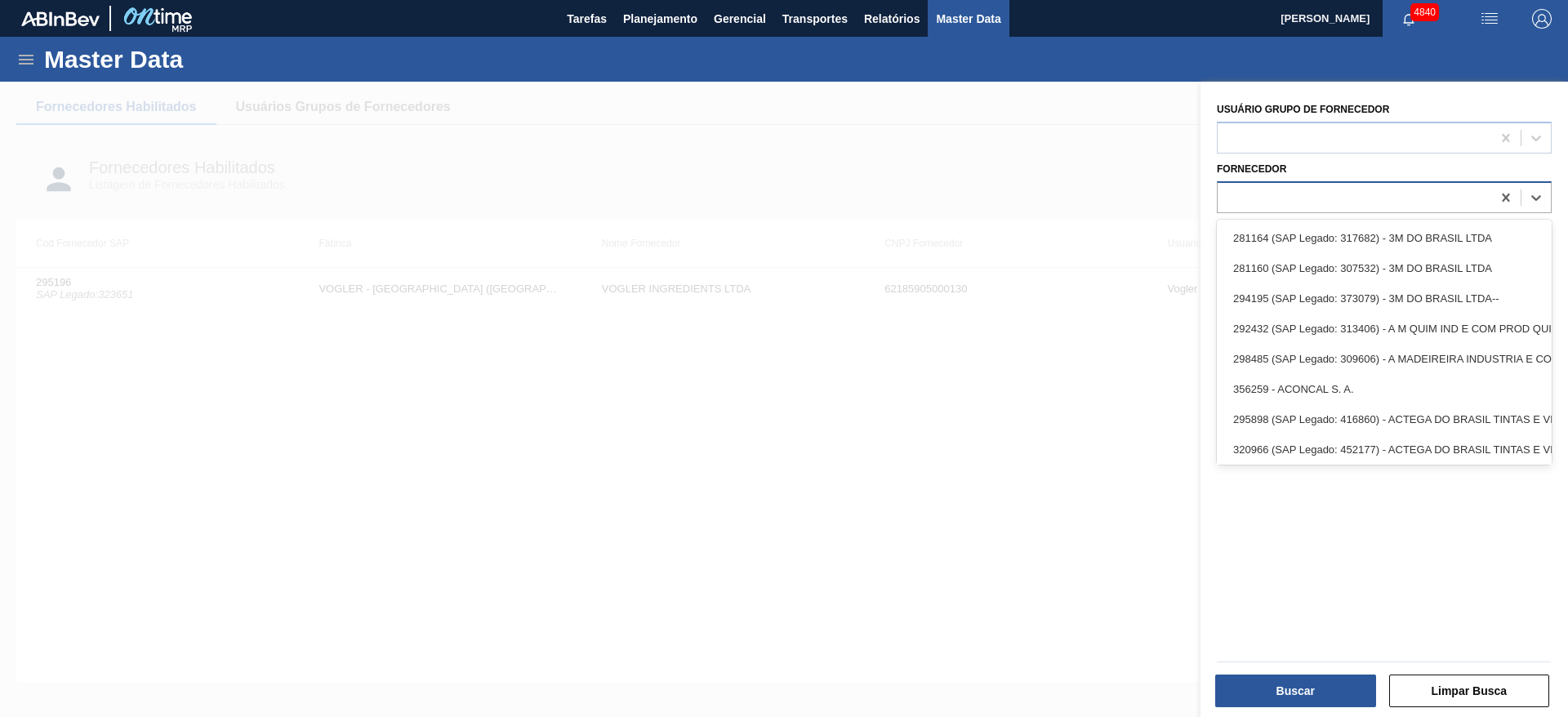
click at [1471, 193] on div at bounding box center [1354, 197] width 273 height 24
paste input "290472"
type input "290472"
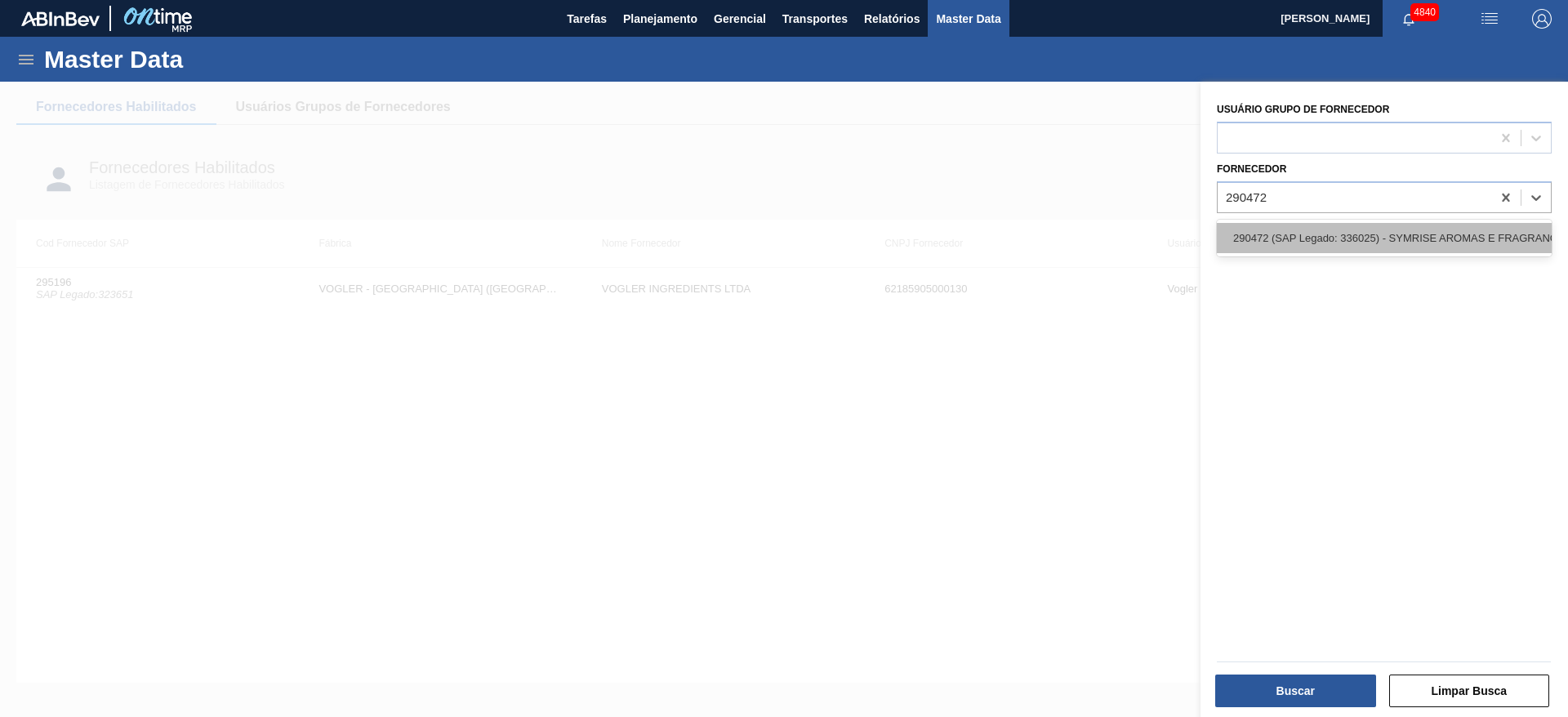
click at [1351, 231] on div "290472 (SAP Legado: 336025) - SYMRISE AROMAS E FRAGRANCIAS LTDA" at bounding box center [1383, 238] width 335 height 30
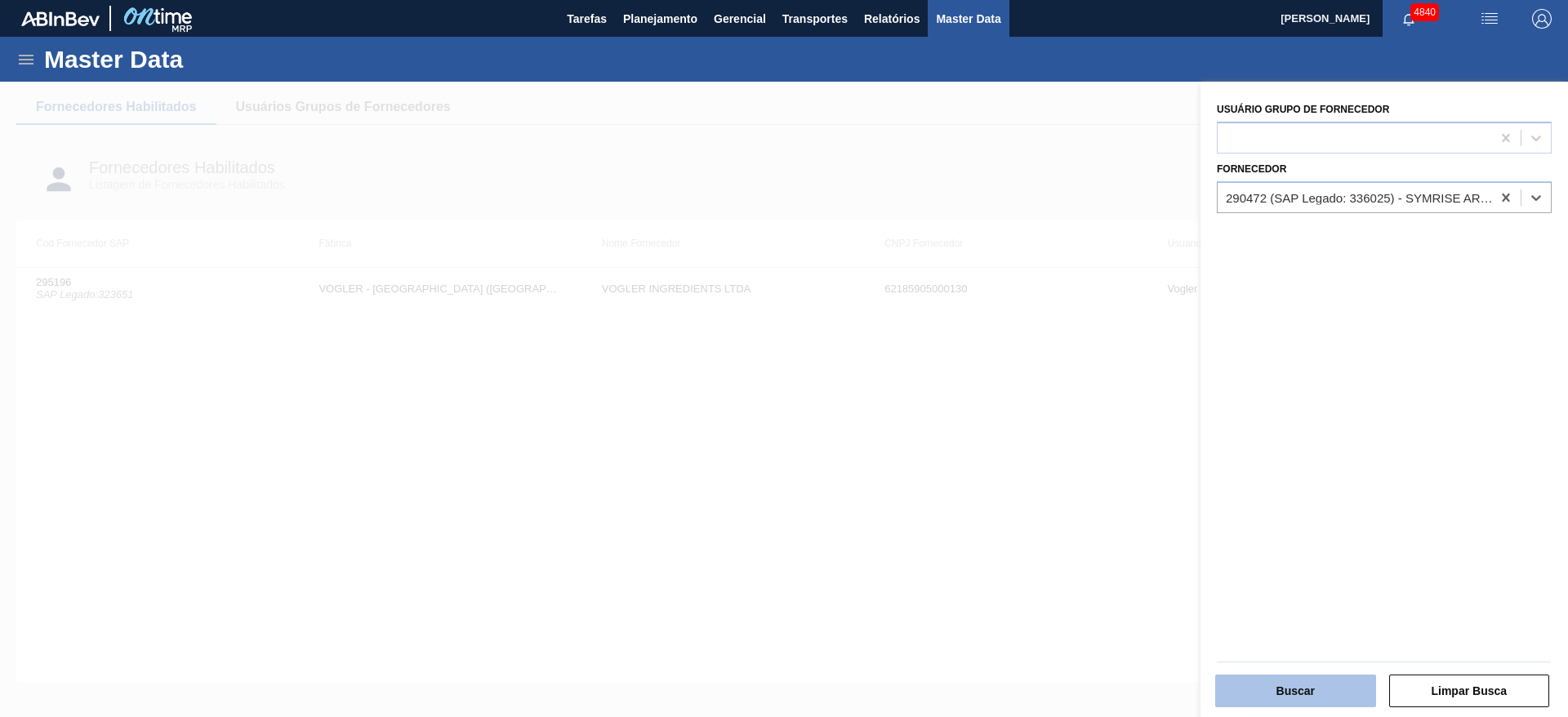
click at [1340, 679] on button "Buscar" at bounding box center [1295, 691] width 161 height 33
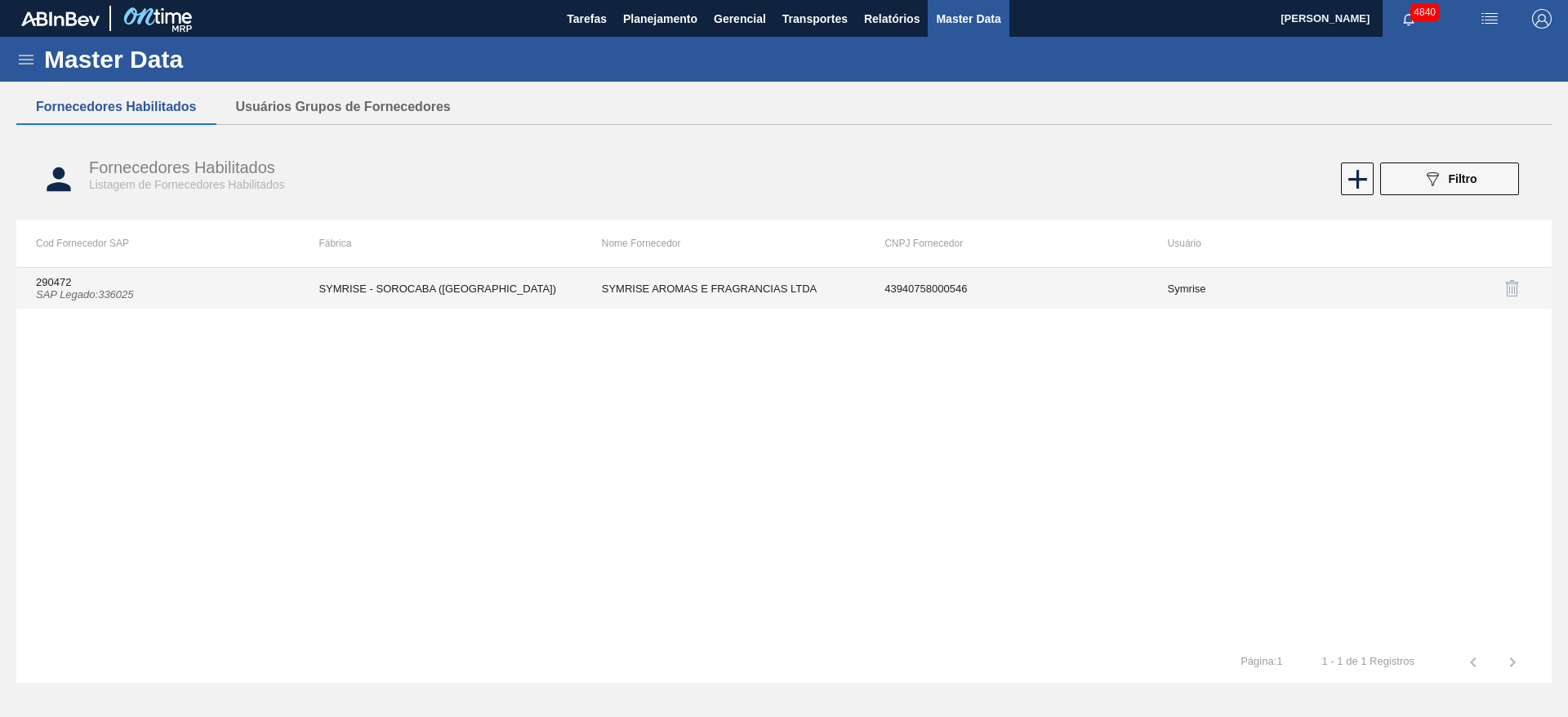
click at [417, 283] on td "SYMRISE - SOROCABA ([GEOGRAPHIC_DATA])" at bounding box center [439, 288] width 282 height 41
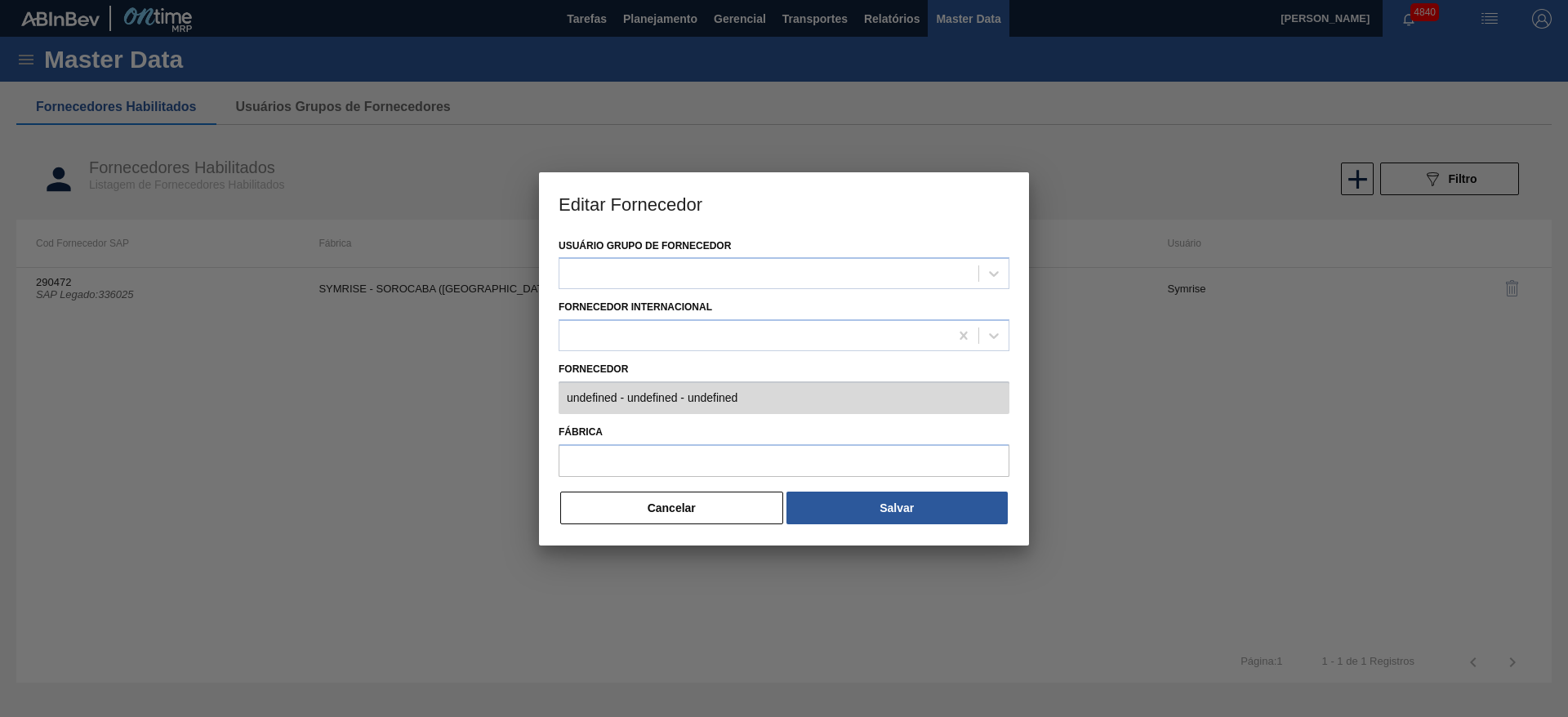
type input "290472 (SAP Legado: 336025) - SYMRISE AROMAS E FRAGRANCIAS LTDA - 43940758000546"
type input "SYMRISE - SOROCABA ([GEOGRAPHIC_DATA])"
click at [682, 500] on button "Cancelar" at bounding box center [672, 508] width 223 height 33
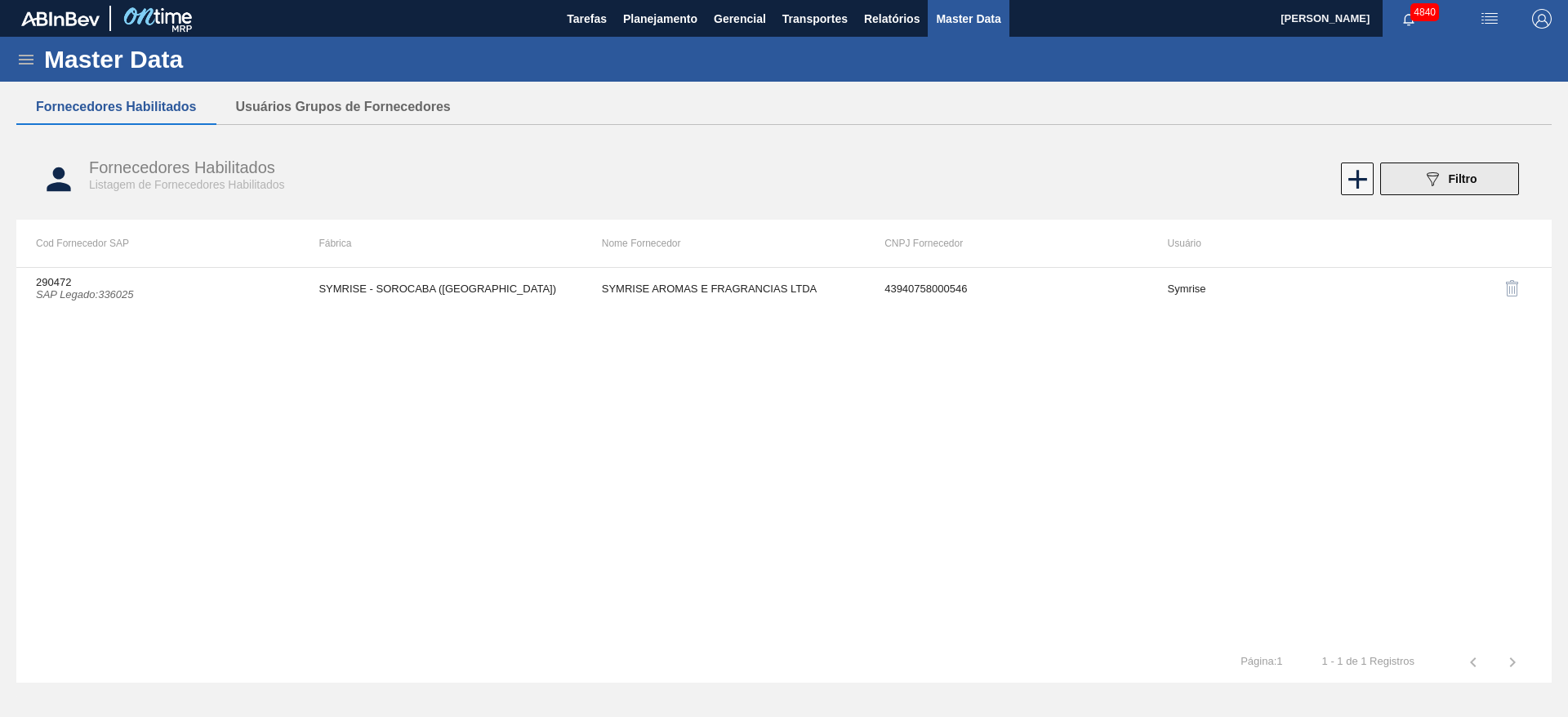
click at [1477, 188] on button "089F7B8B-B2A5-4AFE-B5C0-19BA573D28AC Filtro" at bounding box center [1449, 179] width 139 height 33
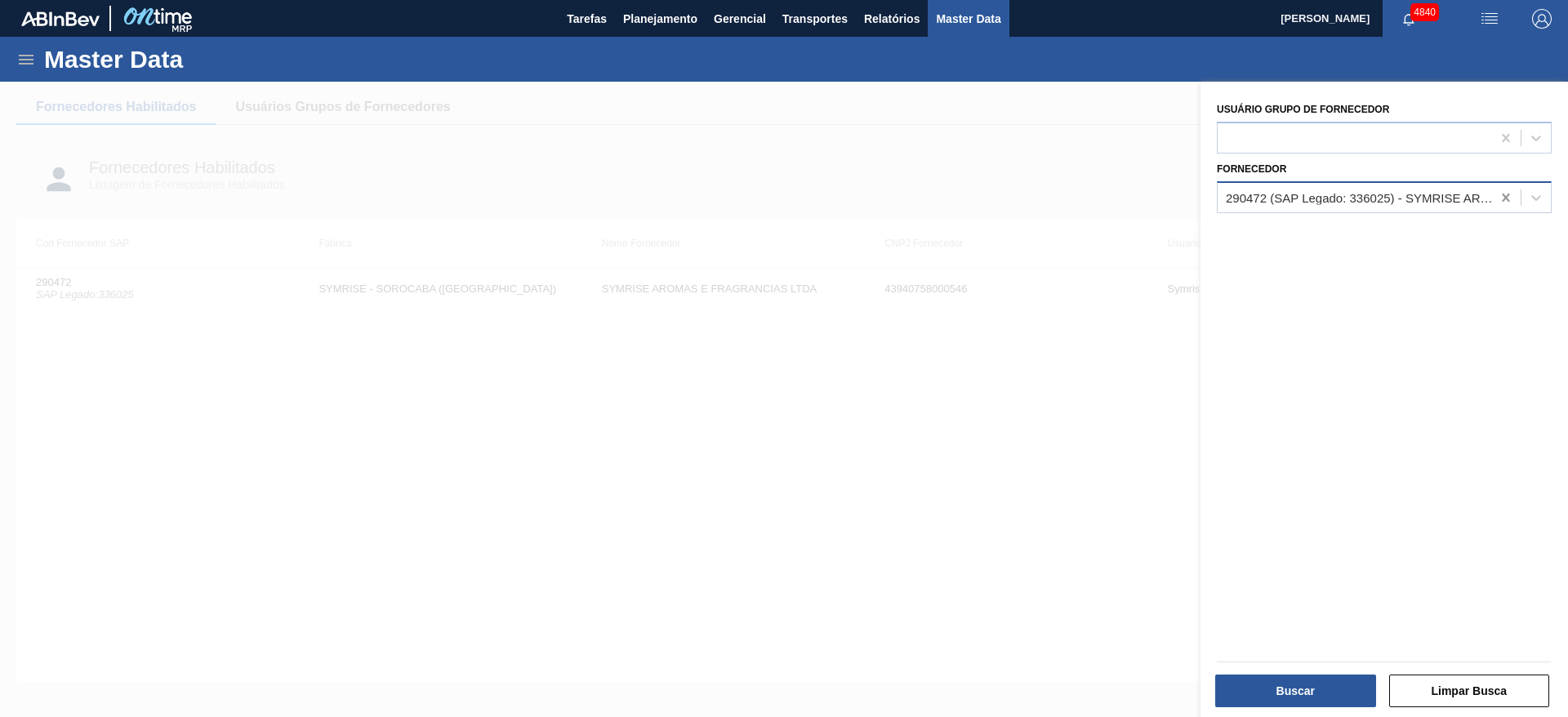
click at [1506, 196] on icon at bounding box center [1506, 198] width 16 height 16
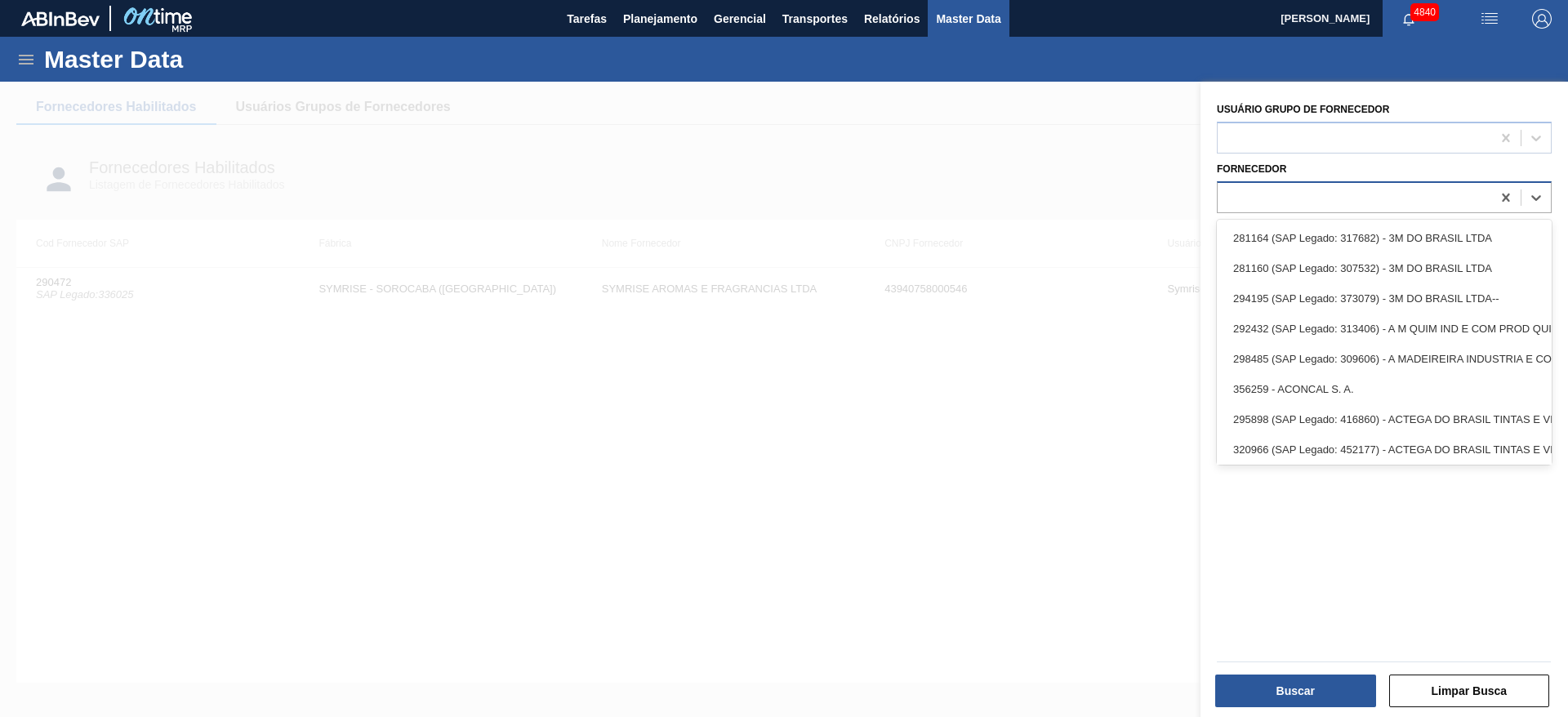
click at [1404, 199] on div at bounding box center [1354, 197] width 273 height 24
paste input "293534"
type input "293534"
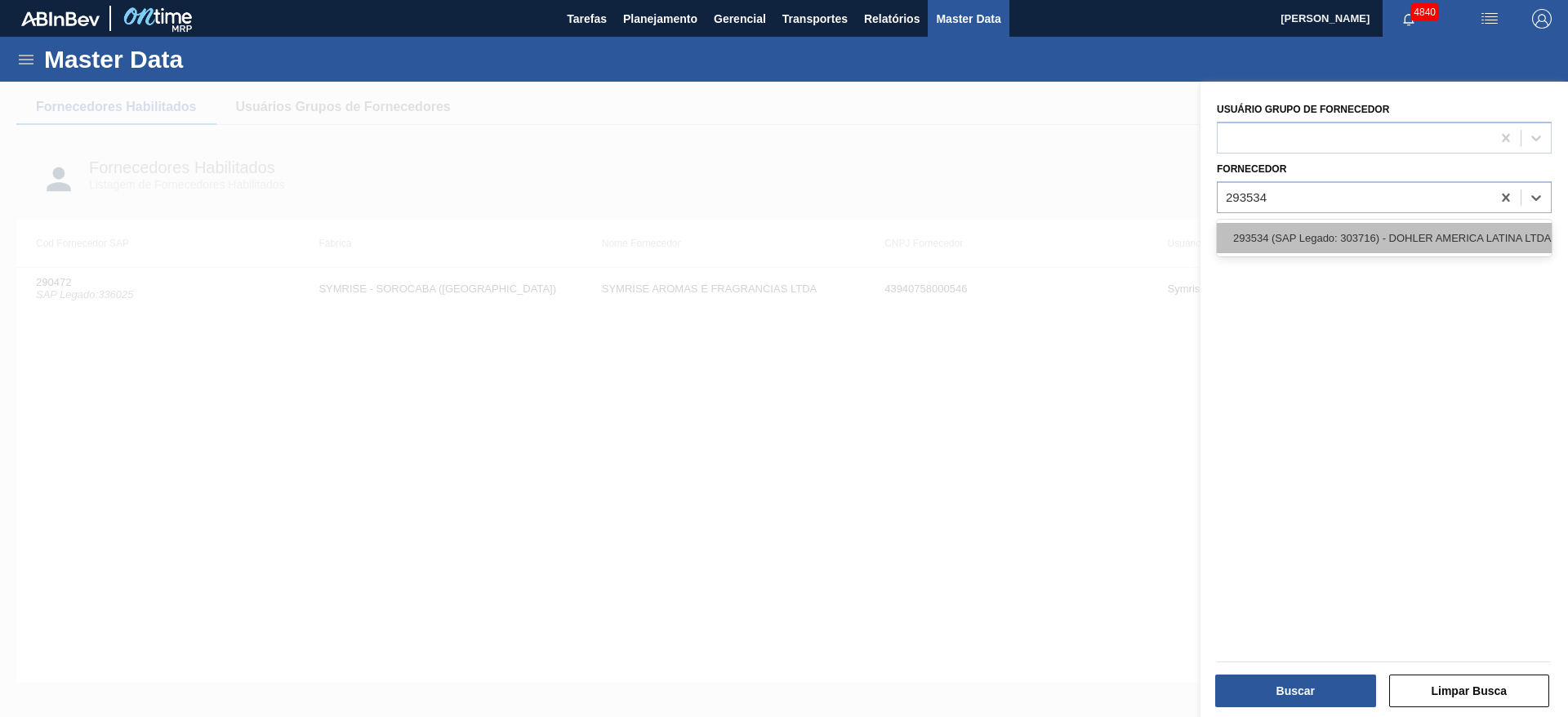
click at [1355, 231] on div "293534 (SAP Legado: 303716) - DOHLER AMERICA LATINA LTDA" at bounding box center [1383, 238] width 335 height 30
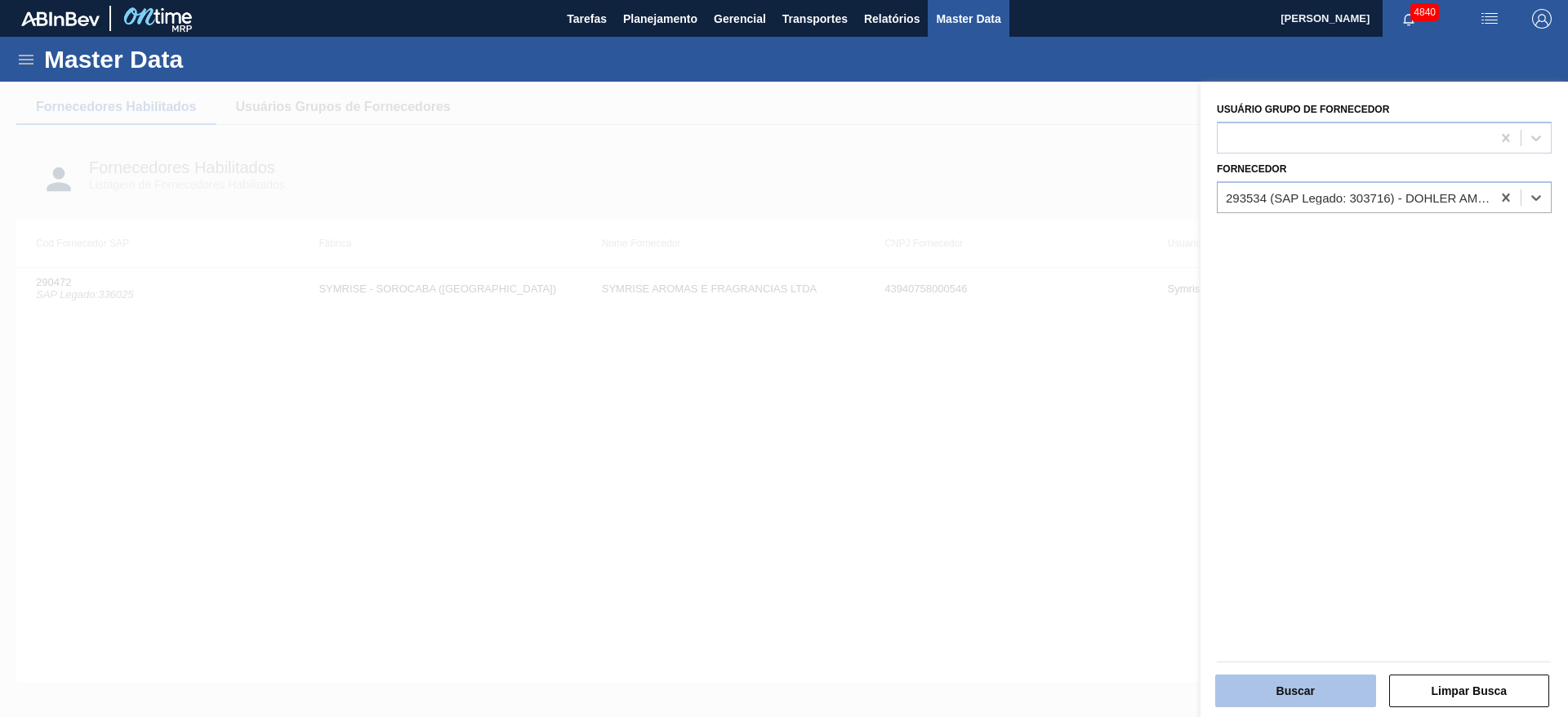
click at [1285, 676] on button "Buscar" at bounding box center [1295, 691] width 161 height 33
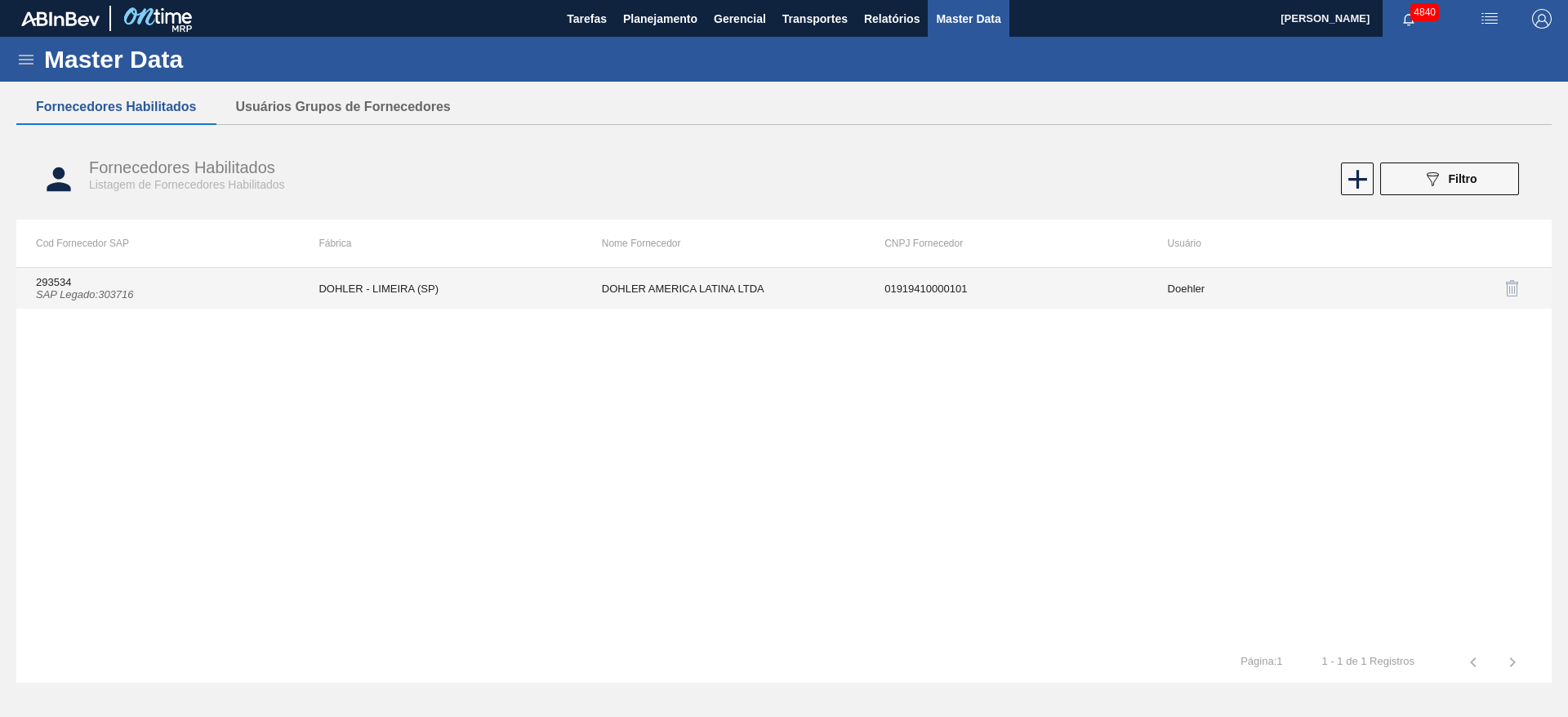
click at [548, 283] on td "DOHLER - LIMEIRA (SP)" at bounding box center [439, 288] width 282 height 41
